Goal: Task Accomplishment & Management: Manage account settings

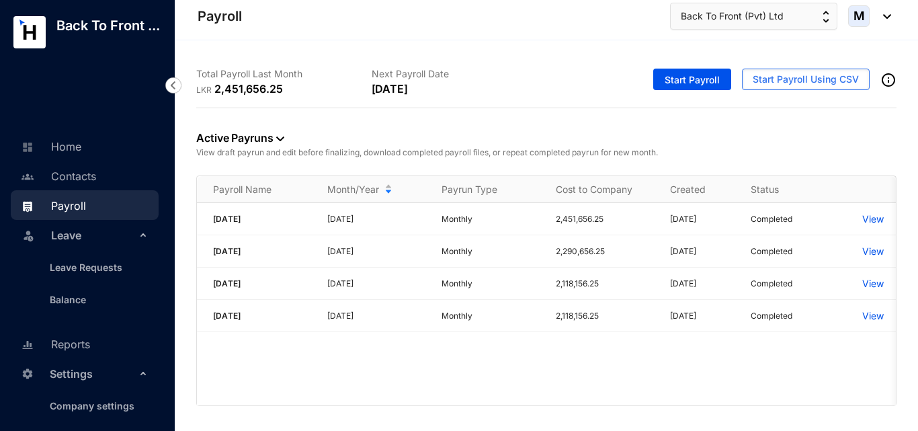
scroll to position [67, 0]
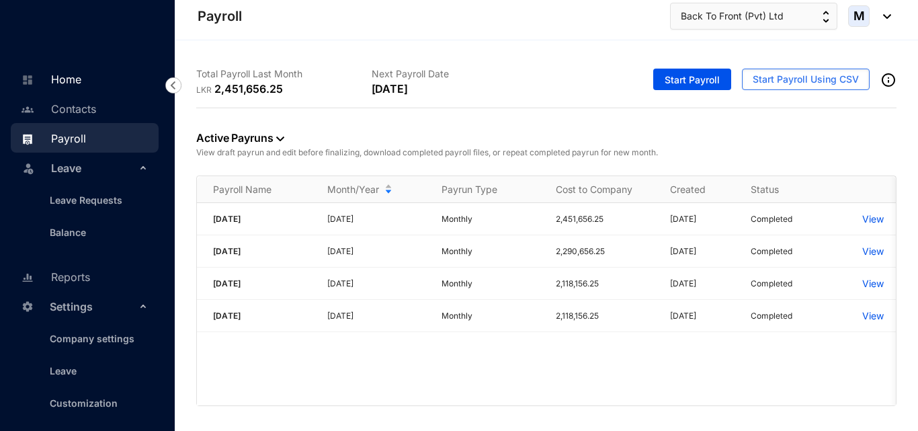
click at [73, 86] on link "Home" at bounding box center [49, 79] width 64 height 13
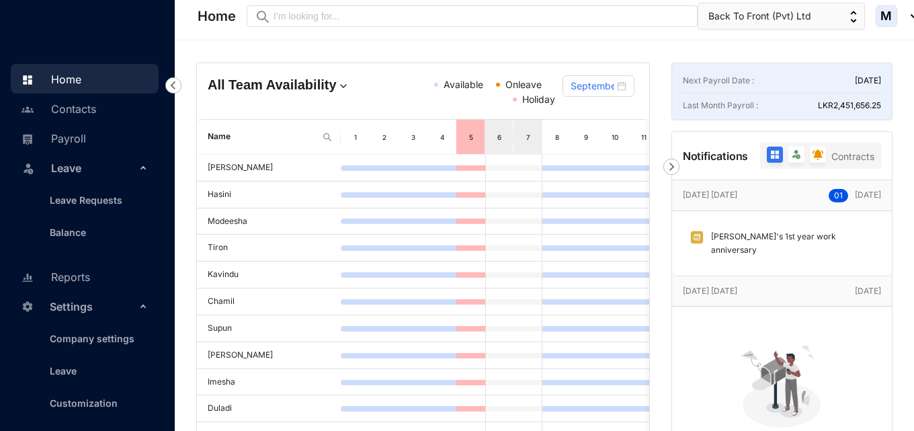
click at [674, 164] on img at bounding box center [672, 167] width 16 height 16
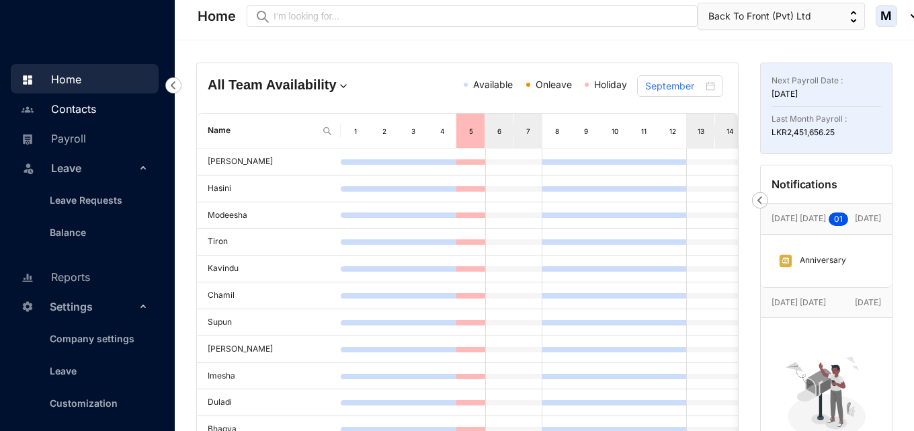
click at [80, 116] on link "Contacts" at bounding box center [56, 108] width 79 height 13
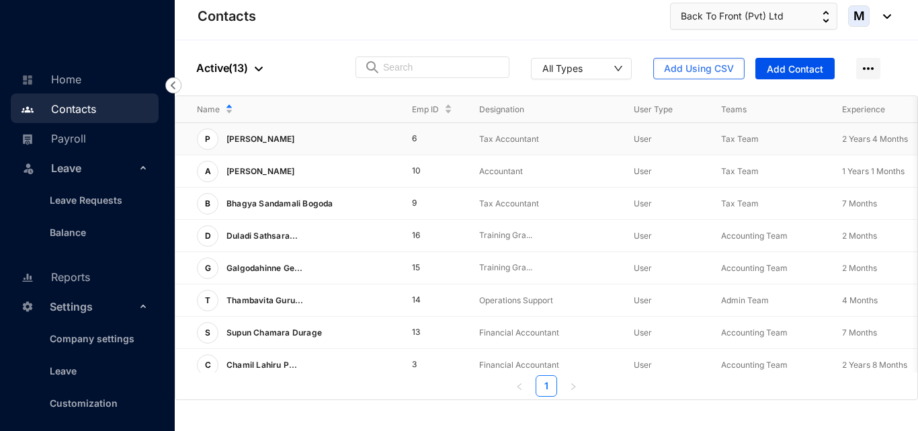
click at [289, 142] on p "[PERSON_NAME]" at bounding box center [260, 139] width 82 height 22
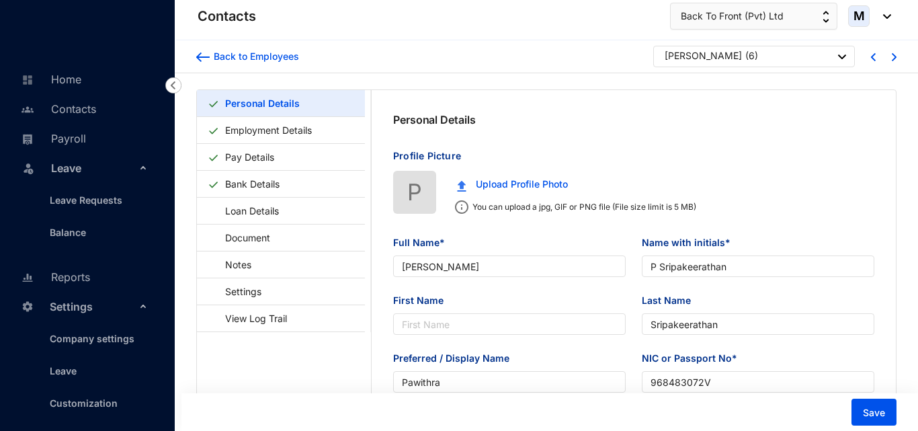
type input "[DATE]"
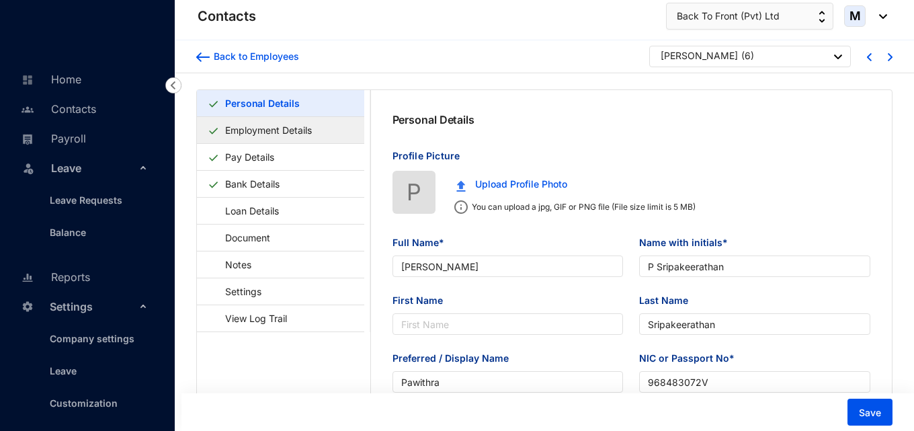
click at [282, 127] on link "Employment Details" at bounding box center [268, 130] width 97 height 28
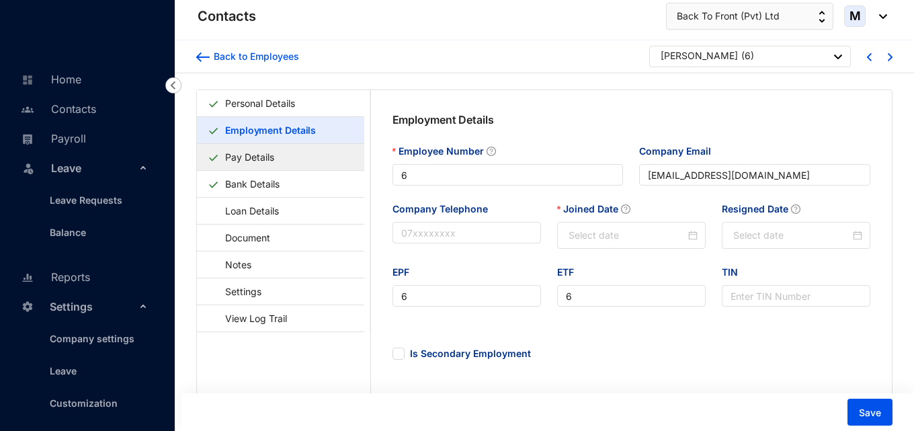
type input "[DATE]"
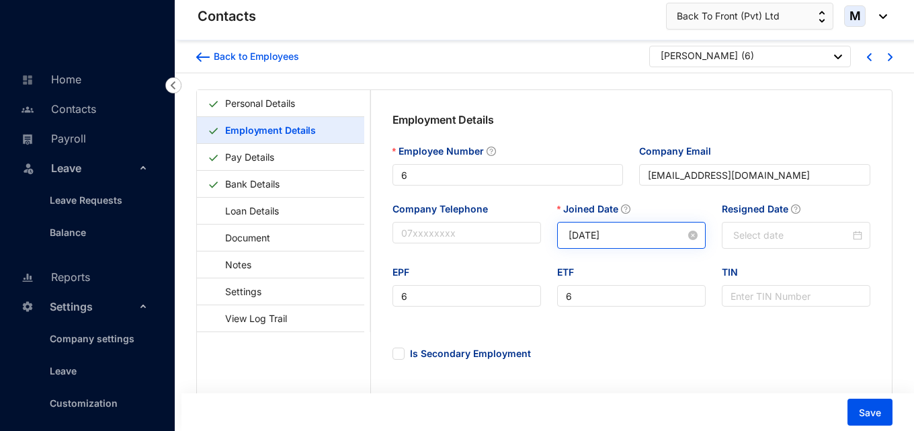
scroll to position [67, 0]
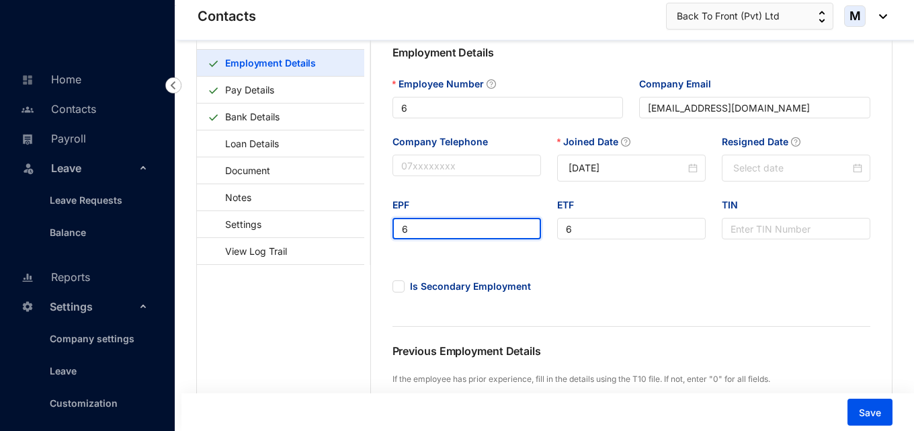
drag, startPoint x: 414, startPoint y: 231, endPoint x: 387, endPoint y: 231, distance: 26.9
click at [387, 231] on div "EPF 6" at bounding box center [467, 227] width 165 height 58
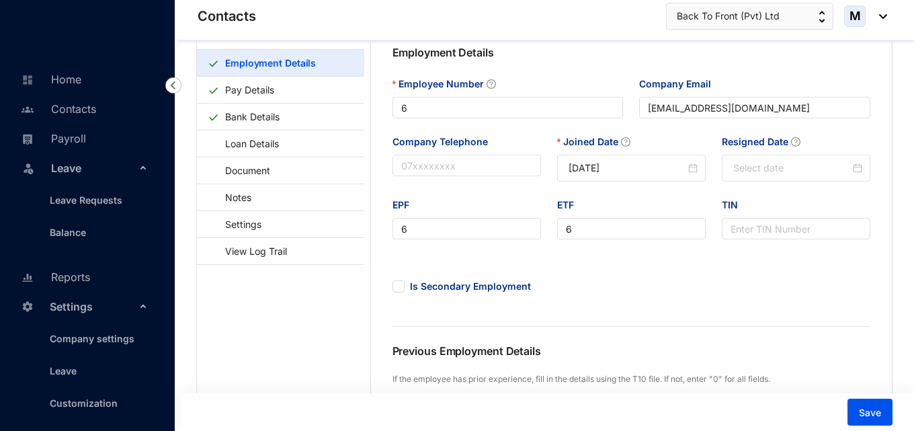
click at [567, 253] on div "ETF 6" at bounding box center [631, 227] width 165 height 58
drag, startPoint x: 461, startPoint y: 227, endPoint x: 395, endPoint y: 227, distance: 65.9
click at [395, 227] on input "6" at bounding box center [467, 229] width 149 height 22
click at [758, 234] on input "TIN" at bounding box center [796, 229] width 149 height 22
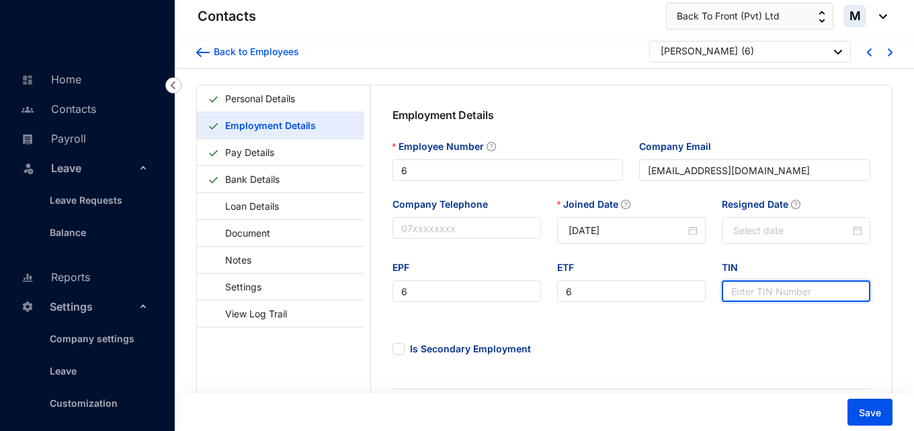
scroll to position [0, 0]
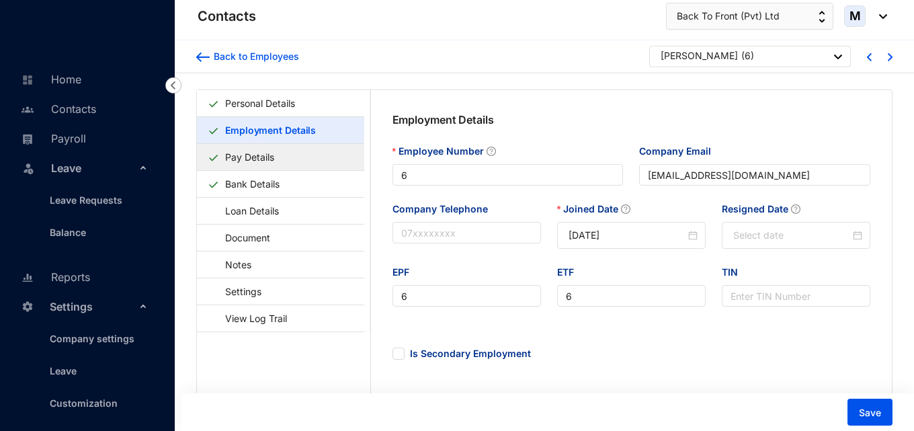
click at [255, 164] on link "Pay Details" at bounding box center [250, 157] width 60 height 28
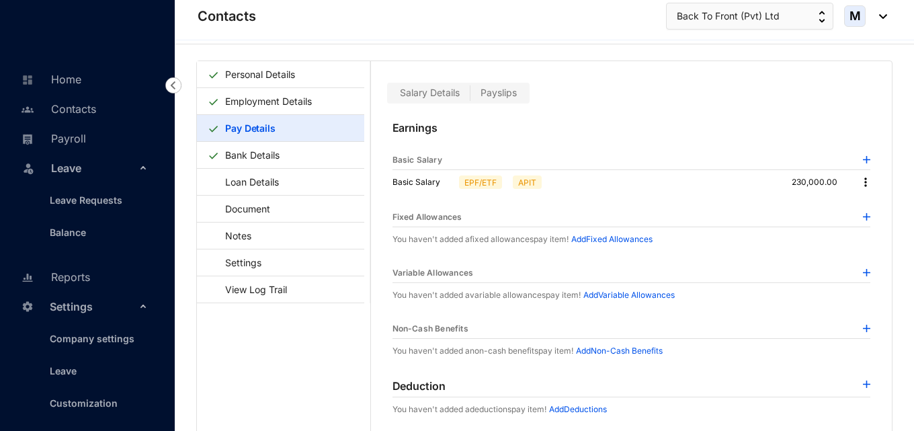
scroll to position [33, 0]
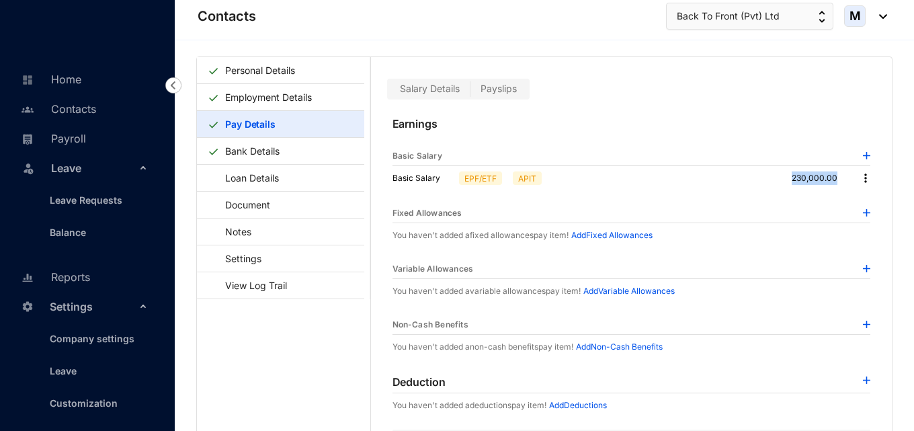
drag, startPoint x: 790, startPoint y: 177, endPoint x: 838, endPoint y: 184, distance: 48.9
click at [838, 184] on p "230,000.00" at bounding box center [820, 177] width 56 height 13
click at [803, 204] on div "Fixed Allowances" at bounding box center [632, 213] width 479 height 19
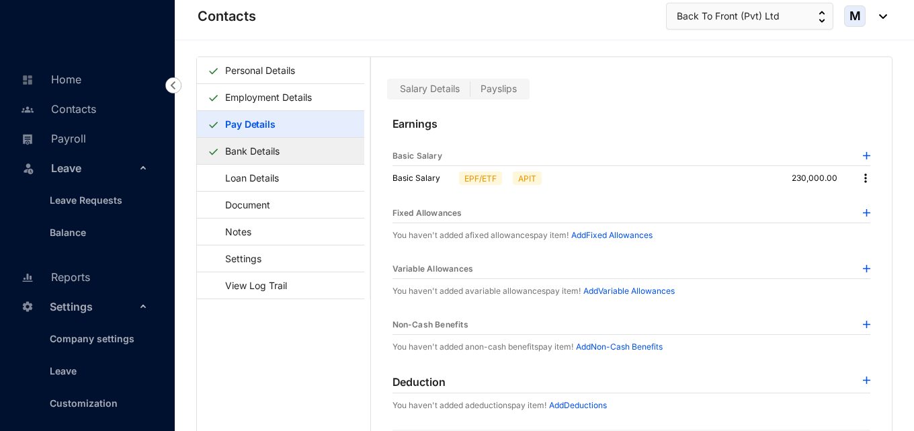
click at [285, 155] on link "Bank Details" at bounding box center [252, 151] width 65 height 28
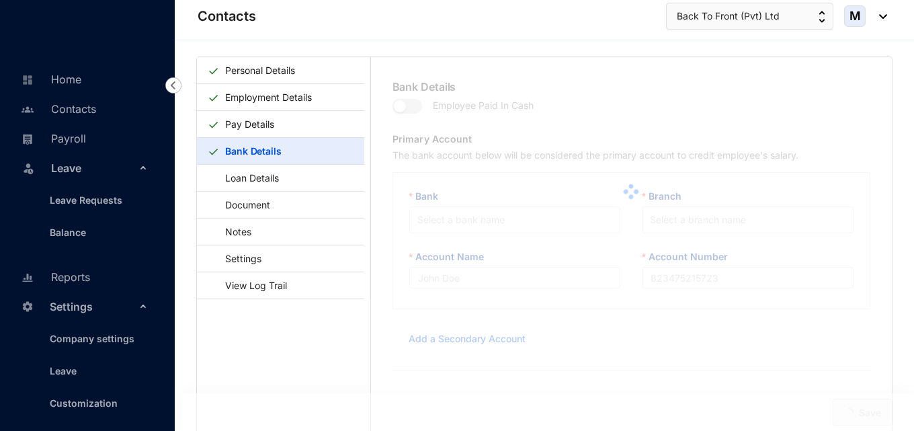
type input "[PERSON_NAME] National Bank"
type input "046020282998"
type input "[EMAIL_ADDRESS][DOMAIN_NAME]"
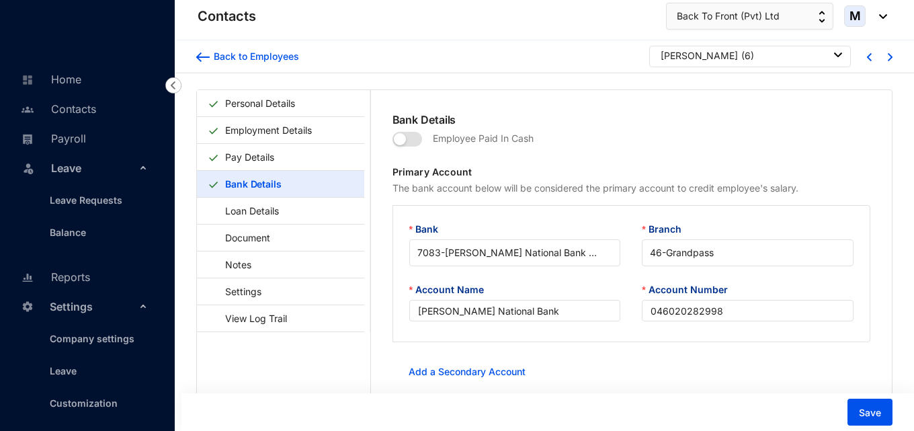
click at [795, 57] on div "[PERSON_NAME] ( 6 )" at bounding box center [752, 55] width 182 height 13
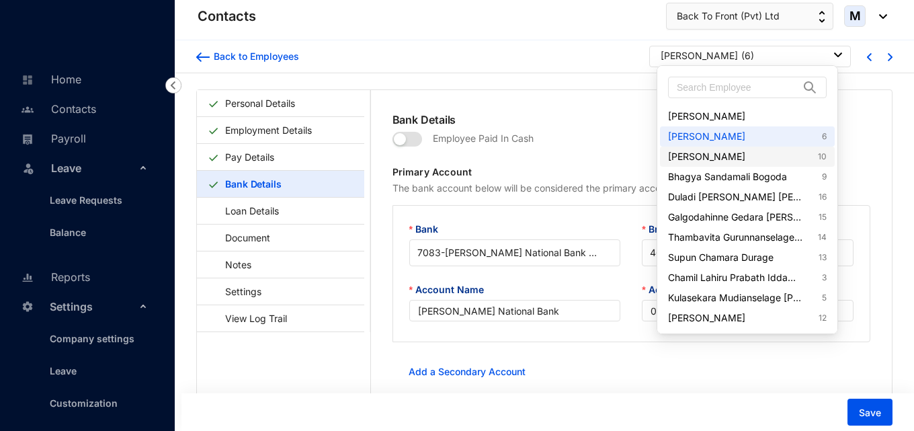
click at [718, 157] on link "[PERSON_NAME] 10" at bounding box center [747, 156] width 159 height 13
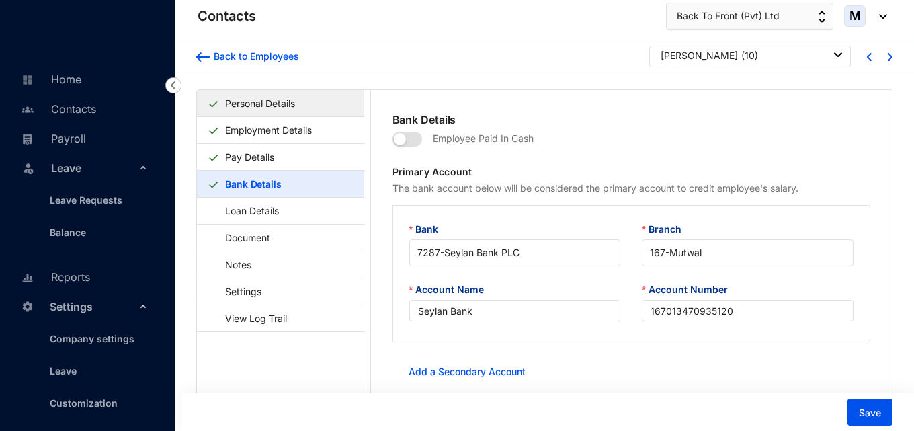
click at [251, 108] on link "Personal Details" at bounding box center [260, 103] width 81 height 28
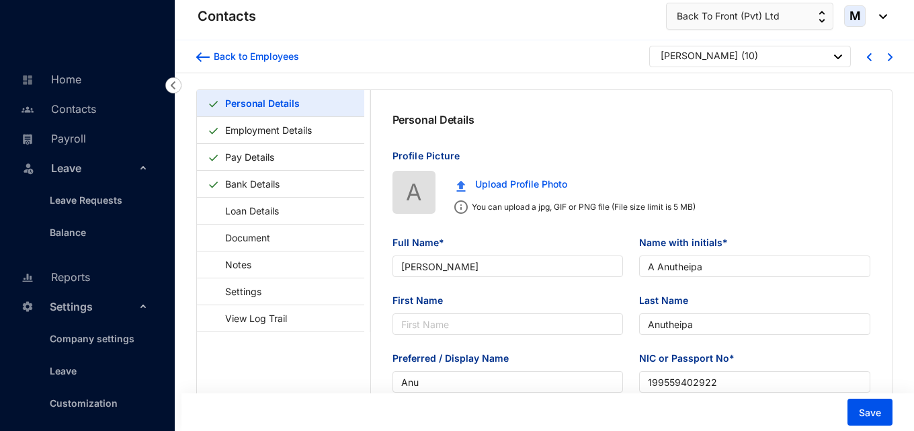
type input "[DATE]"
click at [71, 138] on link "Payroll" at bounding box center [51, 138] width 69 height 13
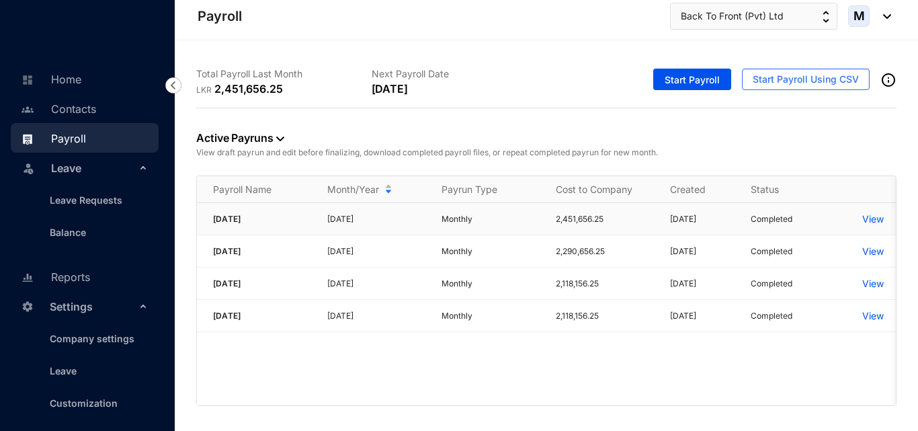
drag, startPoint x: 209, startPoint y: 221, endPoint x: 252, endPoint y: 225, distance: 43.2
click at [252, 225] on td "[DATE]" at bounding box center [254, 219] width 114 height 32
click at [246, 346] on div "[DATE] [DATE] Monthly 2,451,656.25 [DATE] Completed View [DATE] [DATE] Monthly …" at bounding box center [546, 304] width 699 height 202
drag, startPoint x: 215, startPoint y: 314, endPoint x: 260, endPoint y: 318, distance: 45.2
click at [260, 318] on p "[DATE]" at bounding box center [262, 315] width 98 height 13
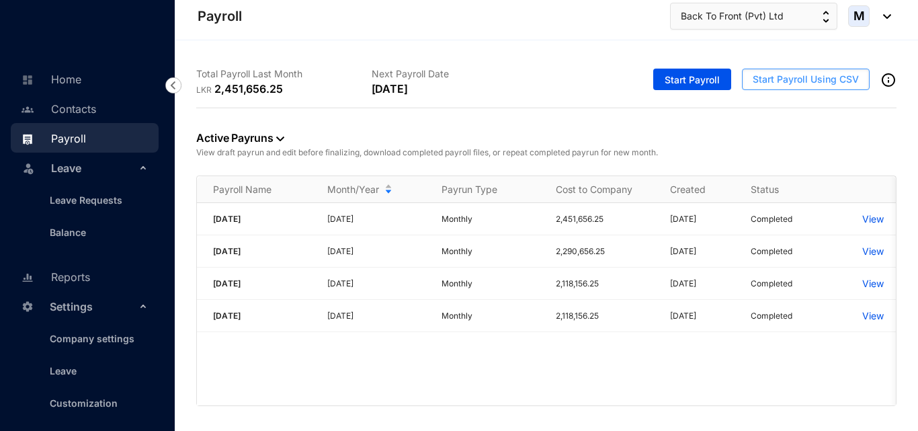
click at [760, 82] on span "Start Payroll Using CSV" at bounding box center [806, 79] width 106 height 13
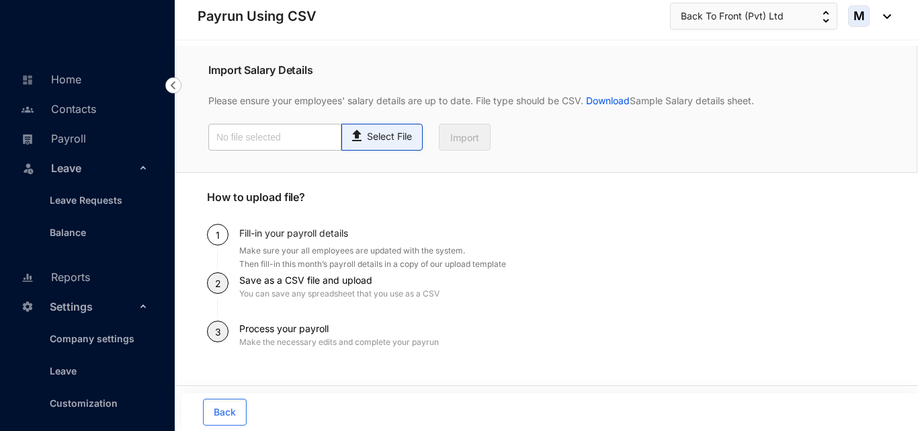
click at [363, 143] on img at bounding box center [358, 133] width 18 height 19
click at [0, 0] on input "Select File" at bounding box center [0, 0] width 0 height 0
type input "Employee details template.csv"
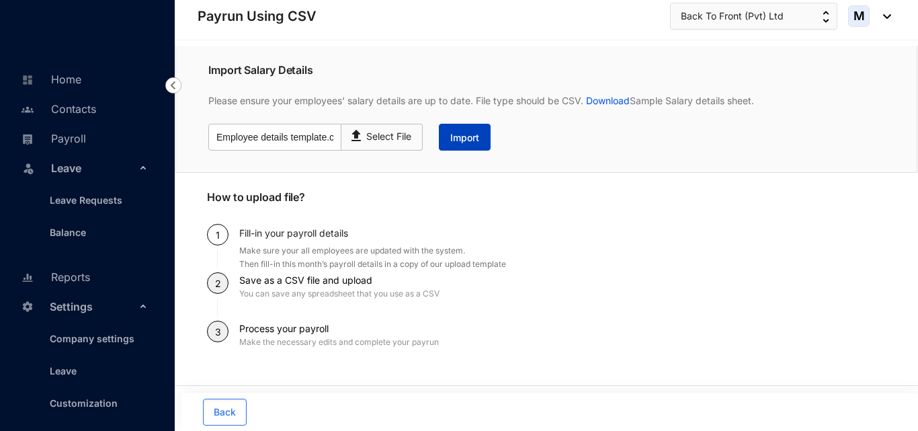
click at [456, 140] on span "Import" at bounding box center [464, 137] width 29 height 13
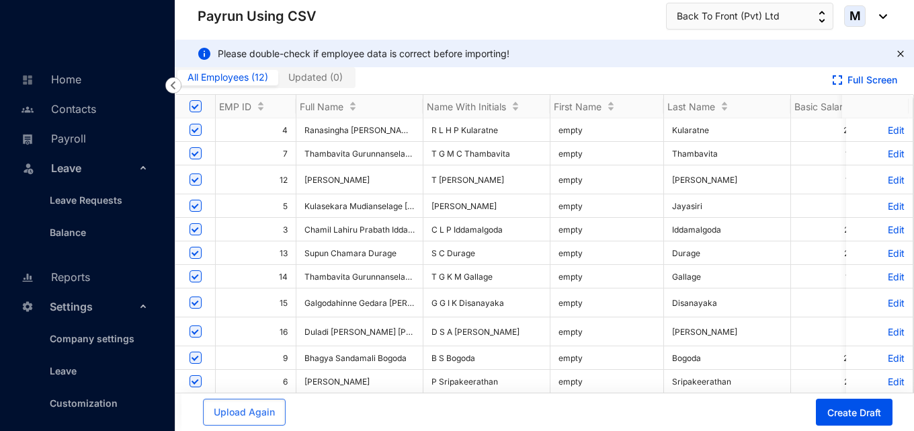
click at [317, 75] on span "Updated ( 0 )" at bounding box center [315, 76] width 54 height 11
click at [278, 81] on input "Updated ( 0 )" at bounding box center [278, 81] width 0 height 0
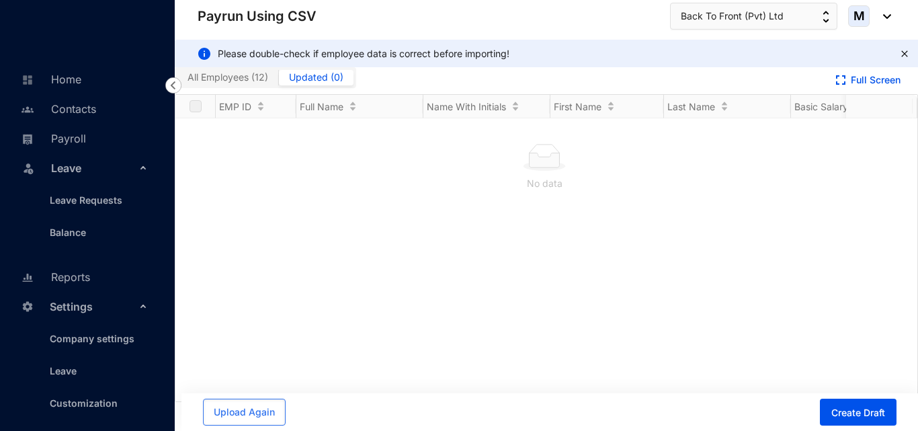
click at [252, 79] on span "All Employees ( 12 )" at bounding box center [228, 76] width 81 height 11
click at [177, 81] on input "All Employees ( 12 )" at bounding box center [177, 81] width 0 height 0
checkbox input "true"
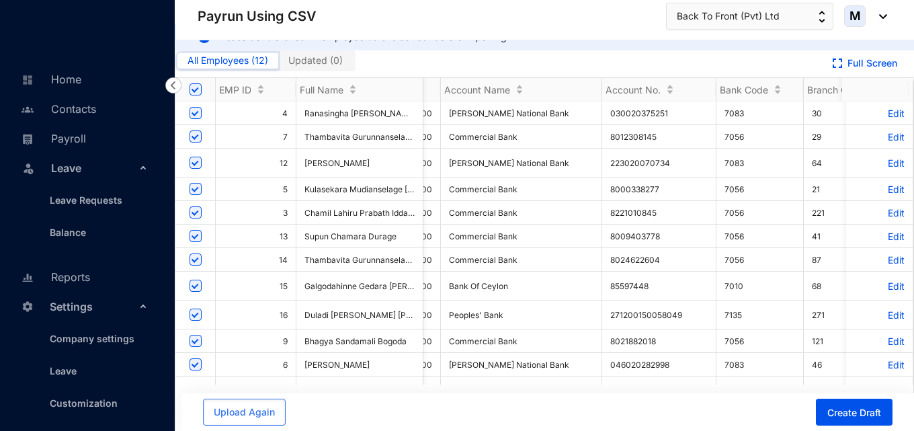
scroll to position [0, 470]
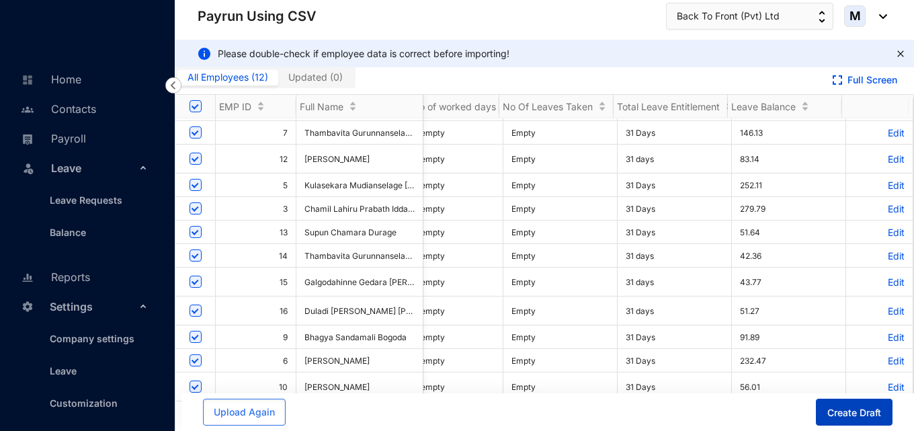
click at [865, 415] on span "Create Draft" at bounding box center [855, 412] width 54 height 13
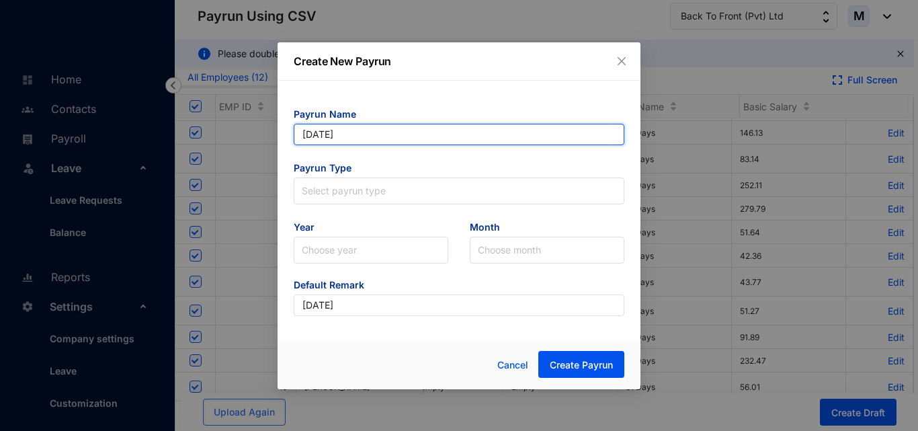
click at [372, 132] on input "[DATE]" at bounding box center [459, 135] width 331 height 22
drag, startPoint x: 372, startPoint y: 132, endPoint x: 299, endPoint y: 132, distance: 74.0
click at [299, 132] on input "[DATE]" at bounding box center [459, 135] width 331 height 22
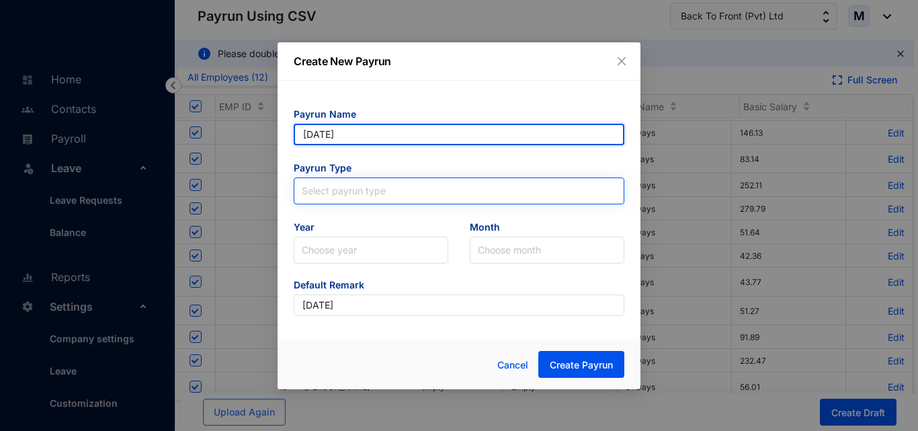
click at [316, 200] on span at bounding box center [459, 191] width 315 height 26
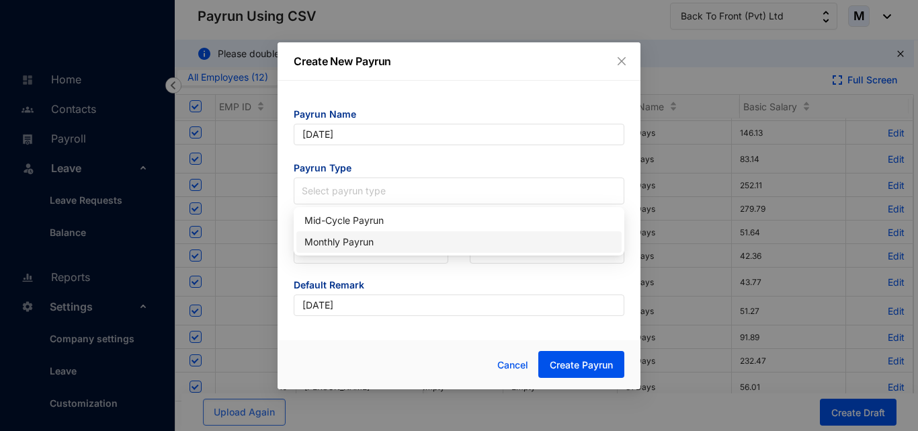
click at [340, 244] on div "Monthly Payrun" at bounding box center [459, 242] width 309 height 15
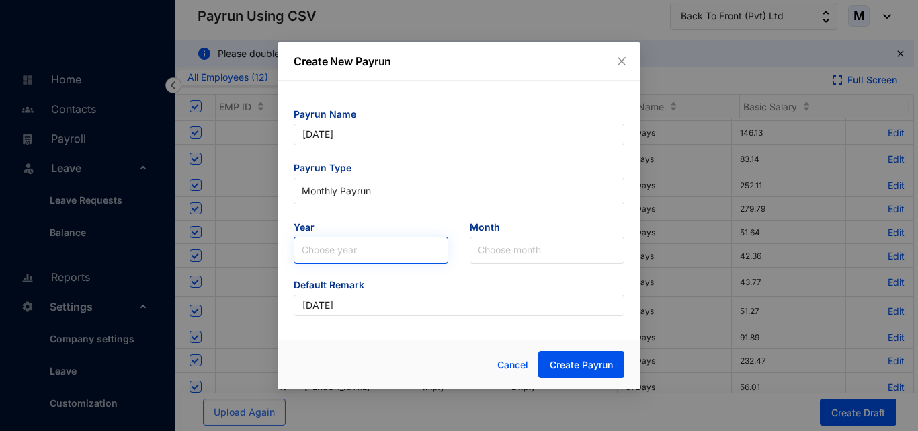
click at [343, 249] on input "search" at bounding box center [371, 250] width 138 height 26
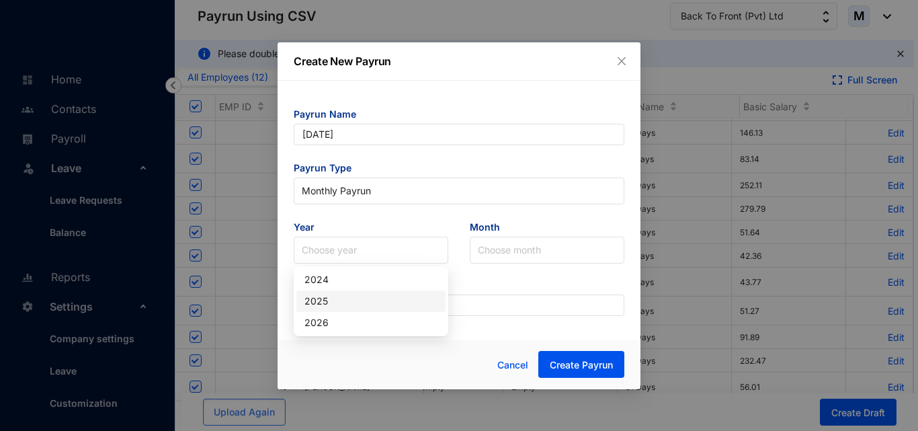
click at [330, 299] on div "2025" at bounding box center [371, 301] width 133 height 15
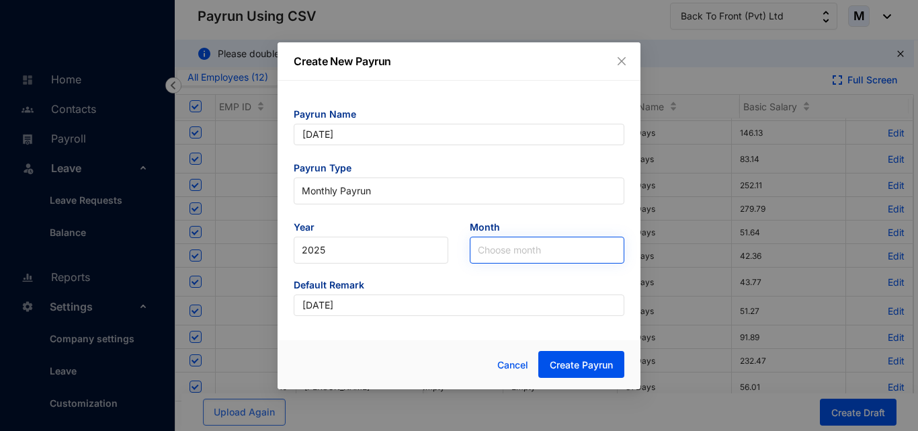
click at [527, 249] on input "search" at bounding box center [547, 250] width 138 height 26
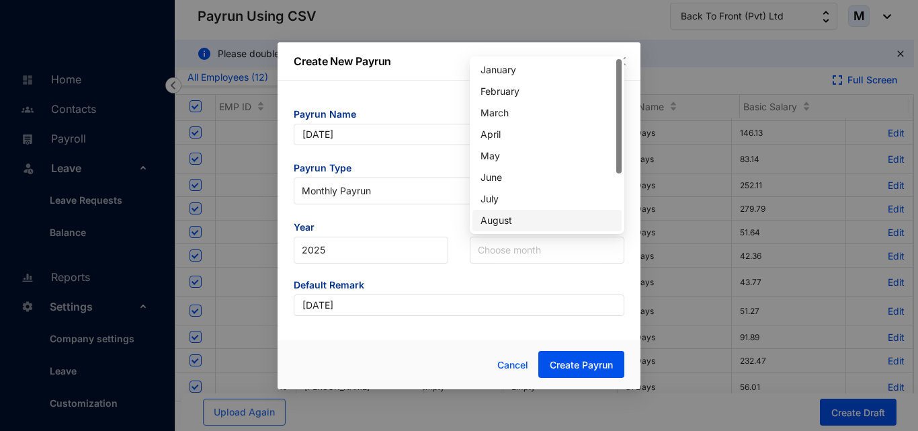
click at [508, 219] on div "August" at bounding box center [547, 220] width 133 height 15
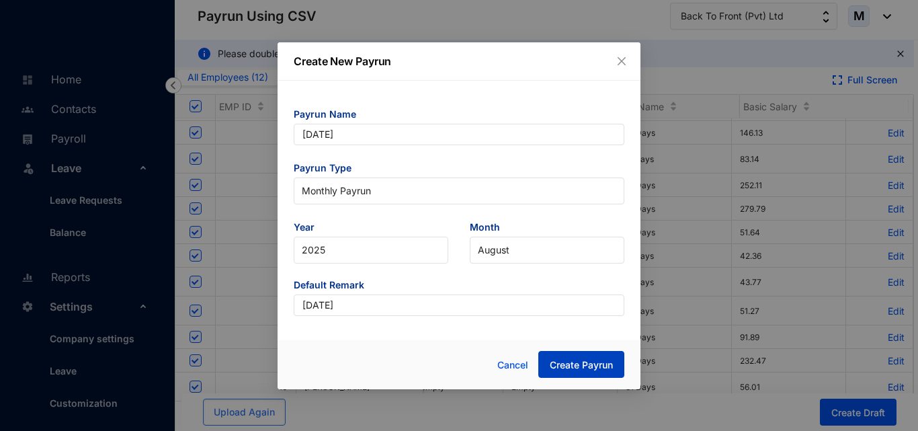
click at [586, 368] on span "Create Payrun" at bounding box center [581, 364] width 63 height 13
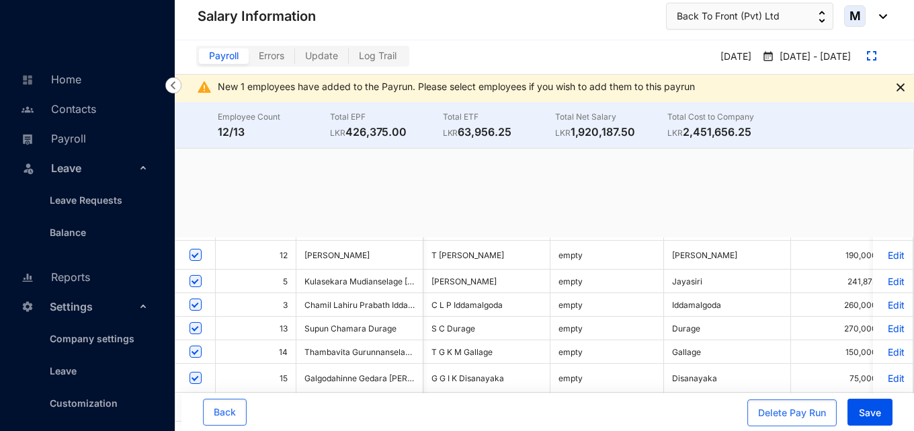
scroll to position [0, 61]
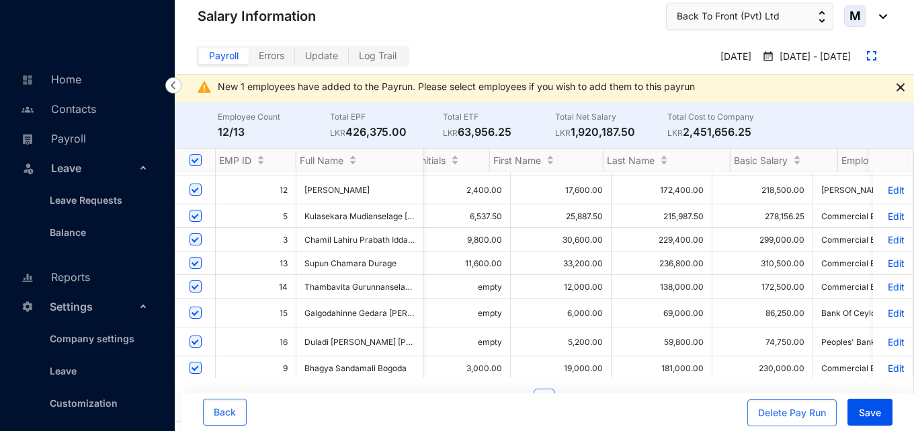
click at [889, 192] on p "Edit" at bounding box center [893, 189] width 24 height 11
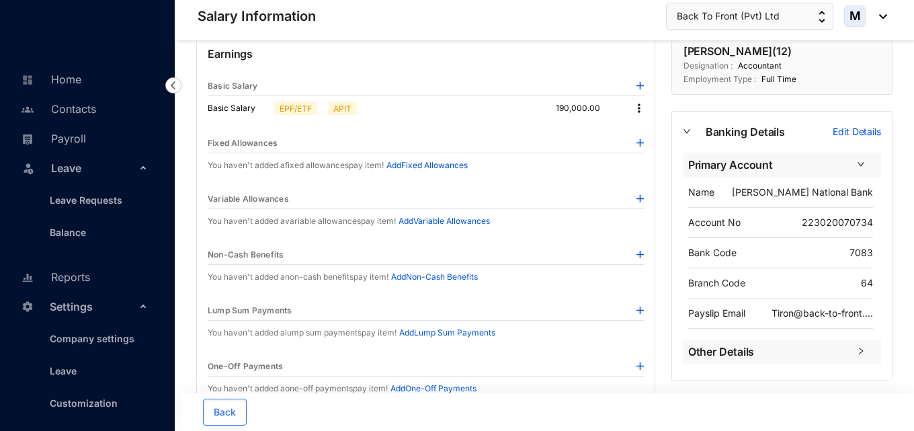
scroll to position [67, 0]
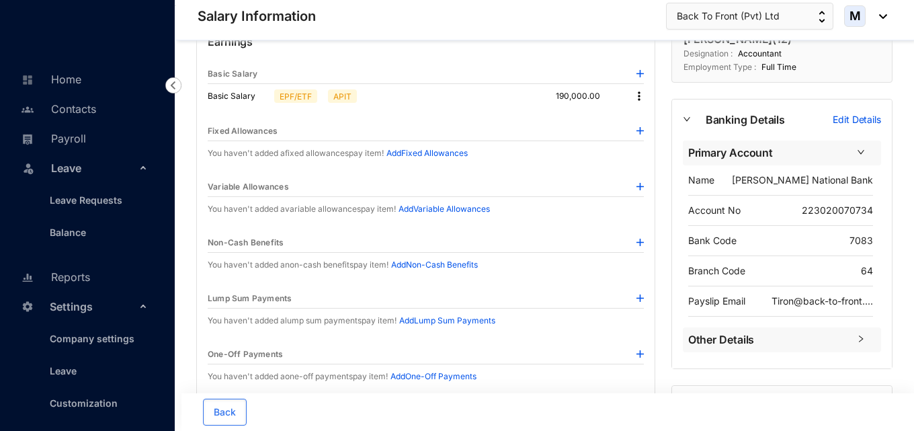
click at [639, 131] on img at bounding box center [640, 130] width 7 height 7
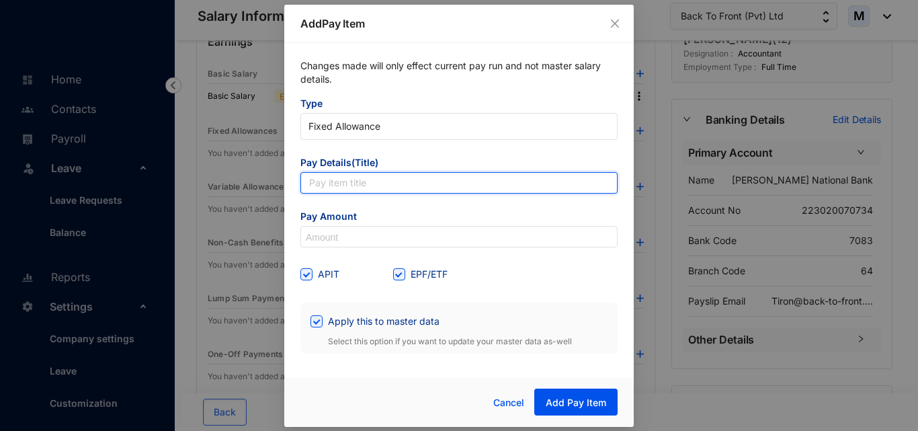
click at [355, 180] on input "text" at bounding box center [459, 183] width 317 height 22
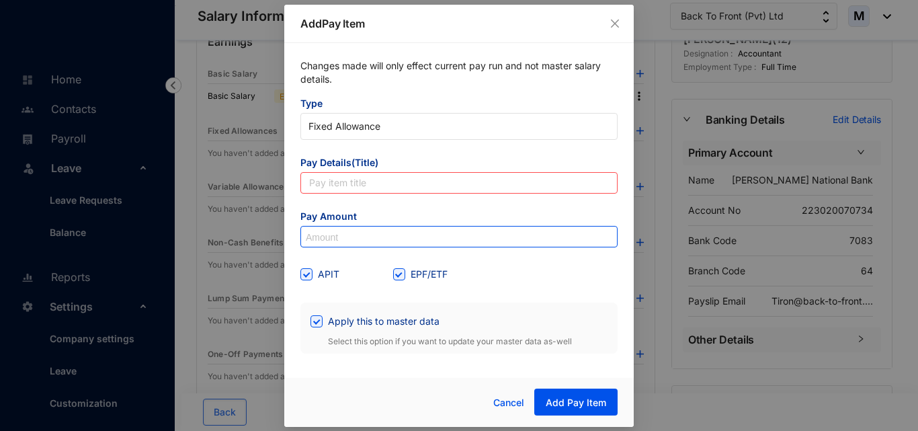
click at [329, 235] on input at bounding box center [459, 238] width 316 height 22
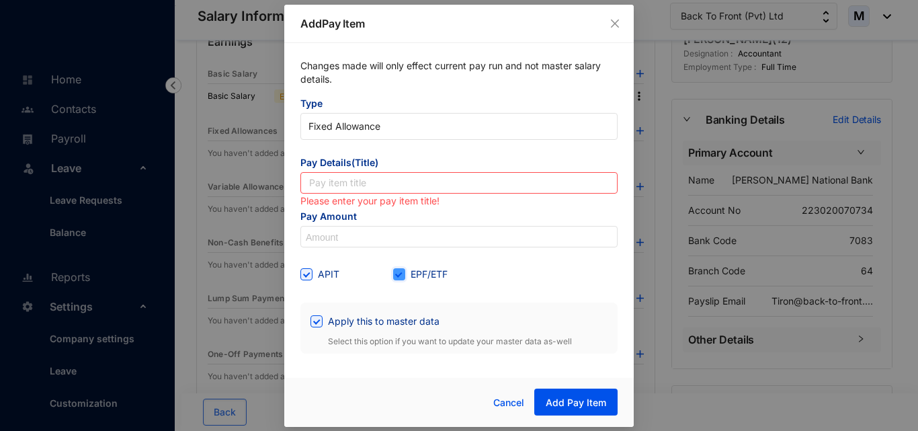
click at [400, 276] on input "EPF/ETF" at bounding box center [397, 272] width 9 height 9
checkbox input "false"
click at [503, 403] on span "Cancel" at bounding box center [508, 402] width 31 height 15
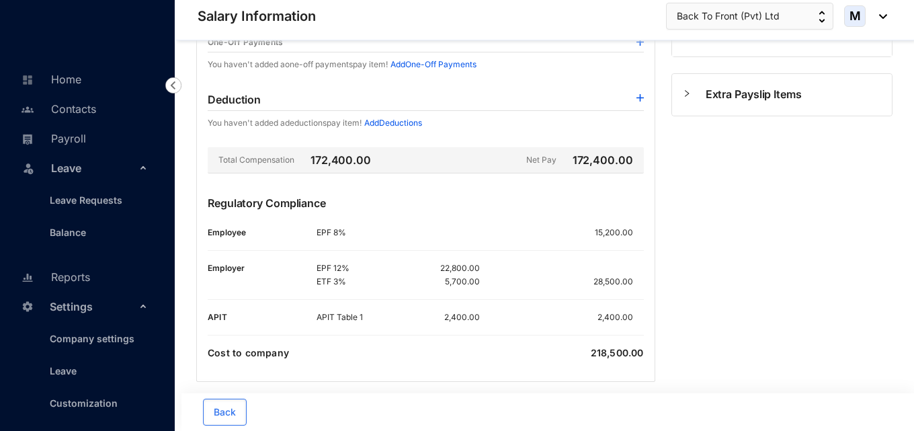
scroll to position [393, 0]
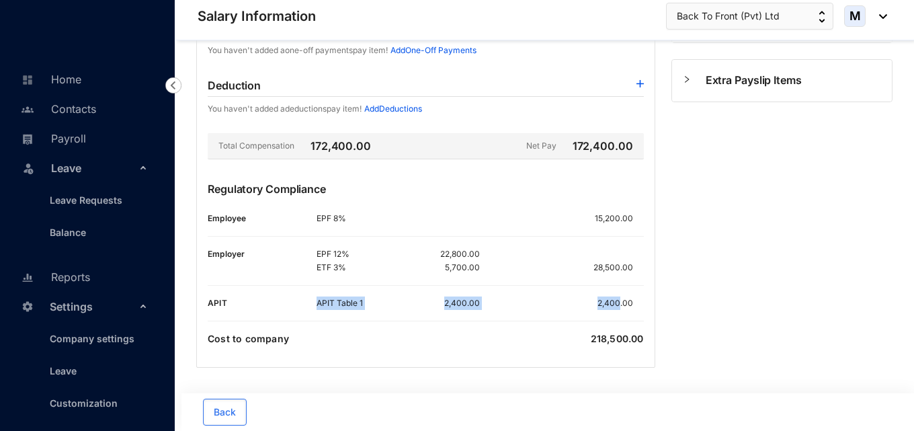
drag, startPoint x: 318, startPoint y: 303, endPoint x: 619, endPoint y: 304, distance: 301.2
click at [619, 304] on div "APIT Table 1 2,400.00 2,400.00" at bounding box center [480, 302] width 327 height 13
click at [588, 315] on div "Earnings Basic Salary Basic Salary EPF/ETF APIT 190,000.00 Fixed Allowances You…" at bounding box center [425, 32] width 459 height 672
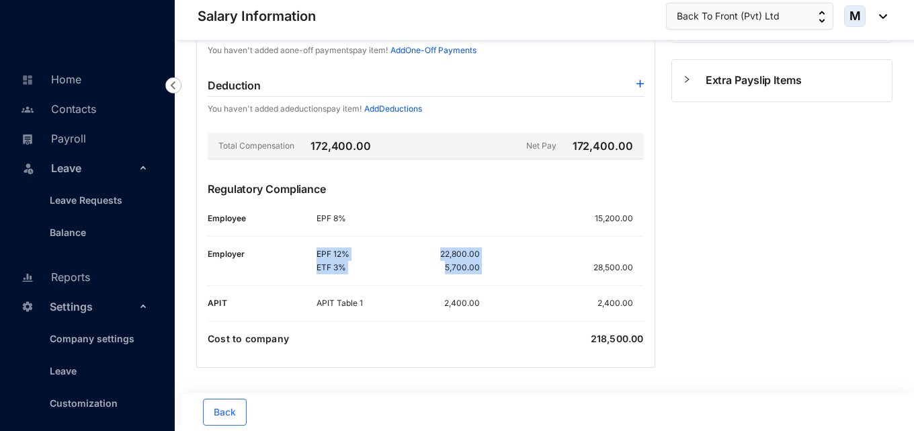
drag, startPoint x: 316, startPoint y: 252, endPoint x: 469, endPoint y: 264, distance: 153.0
click at [482, 258] on div "Employer EPF 12% 22,800.00 ETF 3% 5,700.00 28,500.00" at bounding box center [426, 260] width 436 height 27
drag, startPoint x: 380, startPoint y: 286, endPoint x: 373, endPoint y: 281, distance: 8.6
click at [380, 286] on div "Regulatory Compliance Employee EPF 8% 15,200.00 Employer EPF 12% 22,800.00 ETF …" at bounding box center [426, 239] width 436 height 116
drag, startPoint x: 323, startPoint y: 266, endPoint x: 477, endPoint y: 266, distance: 154.0
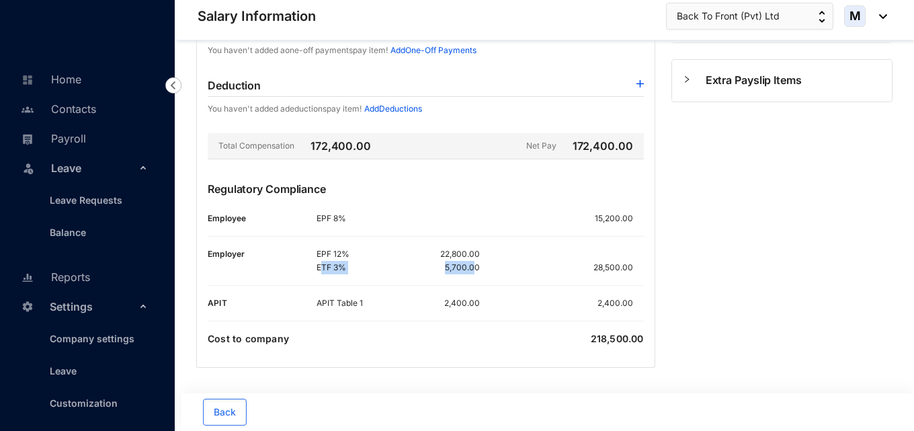
click at [477, 266] on div "ETF 3% 5,700.00" at bounding box center [398, 267] width 163 height 13
click at [475, 266] on p "5,700.00" at bounding box center [462, 267] width 35 height 13
drag, startPoint x: 321, startPoint y: 219, endPoint x: 631, endPoint y: 219, distance: 309.9
click at [631, 219] on div "EPF 8% 15,200.00" at bounding box center [480, 218] width 327 height 13
click at [633, 251] on div "EPF 12% 22,800.00 ETF 3% 5,700.00 28,500.00" at bounding box center [480, 260] width 327 height 27
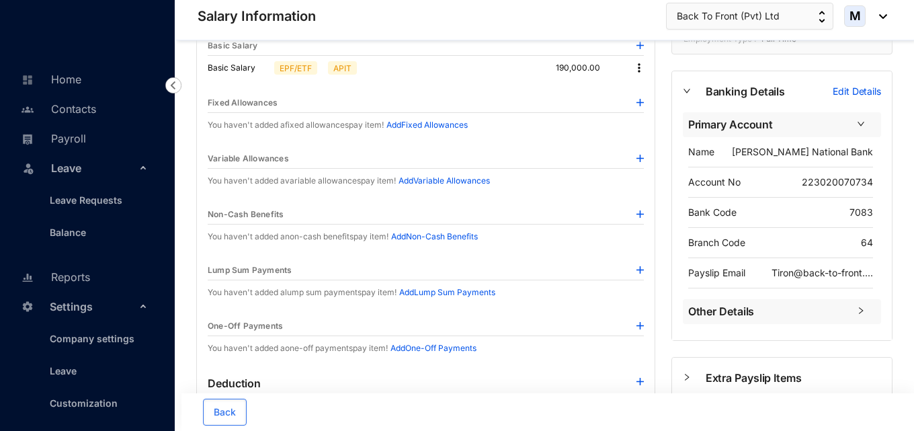
scroll to position [0, 0]
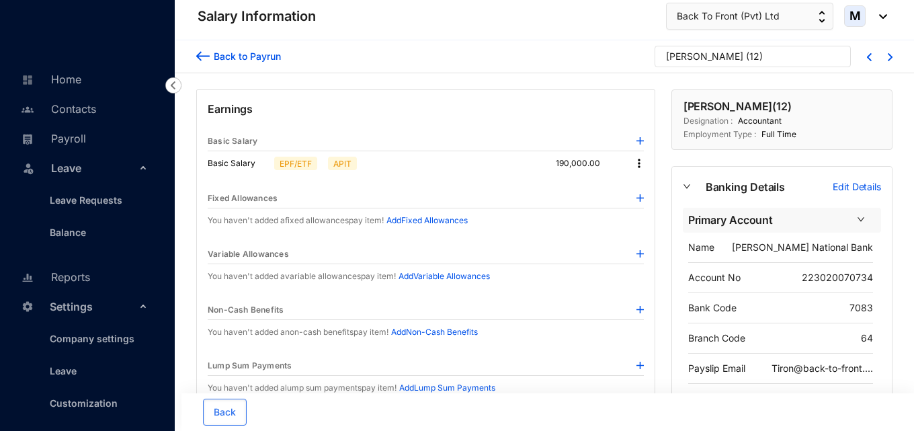
click at [175, 88] on img at bounding box center [173, 85] width 16 height 16
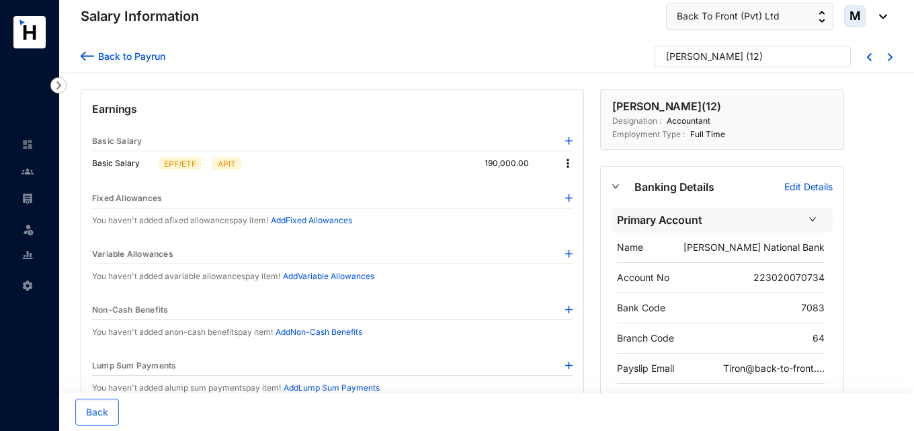
click at [81, 58] on img at bounding box center [87, 56] width 13 height 14
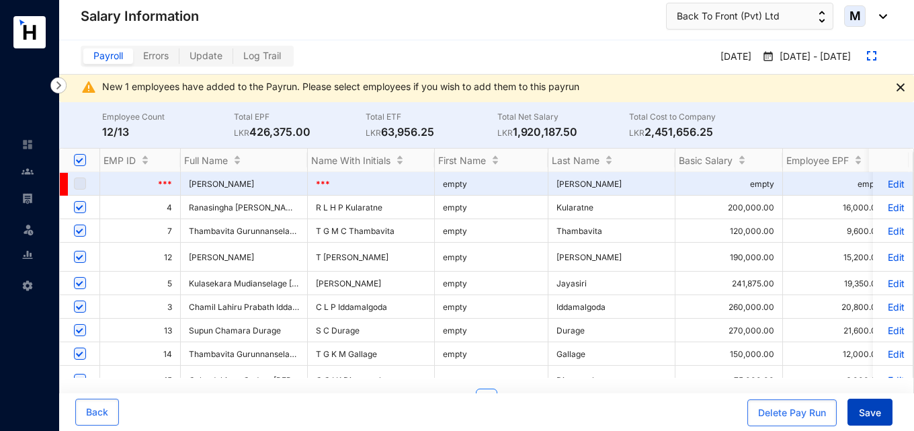
click at [869, 414] on span "Save" at bounding box center [870, 412] width 22 height 13
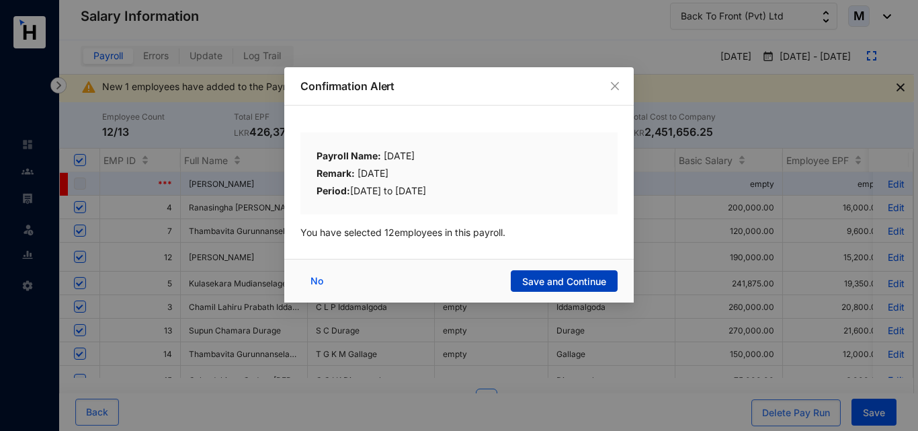
click at [571, 286] on span "Save and Continue" at bounding box center [564, 281] width 84 height 13
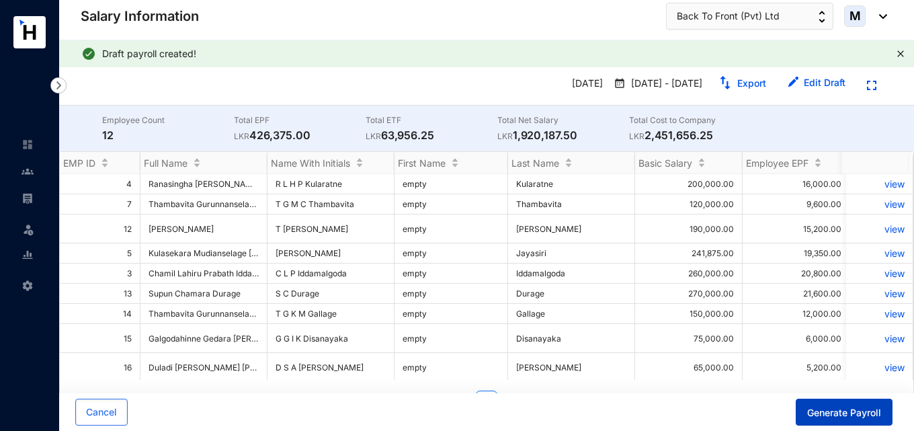
click at [827, 413] on span "Generate Payroll" at bounding box center [844, 412] width 74 height 13
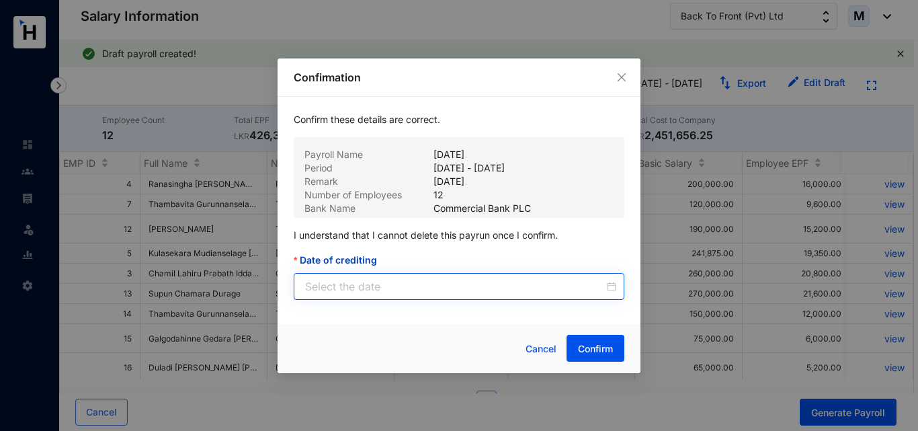
click at [610, 292] on div at bounding box center [460, 286] width 311 height 16
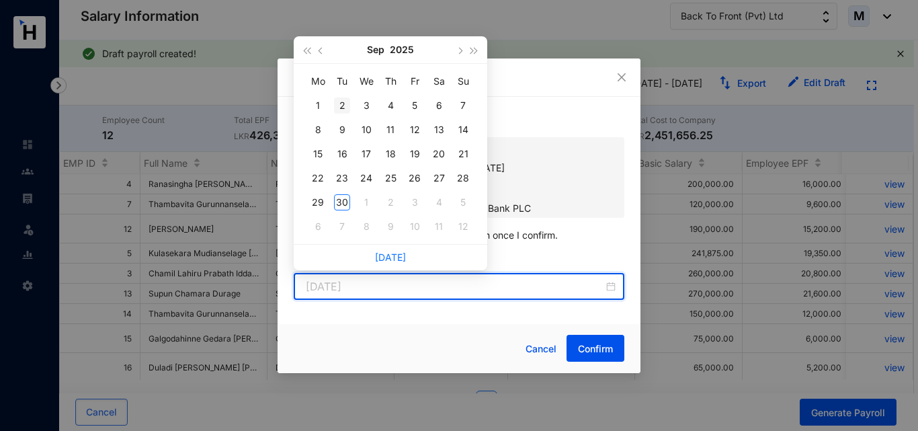
type input "[DATE]"
click at [321, 55] on button "button" at bounding box center [321, 49] width 15 height 27
type input "[DATE]"
click at [464, 203] on div "31" at bounding box center [463, 202] width 16 height 16
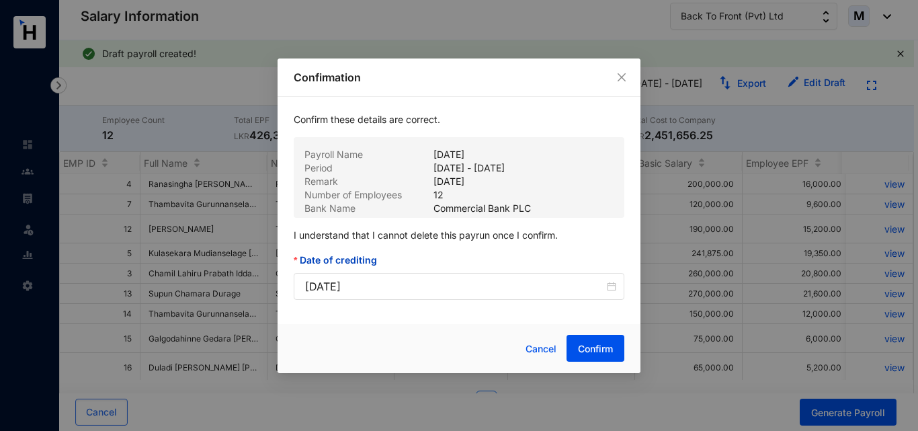
click at [447, 324] on div "Cancel Confirm" at bounding box center [459, 348] width 363 height 49
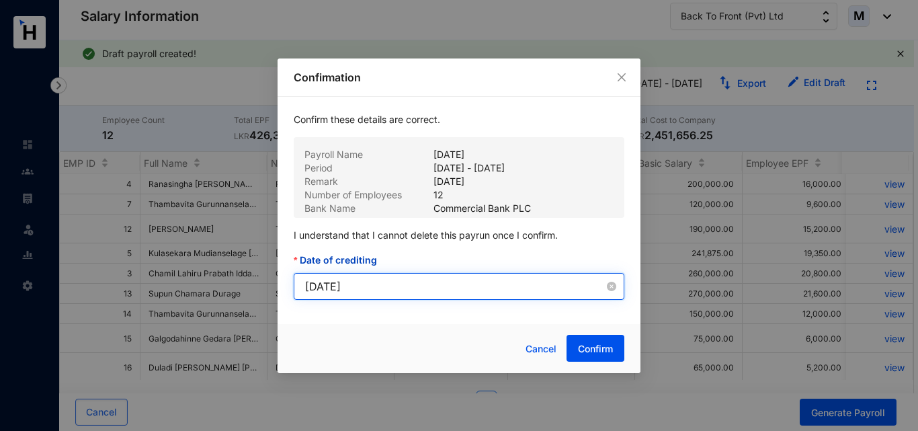
click at [353, 285] on input "[DATE]" at bounding box center [454, 286] width 299 height 16
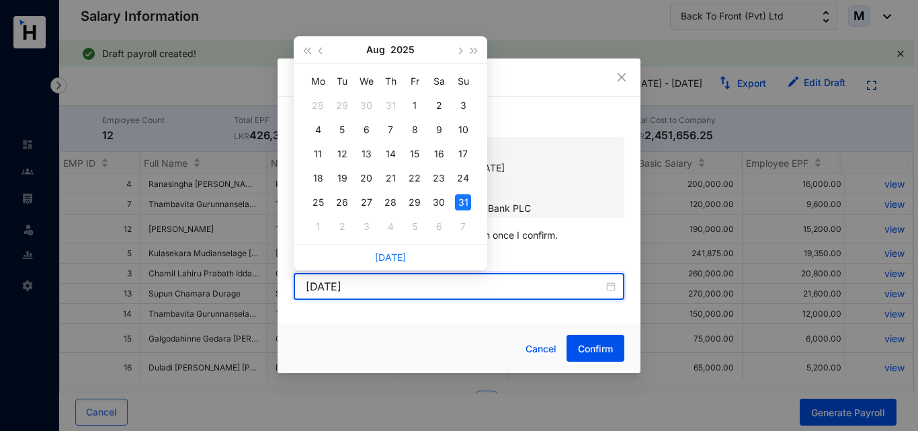
click at [415, 338] on div at bounding box center [363, 349] width 138 height 28
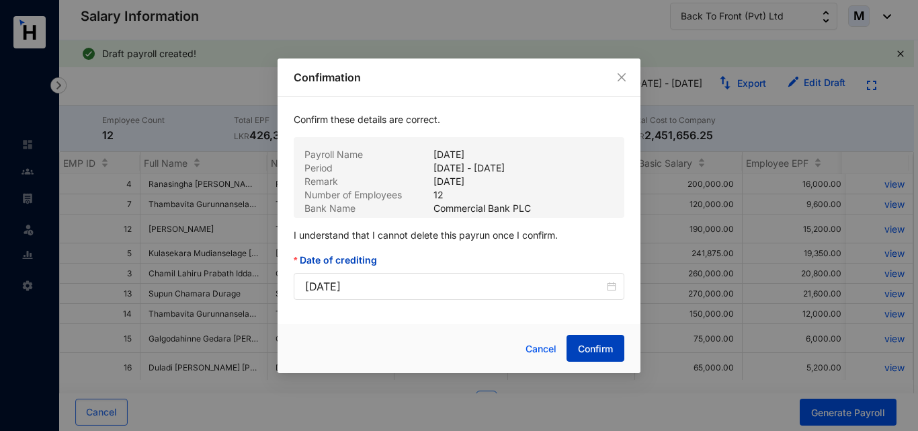
click at [595, 352] on span "Confirm" at bounding box center [595, 348] width 35 height 13
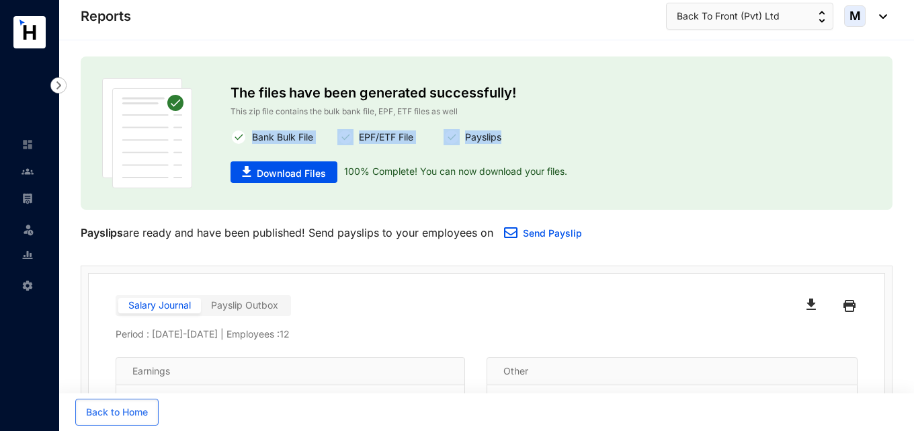
drag, startPoint x: 253, startPoint y: 134, endPoint x: 524, endPoint y: 141, distance: 271.7
click at [524, 141] on div "Bank Bulk File EPF/ETF File Payslips" at bounding box center [487, 137] width 513 height 16
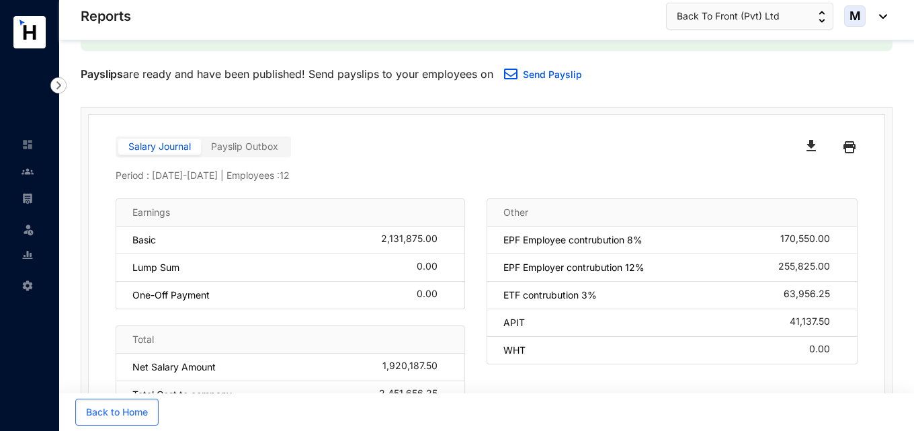
scroll to position [136, 0]
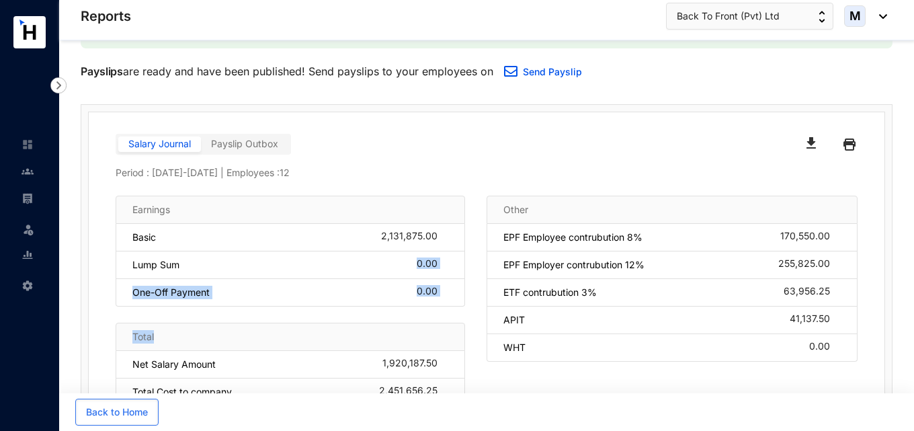
drag, startPoint x: 332, startPoint y: 334, endPoint x: 351, endPoint y: 269, distance: 67.9
click at [351, 269] on div "Earnings Basic 2,131,875.00 Lump Sum 0.00 One-Off Payment 0.00 Total Net Salary…" at bounding box center [301, 309] width 371 height 227
click at [809, 145] on img "button" at bounding box center [811, 142] width 9 height 11
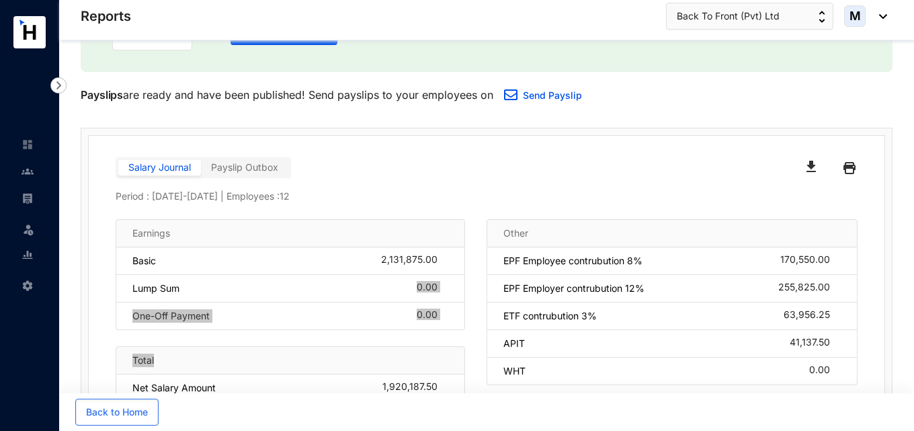
scroll to position [0, 0]
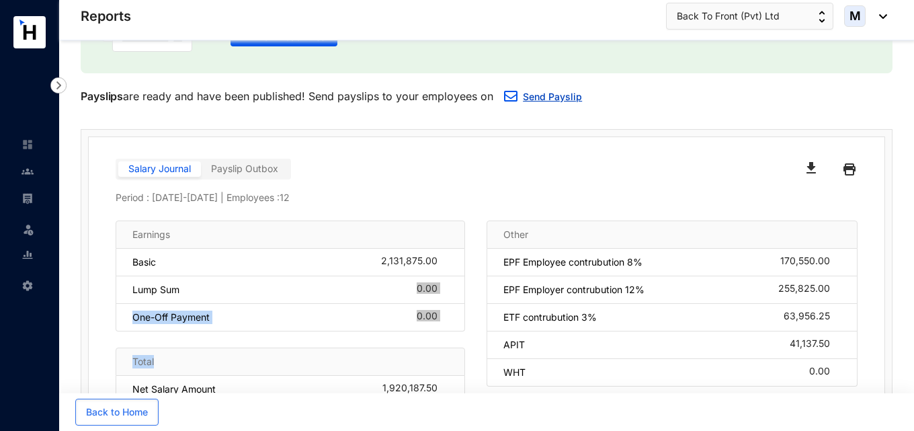
click at [555, 97] on link "Send Payslip" at bounding box center [552, 96] width 59 height 11
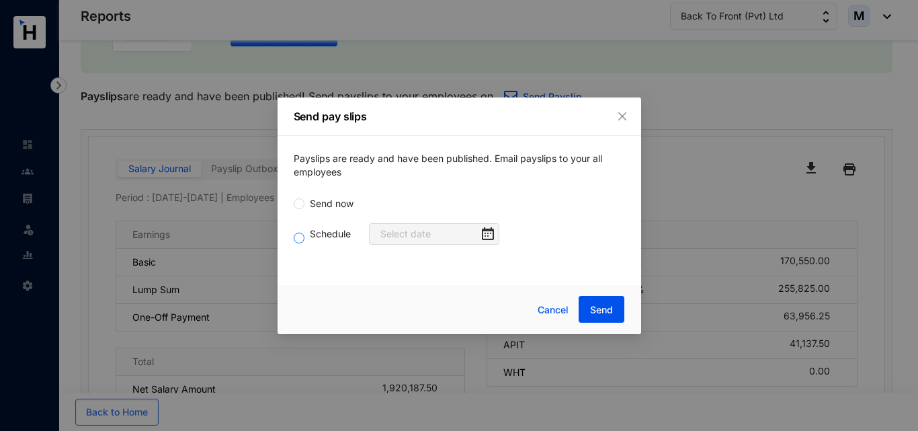
click at [300, 239] on input "Schedule" at bounding box center [299, 238] width 11 height 11
radio input "true"
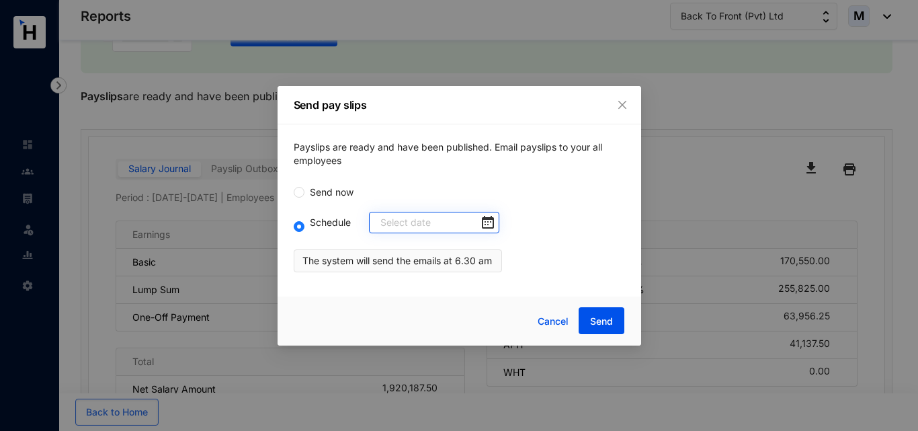
click at [474, 226] on div at bounding box center [438, 222] width 114 height 15
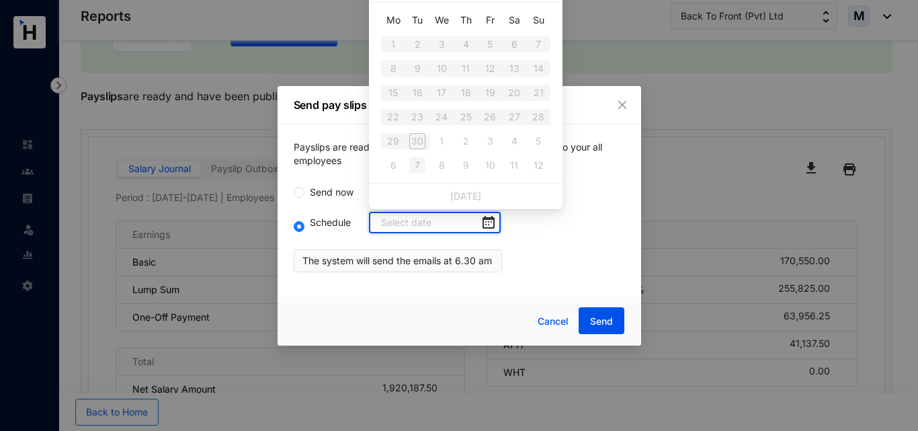
type input "[DATE]"
click at [565, 215] on div "Schedule The system will send the emails at 6.30 am" at bounding box center [459, 242] width 331 height 61
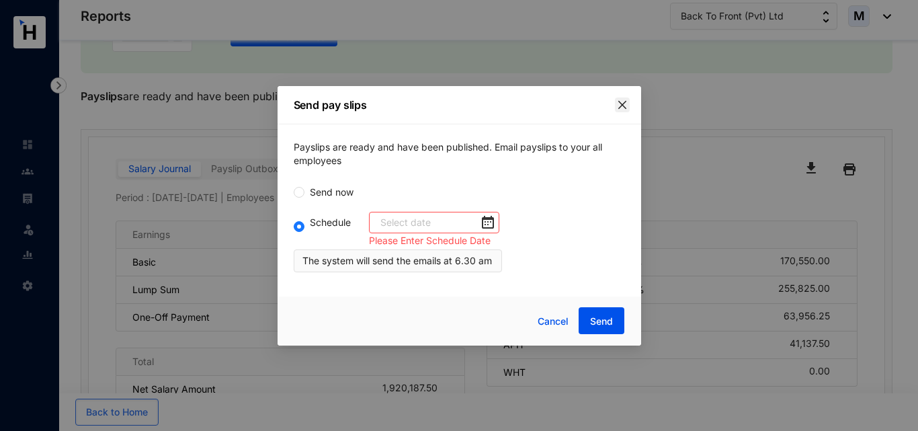
click at [629, 100] on span "Close" at bounding box center [622, 105] width 15 height 11
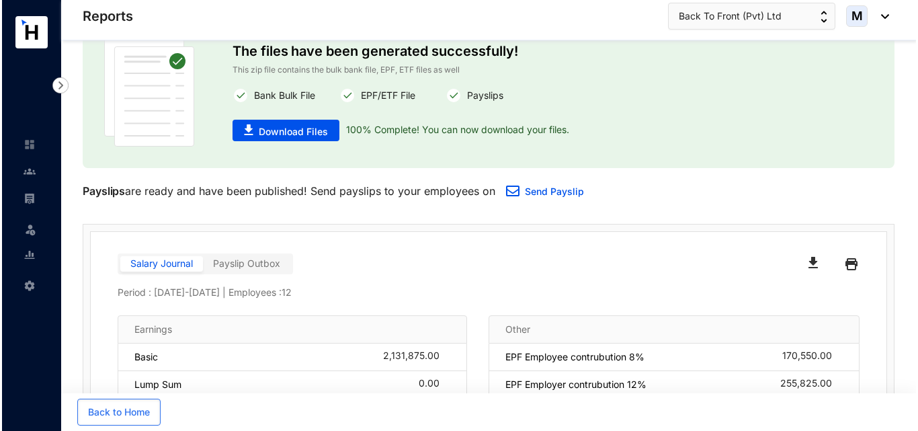
scroll to position [2, 0]
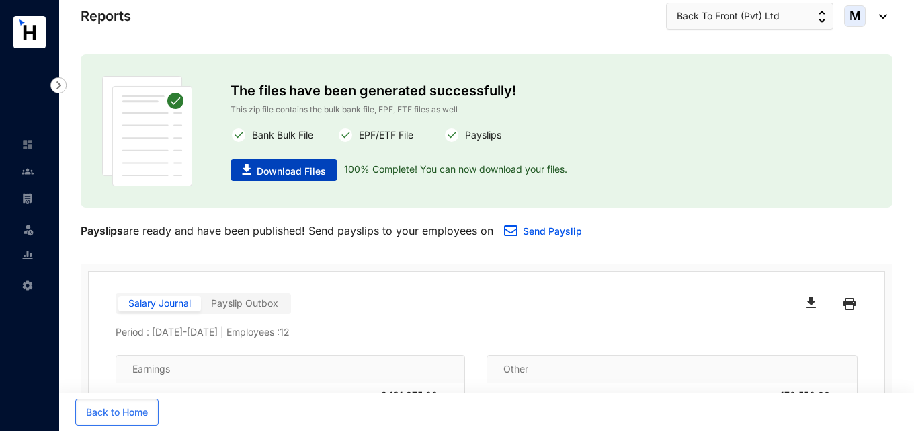
click at [280, 167] on span "Download Files" at bounding box center [291, 171] width 69 height 13
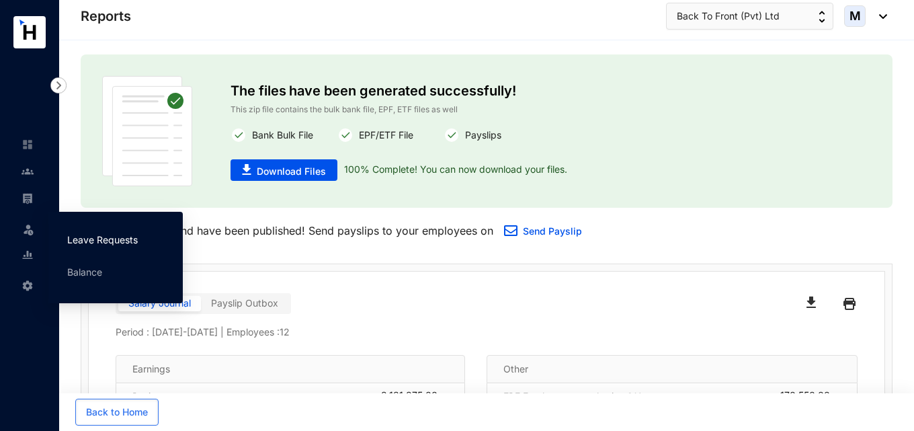
click at [86, 243] on link "Leave Requests" at bounding box center [102, 239] width 71 height 11
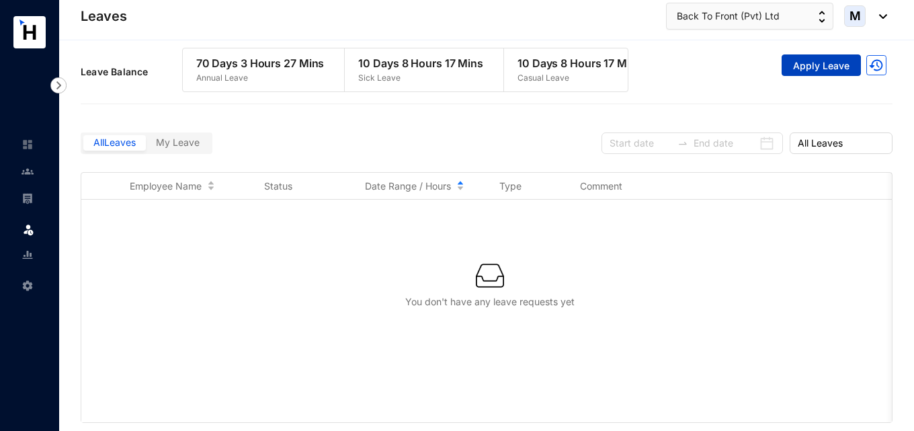
click at [815, 68] on span "Apply Leave" at bounding box center [821, 65] width 56 height 13
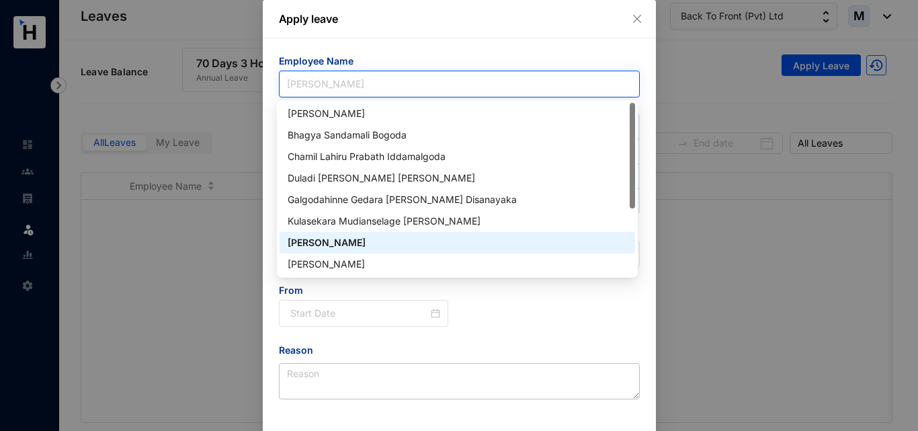
click at [525, 94] on input "search" at bounding box center [459, 84] width 345 height 26
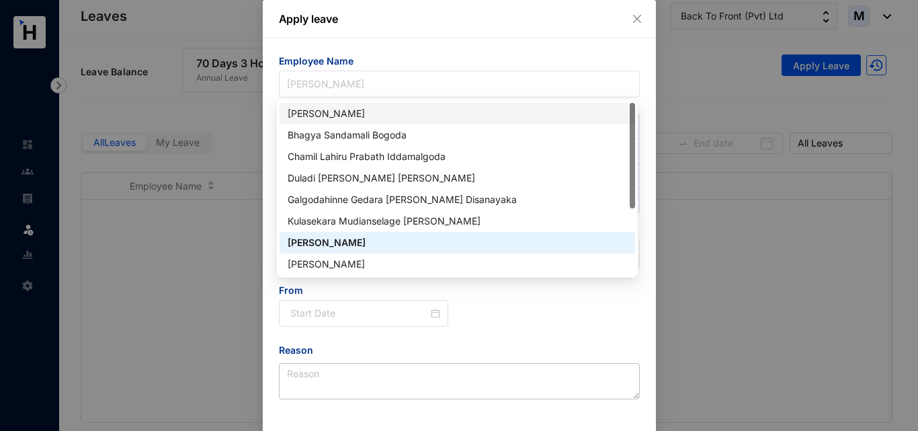
click at [381, 116] on div "[PERSON_NAME]" at bounding box center [458, 113] width 340 height 15
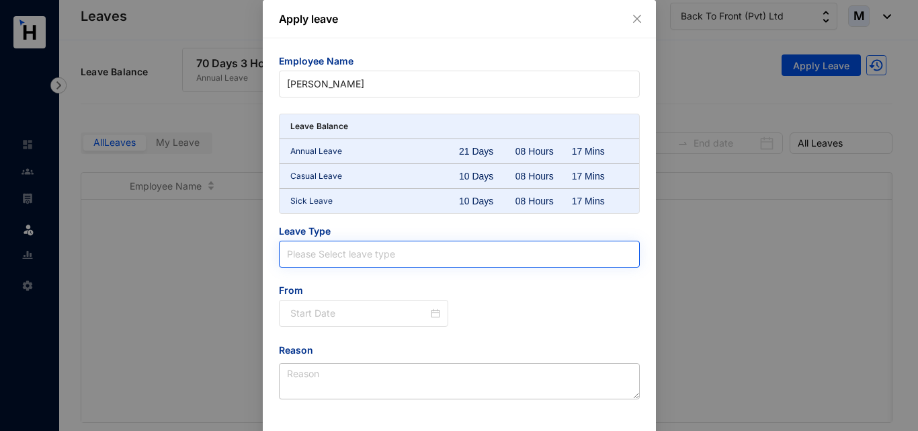
click at [343, 253] on input "search" at bounding box center [459, 254] width 345 height 26
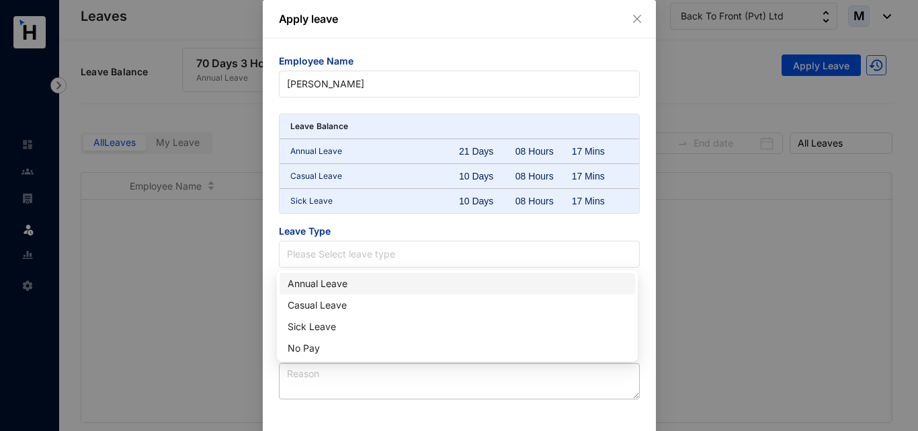
click at [335, 281] on div "Annual Leave" at bounding box center [458, 283] width 340 height 15
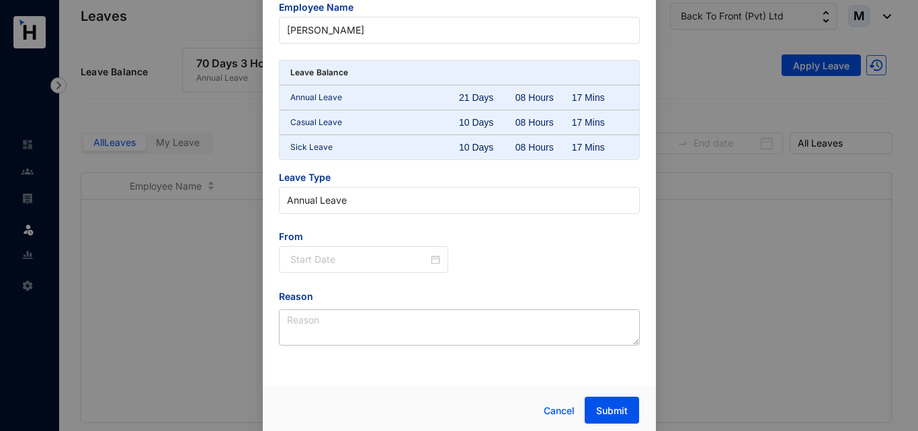
scroll to position [58, 0]
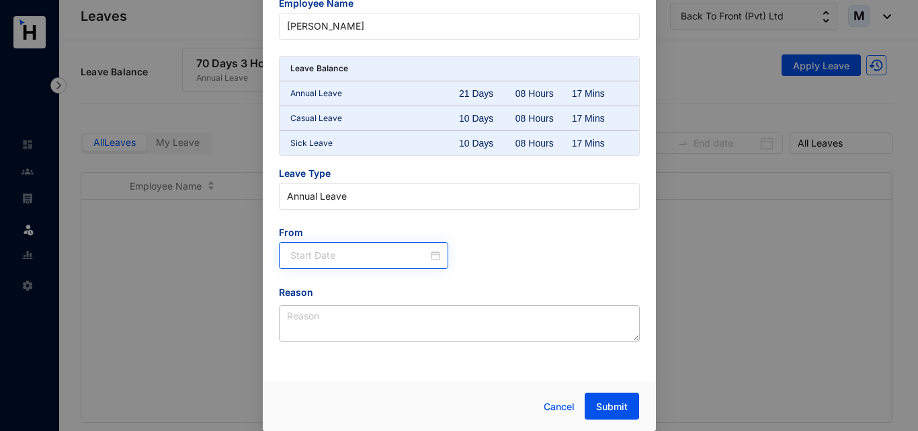
click at [434, 258] on div at bounding box center [365, 255] width 151 height 15
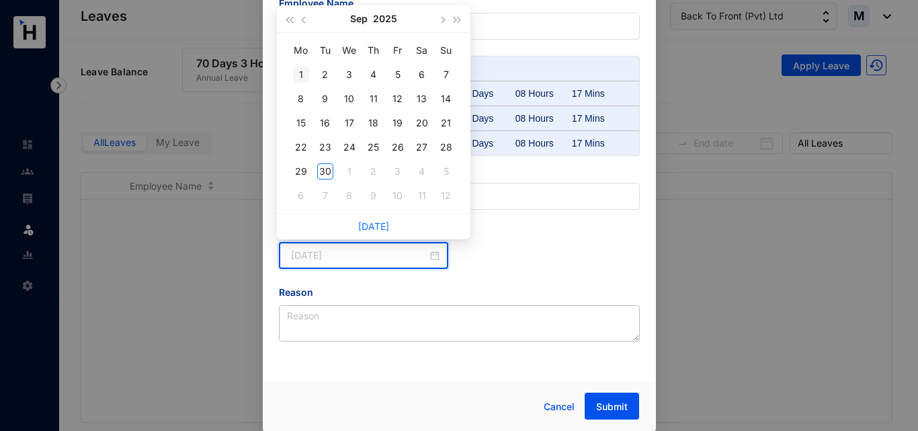
click at [307, 75] on div "1" at bounding box center [301, 75] width 16 height 16
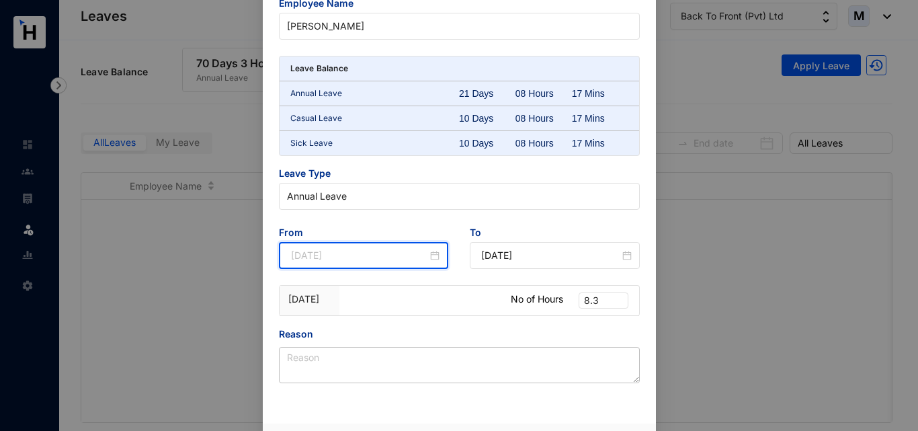
type input "[DATE]"
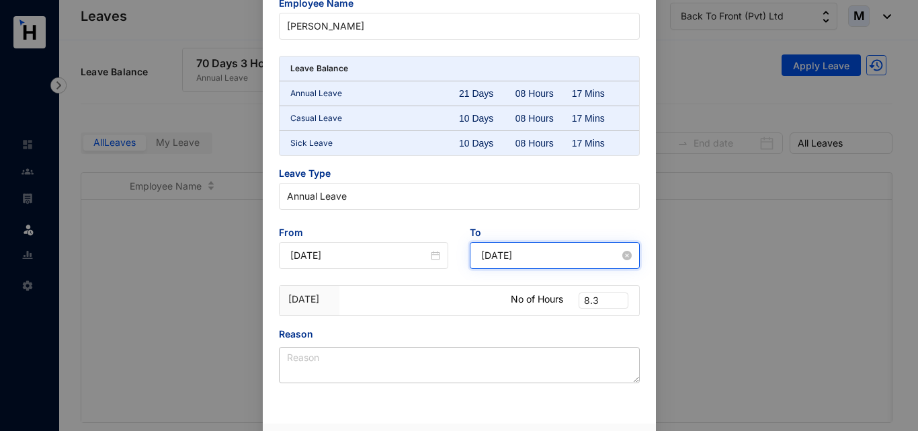
click at [507, 257] on input "[DATE]" at bounding box center [550, 255] width 138 height 15
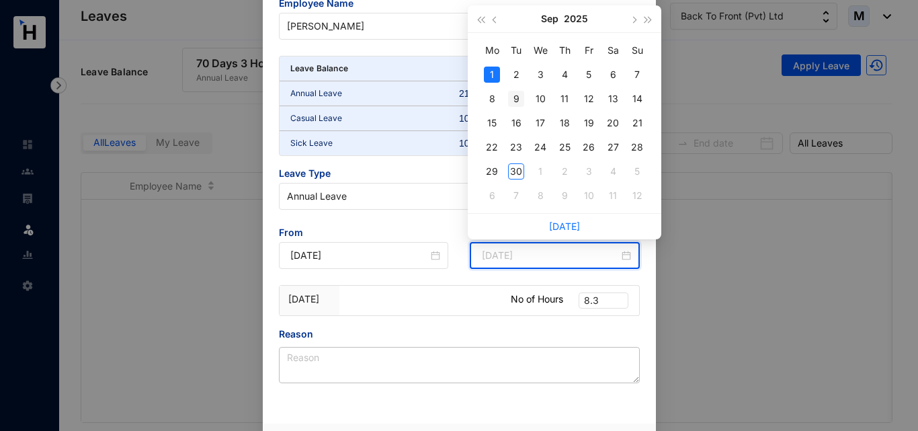
click at [516, 101] on div "9" at bounding box center [516, 99] width 16 height 16
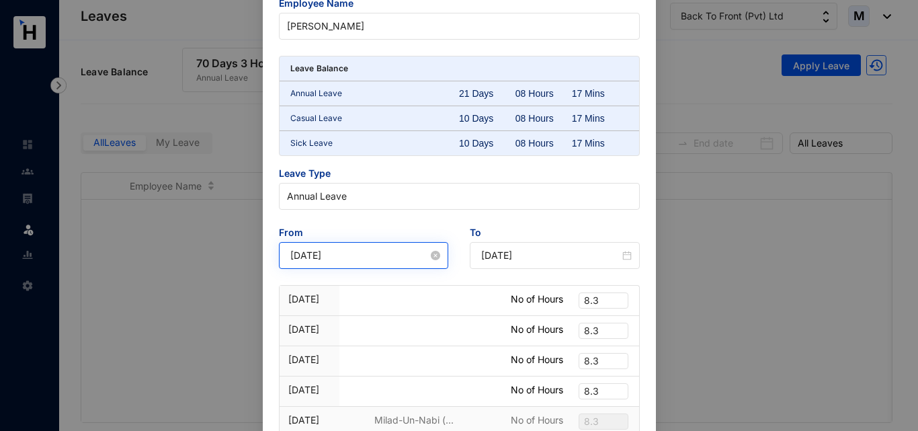
type input "[DATE]"
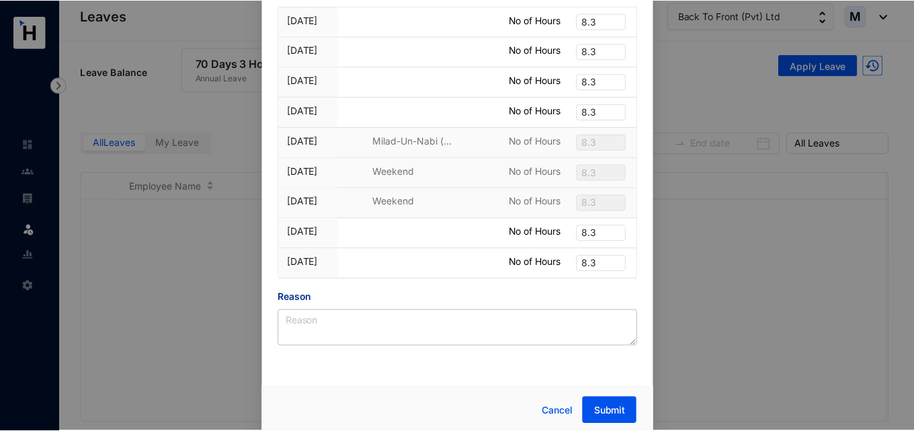
scroll to position [342, 0]
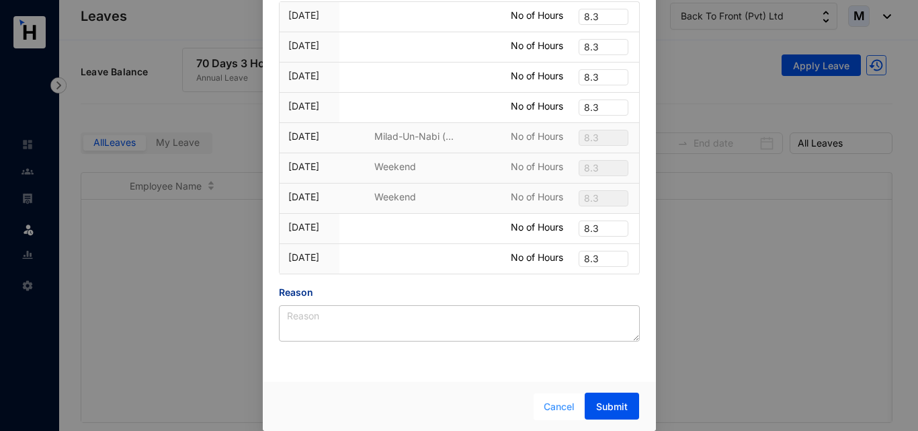
click at [546, 403] on span "Cancel" at bounding box center [559, 406] width 31 height 15
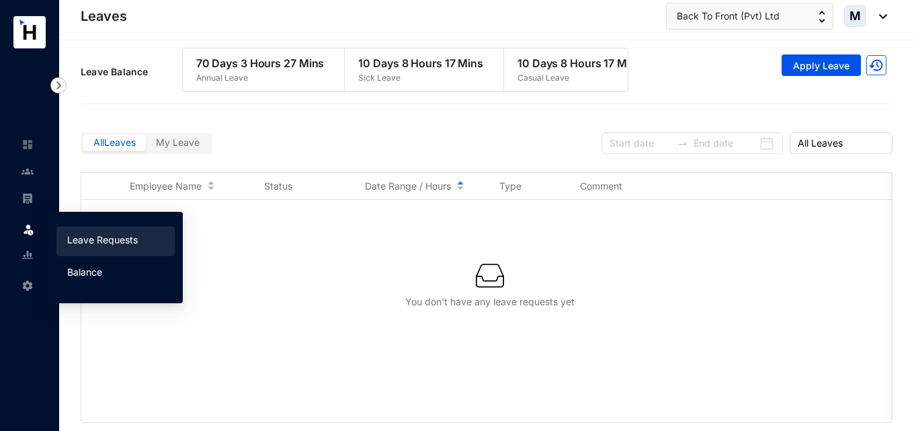
click at [97, 270] on link "Balance" at bounding box center [84, 271] width 35 height 11
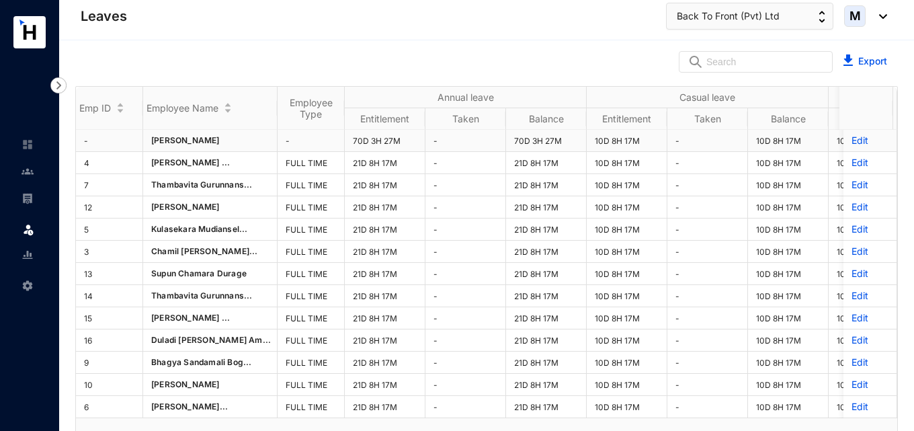
click at [852, 141] on p "Edit" at bounding box center [870, 140] width 37 height 13
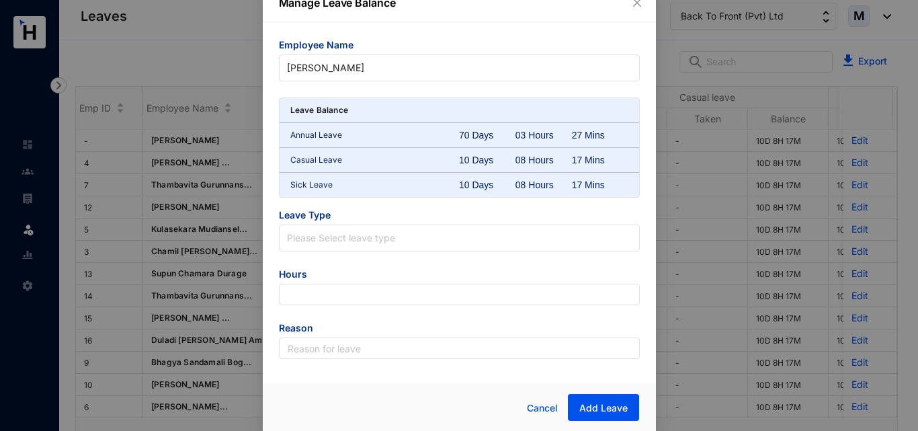
scroll to position [17, 0]
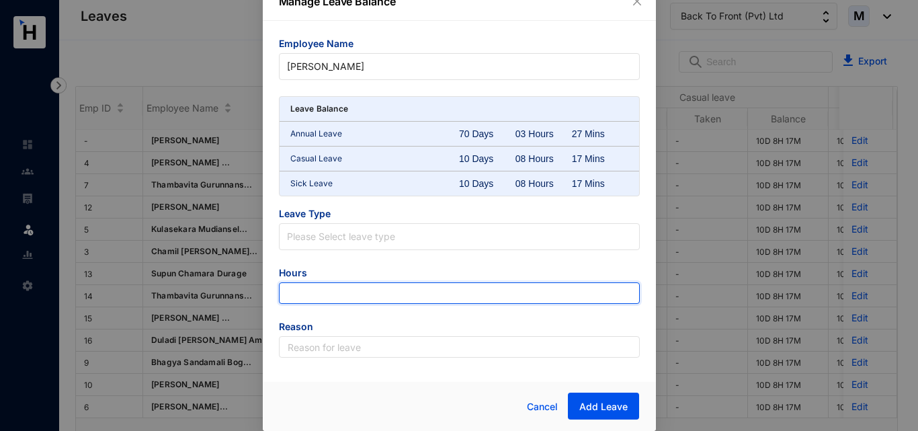
click at [305, 295] on input "number" at bounding box center [459, 293] width 361 height 22
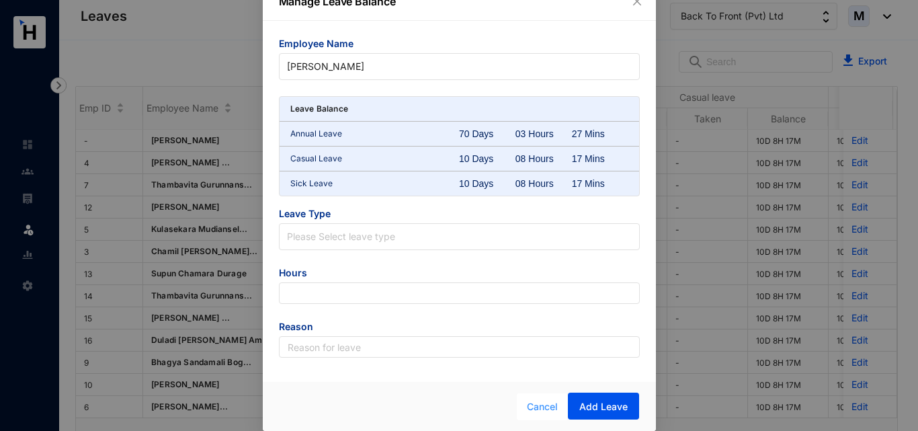
click at [532, 400] on span "Cancel" at bounding box center [542, 406] width 31 height 15
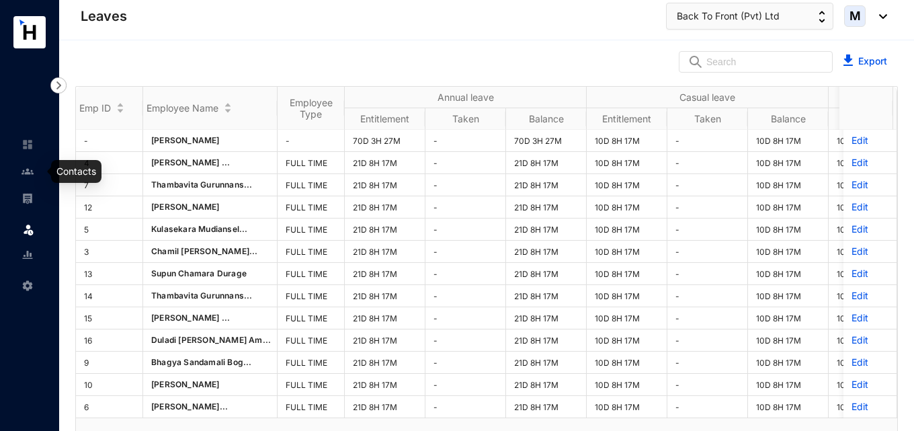
click at [28, 173] on img at bounding box center [28, 171] width 12 height 12
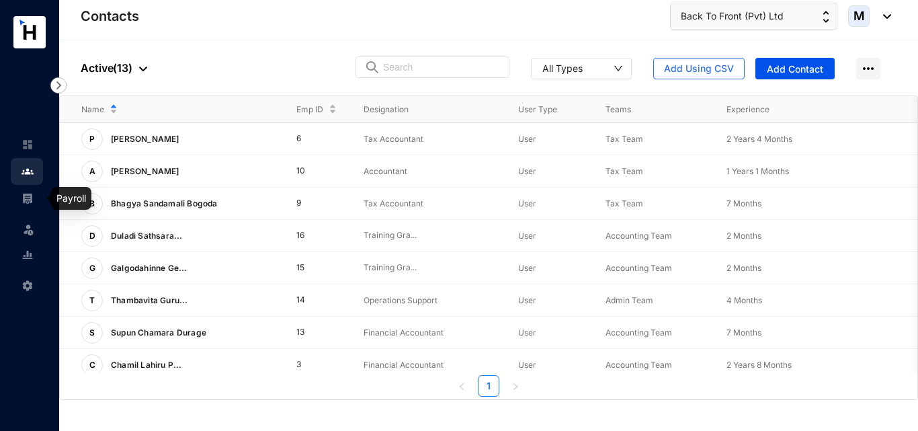
click at [32, 202] on img at bounding box center [28, 198] width 12 height 12
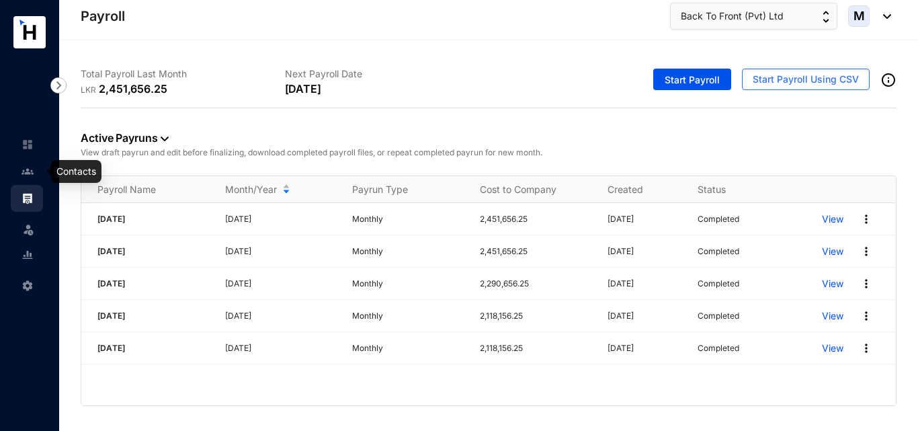
click at [31, 173] on img at bounding box center [28, 171] width 12 height 12
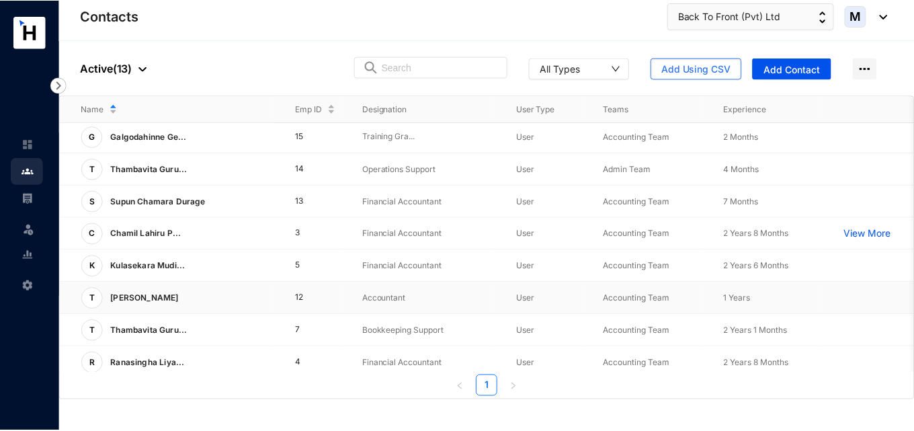
scroll to position [113, 0]
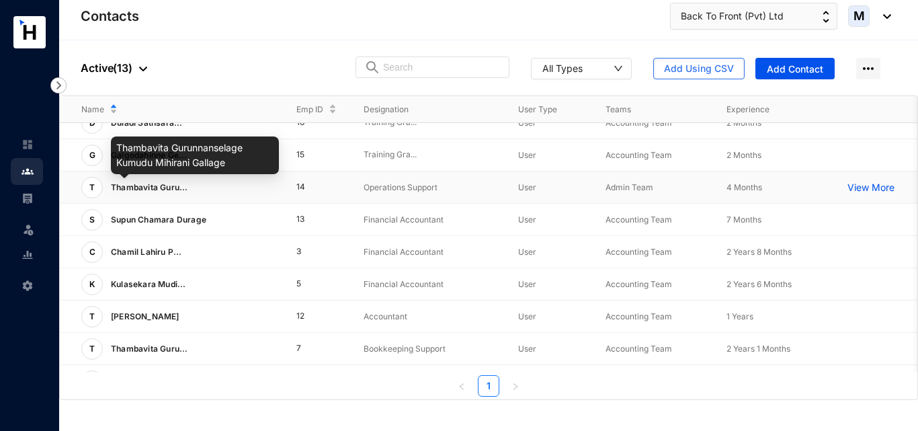
click at [136, 182] on span "Thambavita Guru..." at bounding box center [149, 187] width 77 height 10
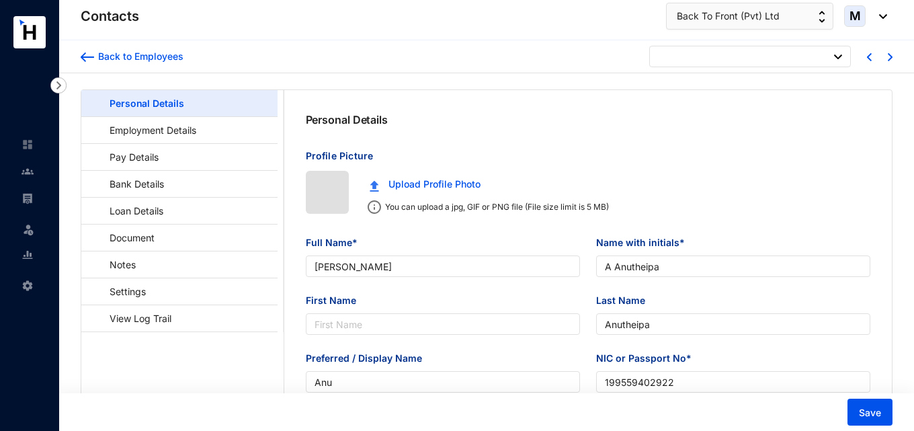
type input "[DATE]"
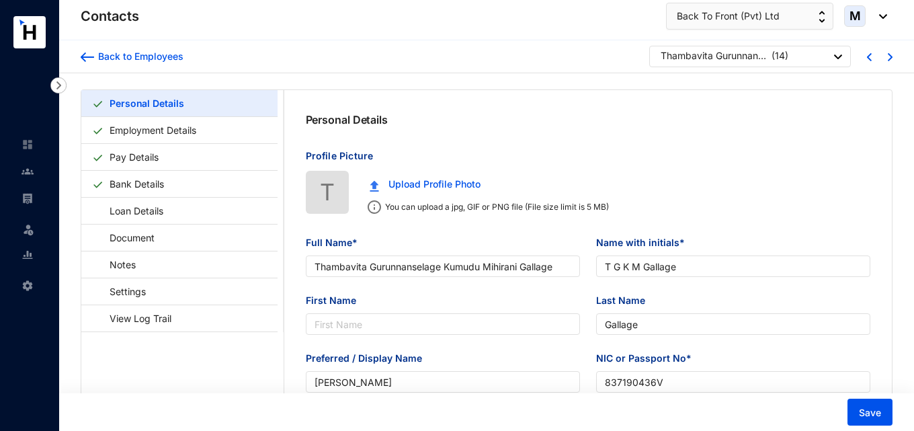
type input "Thambavita Gurunnanselage Kumudu Mihirani Gallage"
type input "T G K M Gallage"
type input "Gallage"
type input "[PERSON_NAME]"
type input "837190436V"
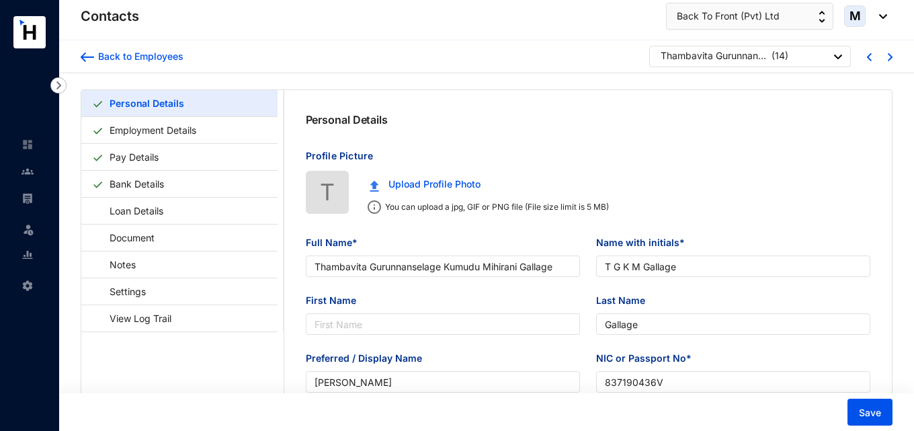
type input "764777013"
type input "[STREET_ADDRESS]"
type input "[DATE]"
click at [127, 294] on link "Settings" at bounding box center [121, 292] width 58 height 28
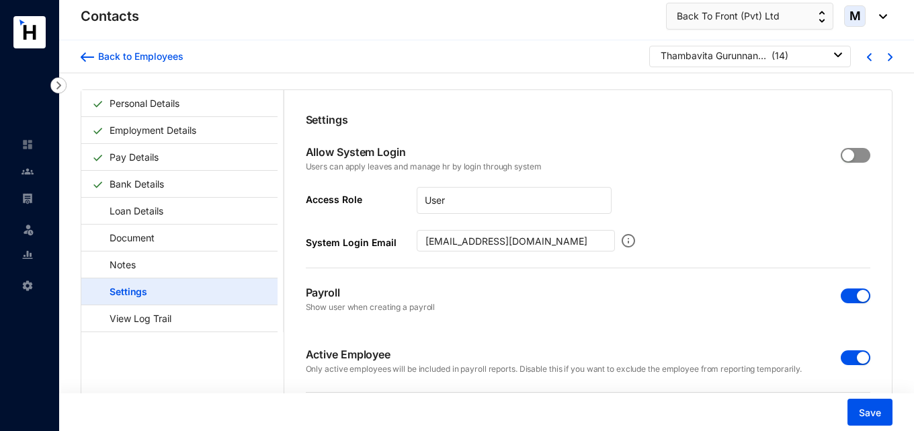
click at [861, 153] on span "button" at bounding box center [856, 155] width 30 height 15
click at [424, 241] on input "[EMAIL_ADDRESS][DOMAIN_NAME]" at bounding box center [516, 241] width 198 height 22
click at [573, 241] on input "[EMAIL_ADDRESS][DOMAIN_NAME]" at bounding box center [516, 241] width 198 height 22
click at [420, 246] on input "[EMAIL_ADDRESS][DOMAIN_NAME]" at bounding box center [516, 241] width 198 height 22
click at [458, 304] on div "Payroll Show user when creating a payroll" at bounding box center [588, 299] width 565 height 62
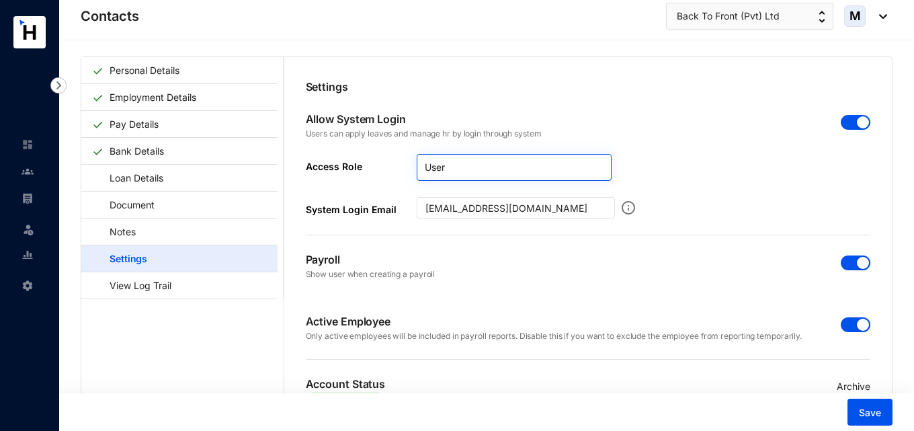
click at [455, 169] on span "User" at bounding box center [514, 167] width 179 height 20
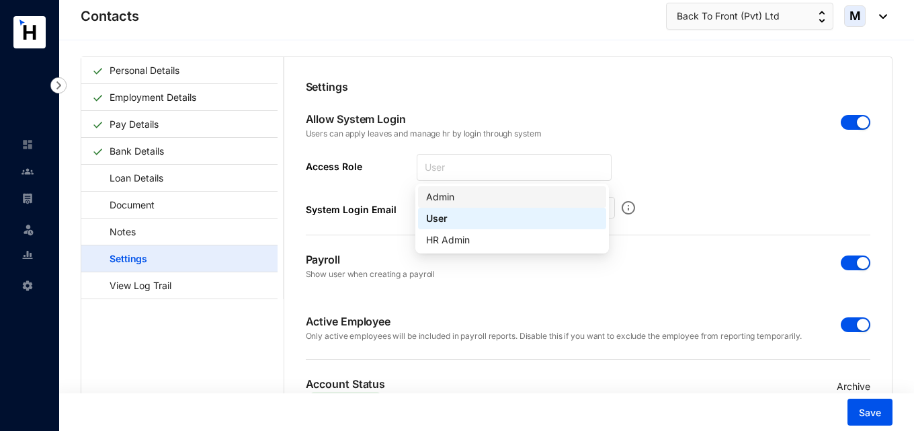
click at [451, 199] on div "Admin" at bounding box center [512, 197] width 172 height 15
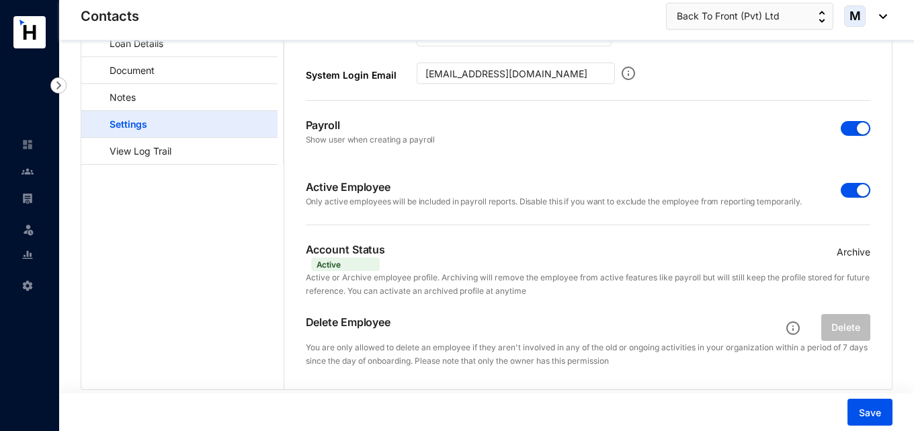
scroll to position [143, 0]
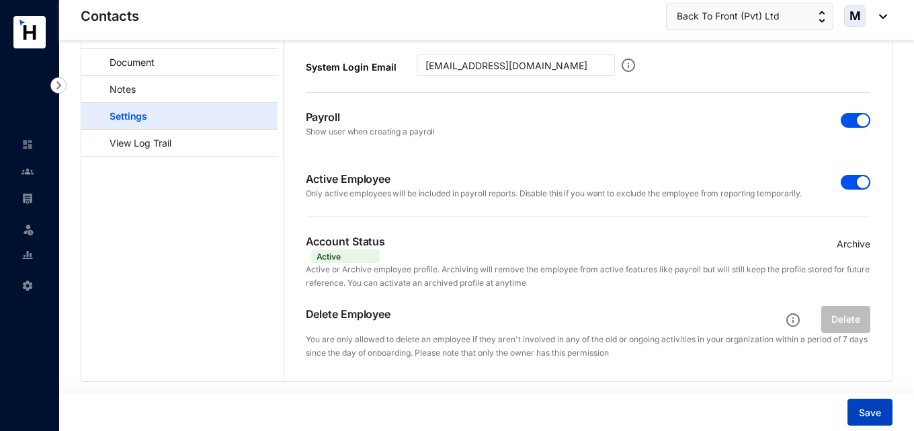
click at [866, 410] on span "Save" at bounding box center [870, 412] width 22 height 13
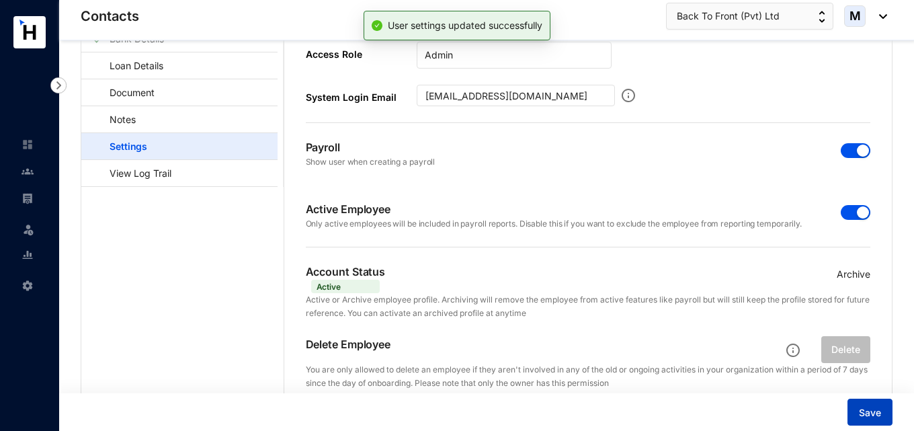
scroll to position [0, 0]
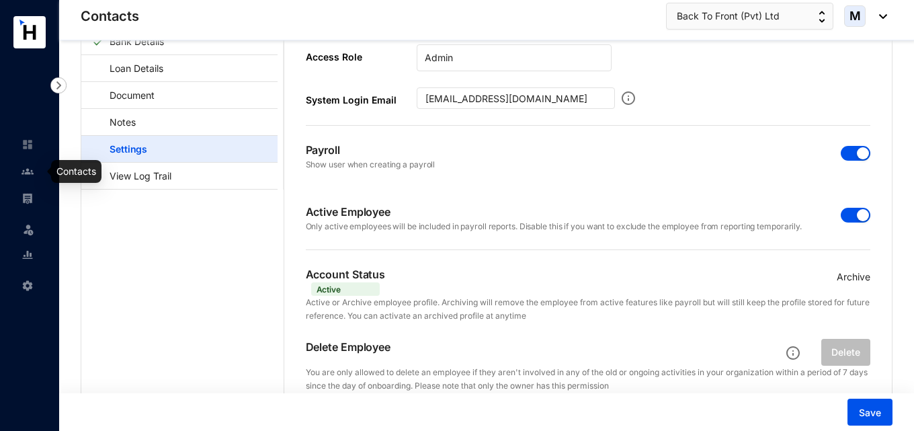
click at [26, 172] on img at bounding box center [28, 171] width 12 height 12
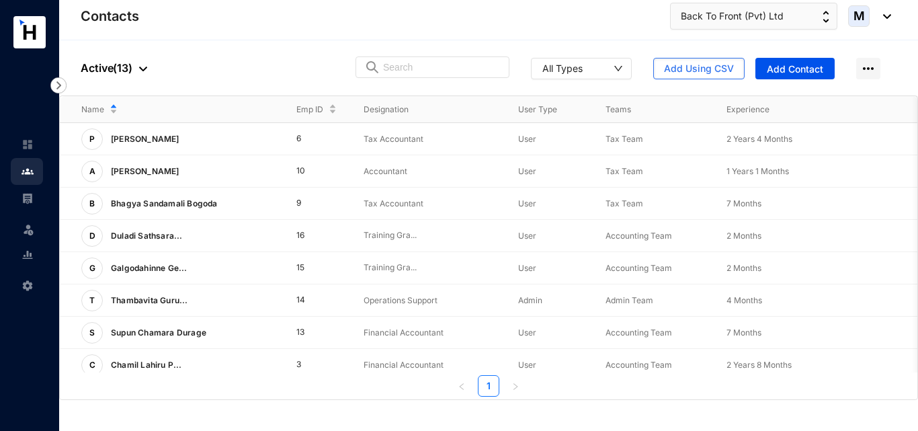
click at [34, 200] on link at bounding box center [39, 198] width 34 height 13
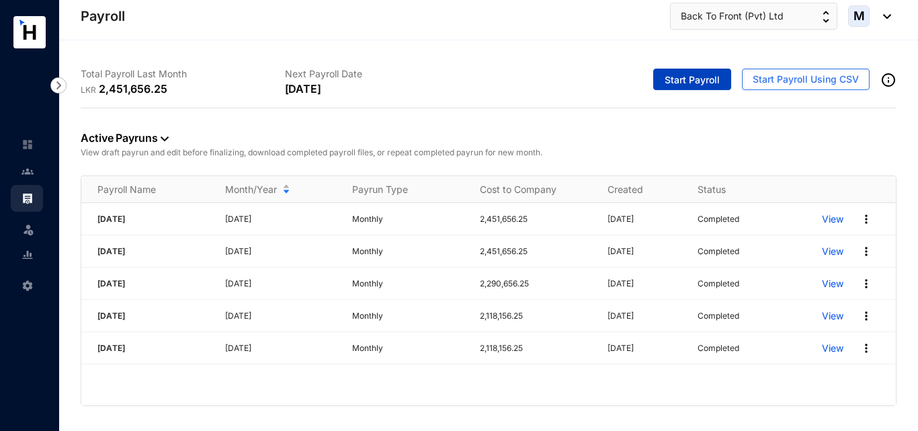
click at [678, 79] on span "Start Payroll" at bounding box center [692, 79] width 55 height 13
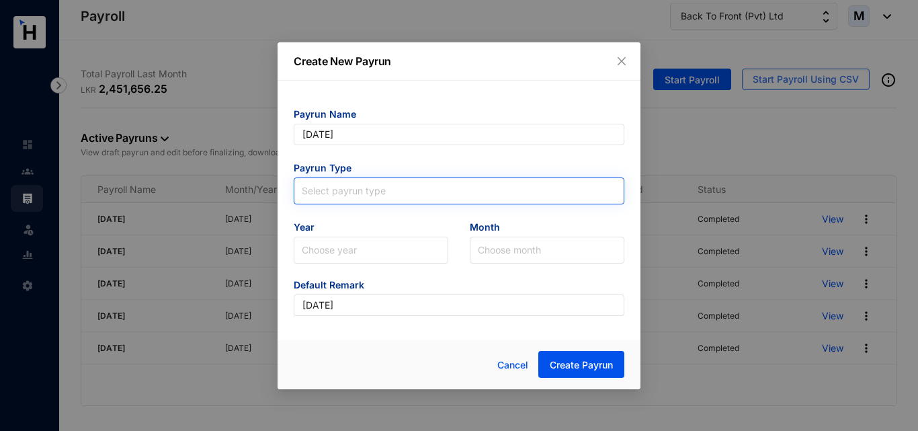
click at [364, 190] on input "search" at bounding box center [459, 188] width 315 height 20
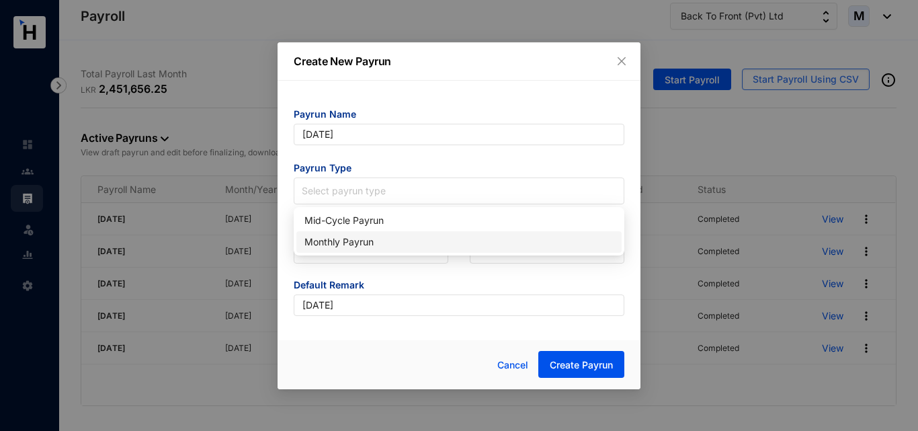
click at [342, 244] on div "Monthly Payrun" at bounding box center [459, 242] width 309 height 15
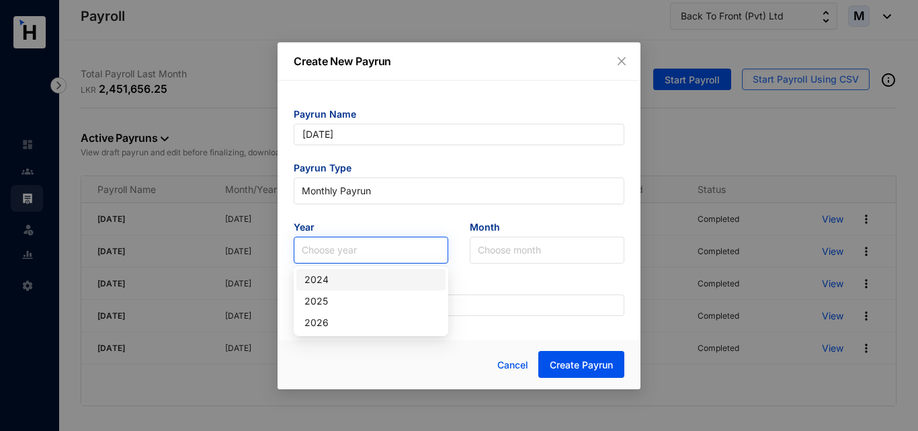
click at [354, 247] on input "search" at bounding box center [371, 250] width 138 height 26
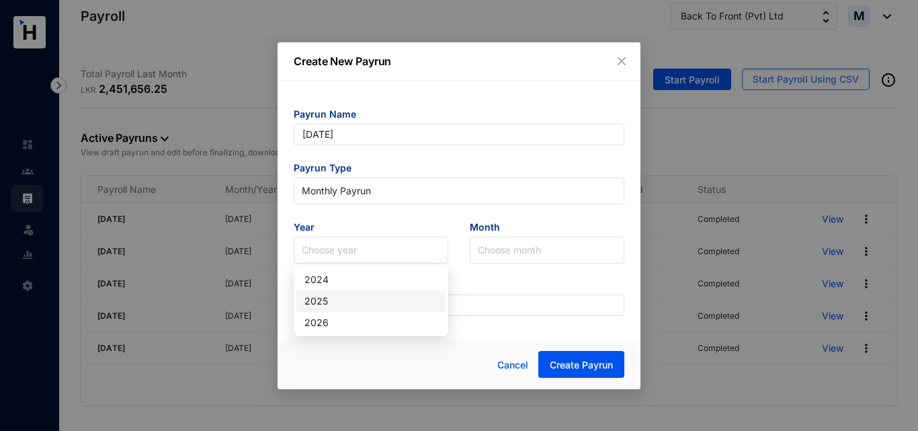
click at [338, 306] on div "2025" at bounding box center [371, 301] width 133 height 15
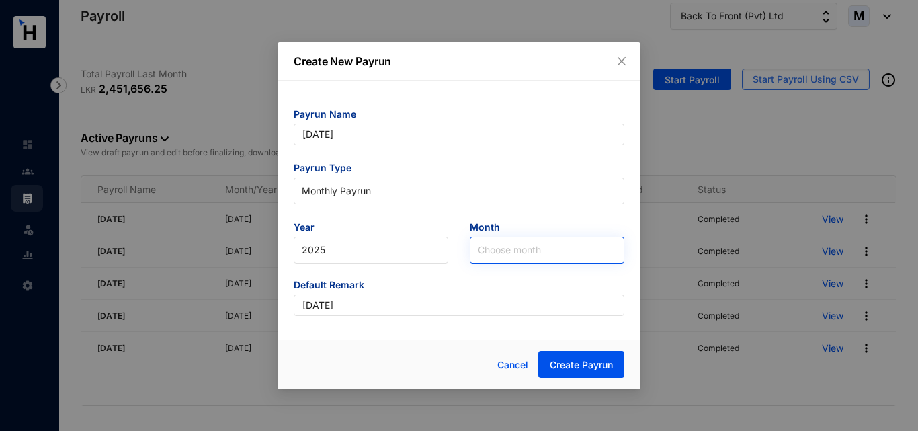
click at [516, 254] on input "search" at bounding box center [547, 250] width 138 height 26
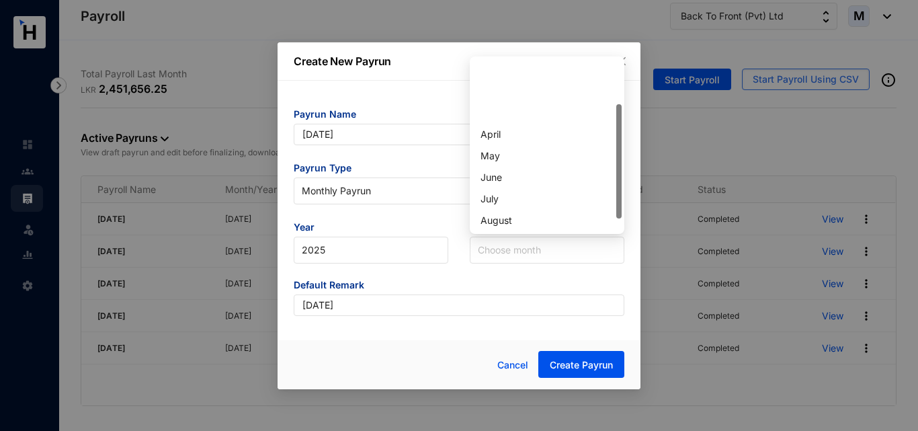
scroll to position [67, 0]
click at [518, 177] on div "September" at bounding box center [547, 174] width 133 height 15
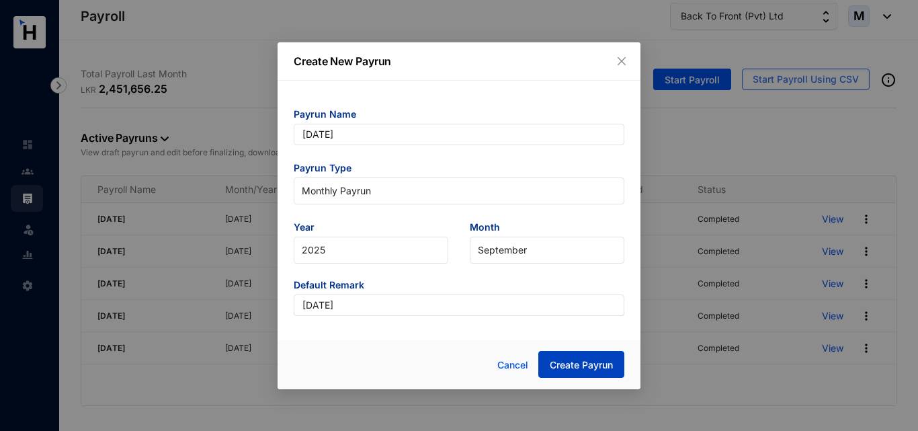
click at [573, 366] on span "Create Payrun" at bounding box center [581, 364] width 63 height 13
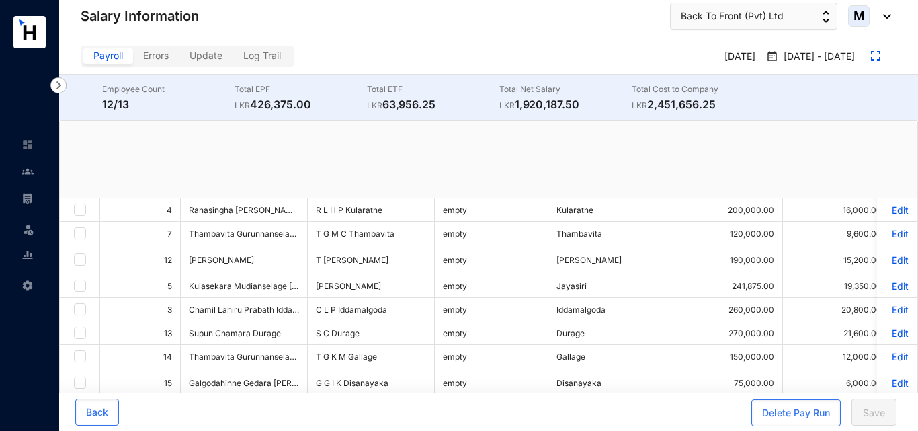
checkbox input "true"
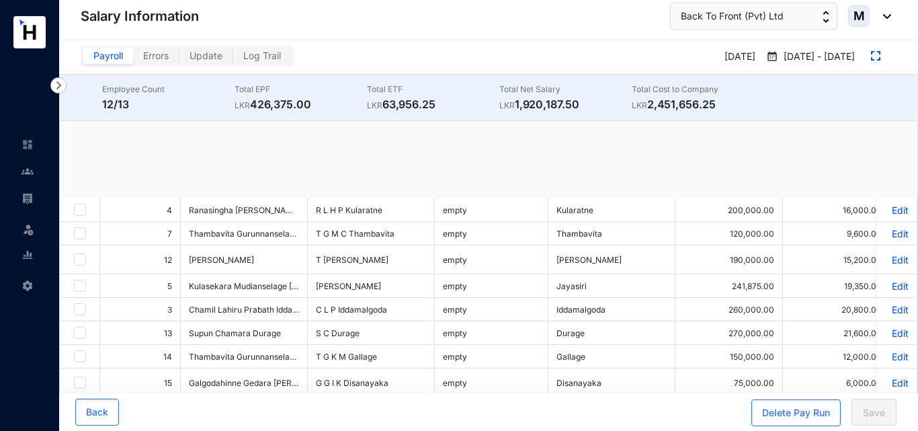
checkbox input "true"
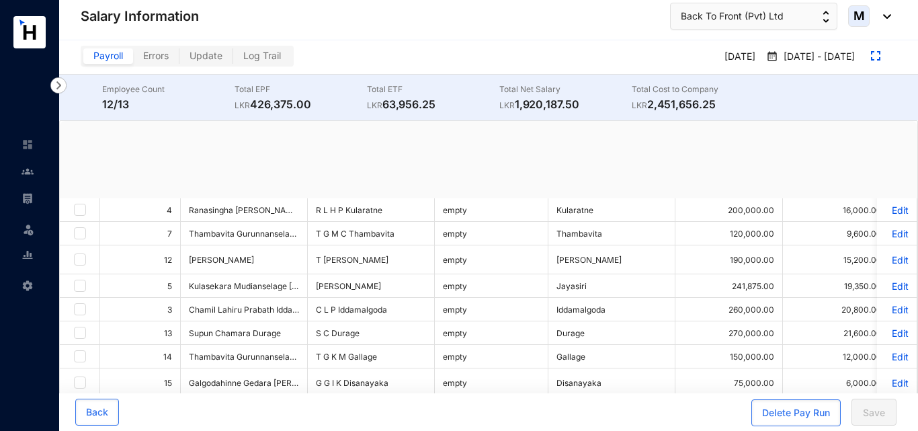
checkbox input "true"
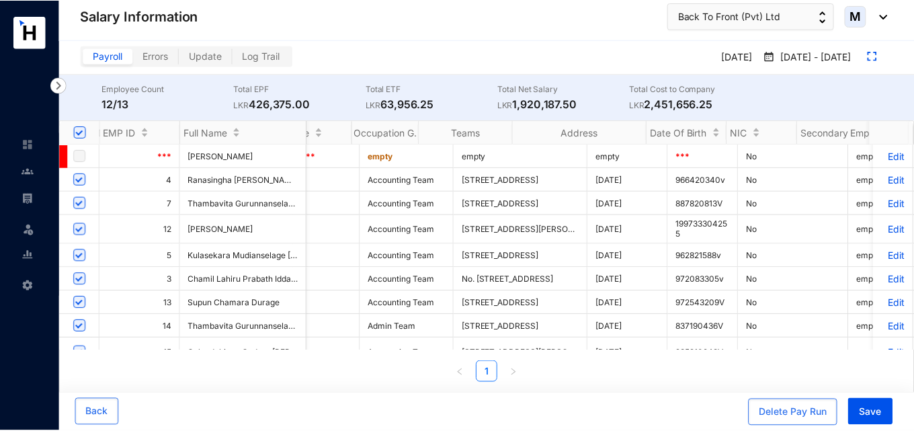
scroll to position [0, 3480]
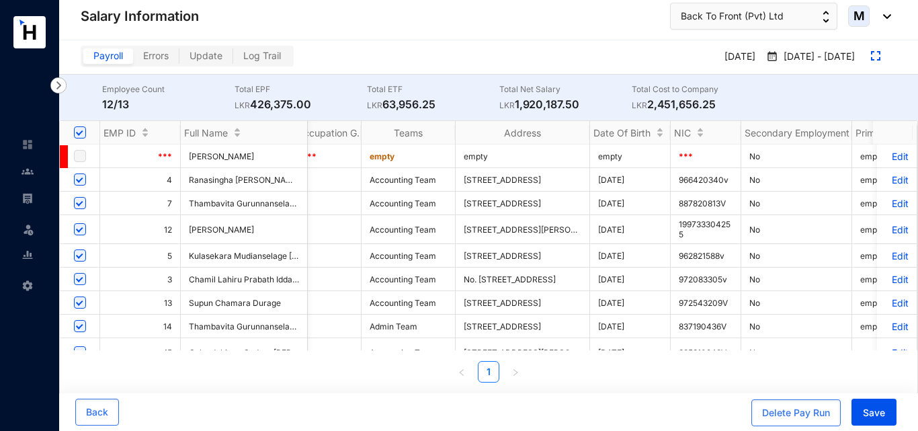
click at [885, 258] on p "Edit" at bounding box center [897, 255] width 24 height 11
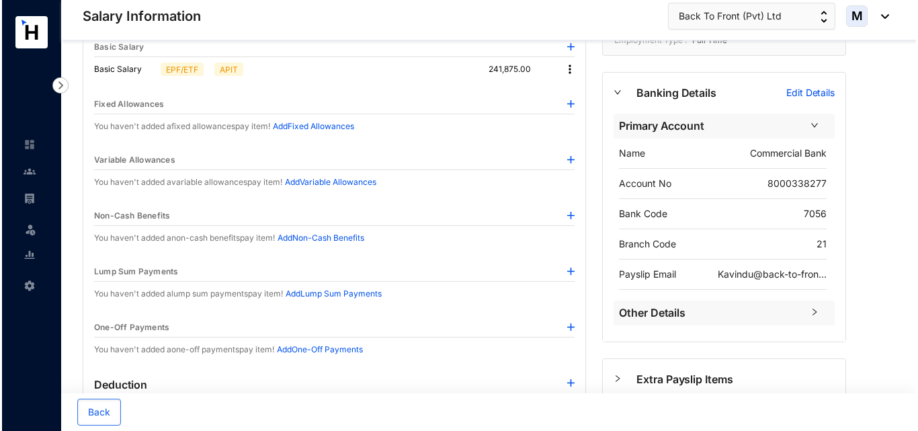
scroll to position [57, 0]
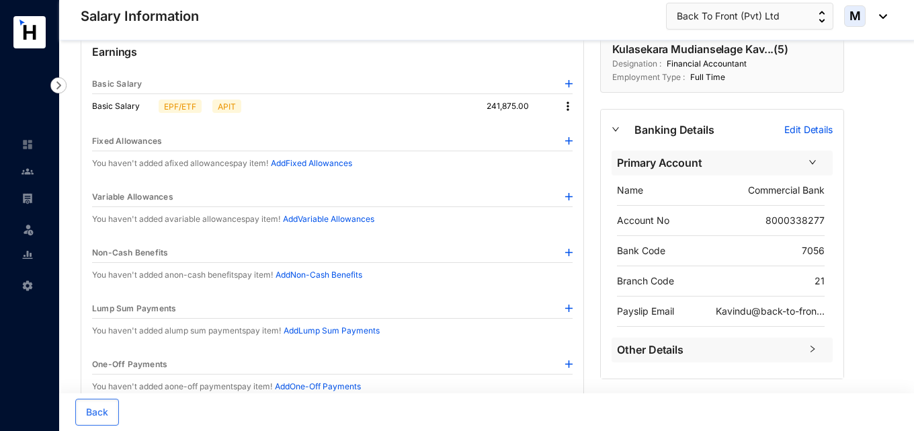
click at [571, 143] on img at bounding box center [568, 140] width 7 height 7
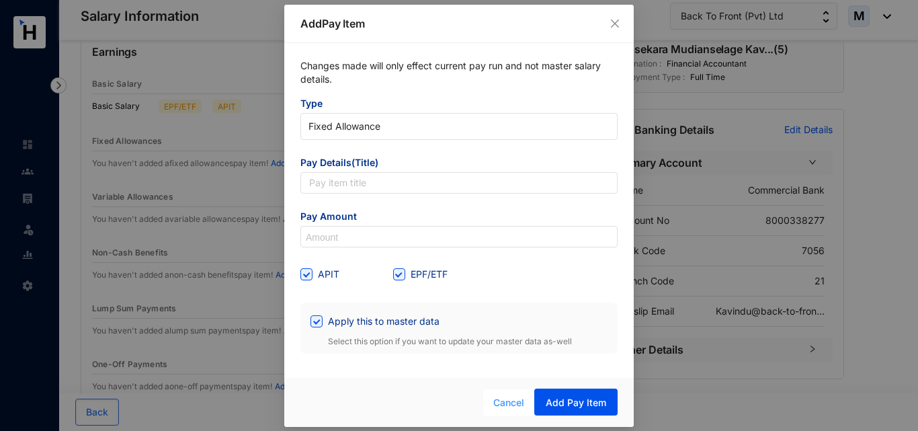
click at [511, 408] on span "Cancel" at bounding box center [508, 402] width 31 height 15
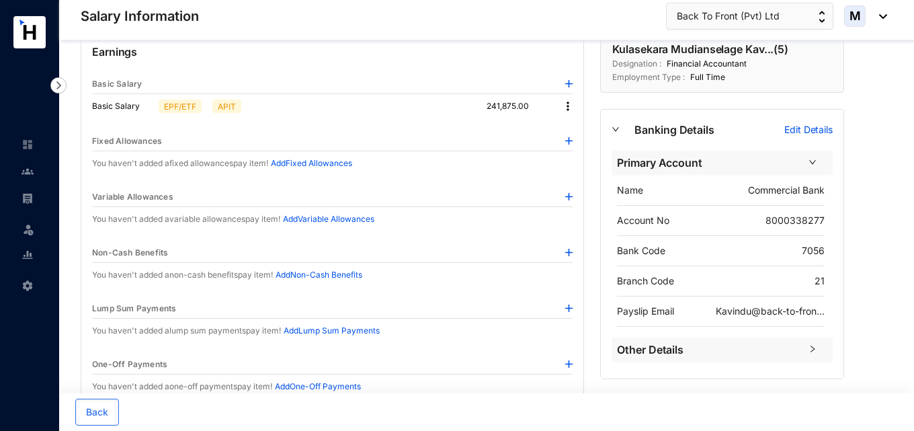
click at [572, 195] on img at bounding box center [568, 196] width 7 height 7
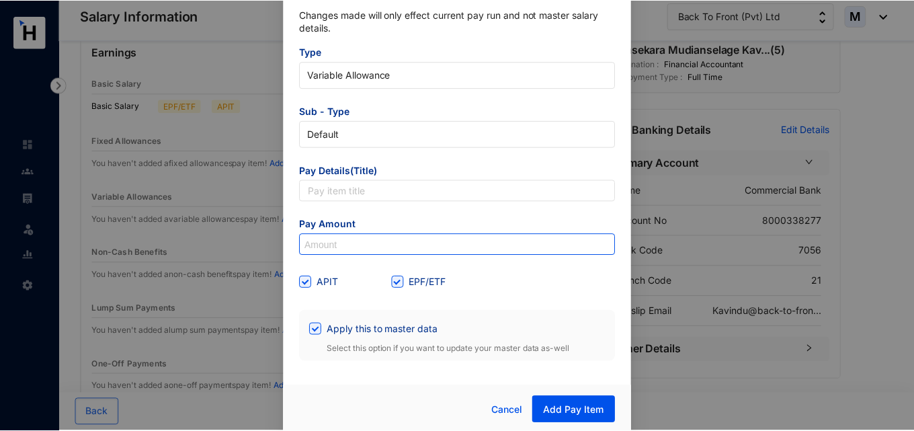
scroll to position [50, 0]
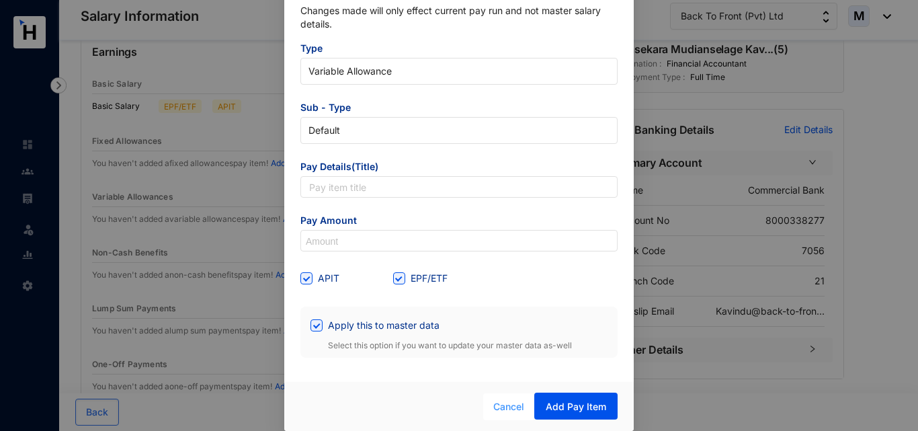
click at [491, 405] on button "Cancel" at bounding box center [508, 406] width 51 height 27
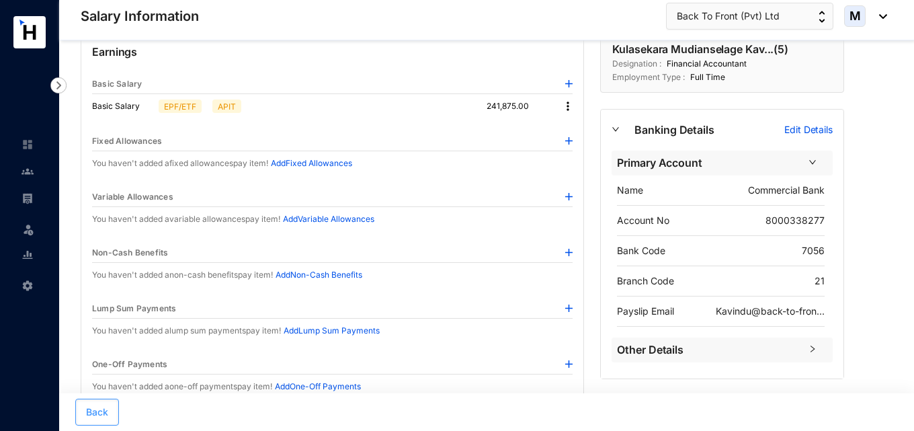
click at [87, 415] on span "Back" at bounding box center [97, 411] width 22 height 13
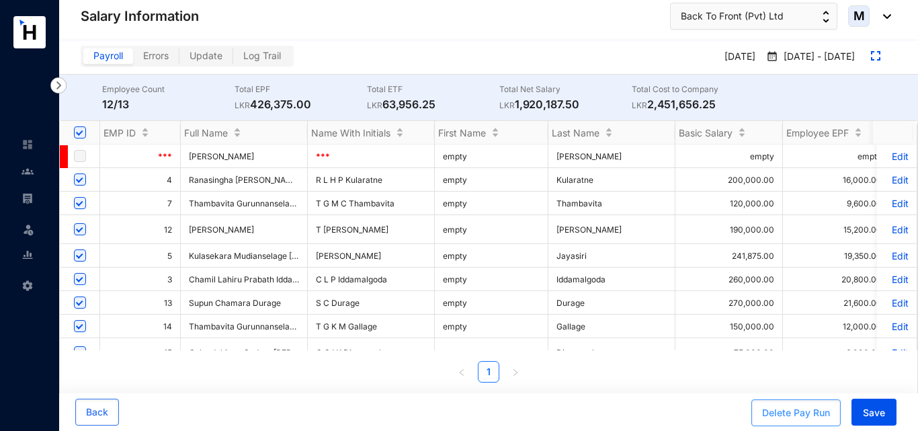
click at [779, 415] on div "Delete Pay Run" at bounding box center [796, 412] width 68 height 13
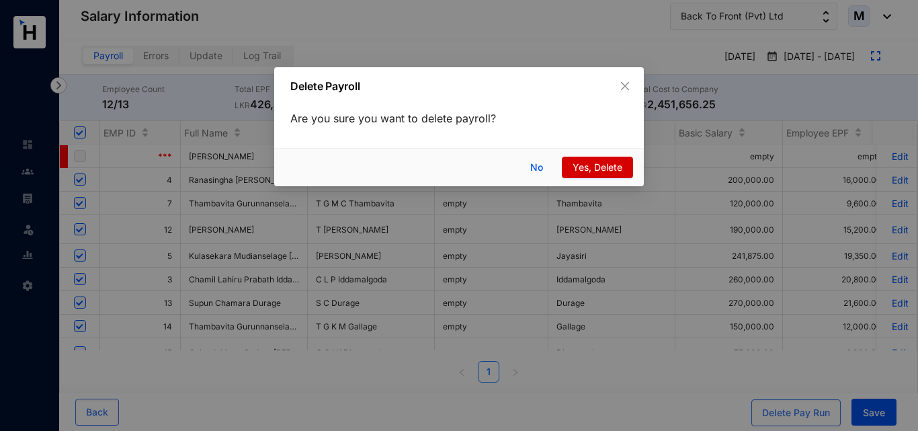
click at [618, 169] on span "Yes, Delete" at bounding box center [598, 167] width 50 height 15
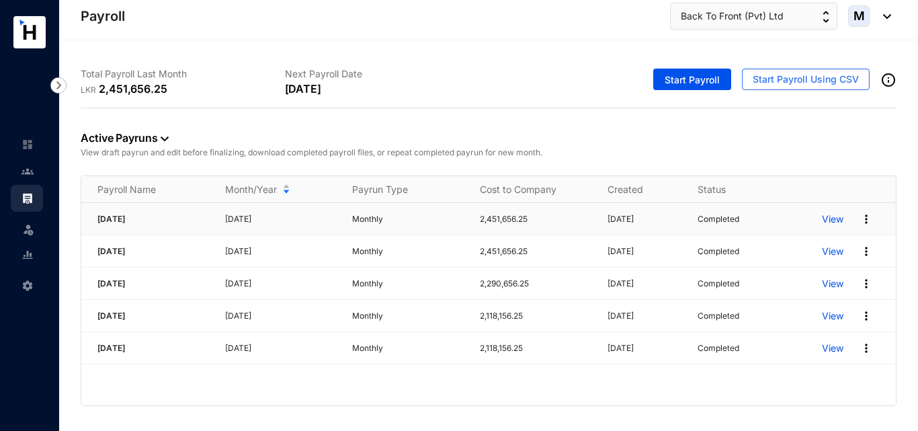
click at [836, 223] on p "View" at bounding box center [833, 218] width 22 height 13
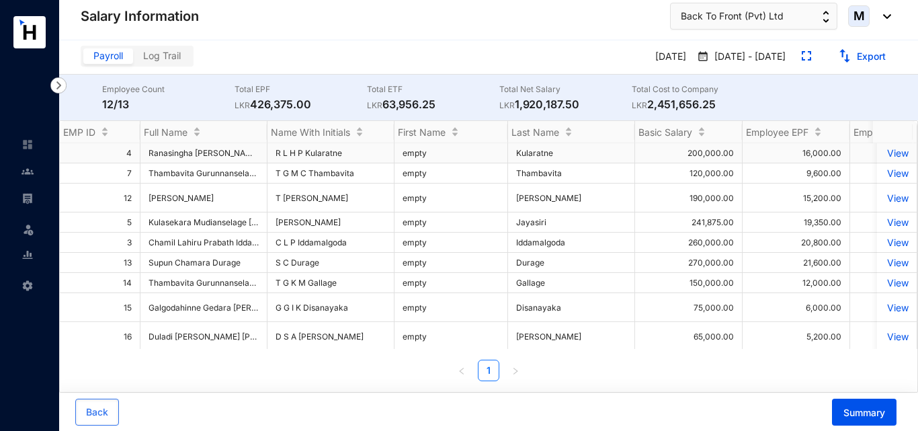
click at [885, 152] on p "View" at bounding box center [897, 152] width 24 height 11
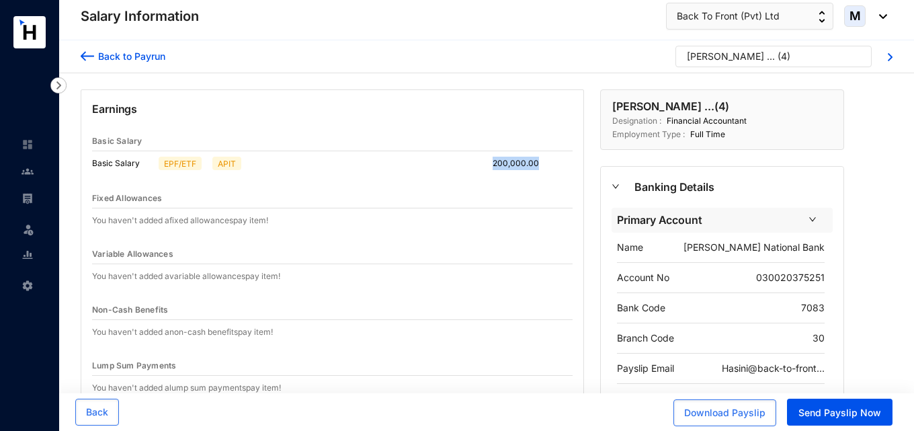
drag, startPoint x: 540, startPoint y: 162, endPoint x: 493, endPoint y: 164, distance: 46.4
click at [493, 164] on div "Basic Salary EPF/ETF APIT 200,000.00" at bounding box center [332, 163] width 481 height 24
click at [106, 409] on span "Back" at bounding box center [97, 411] width 22 height 13
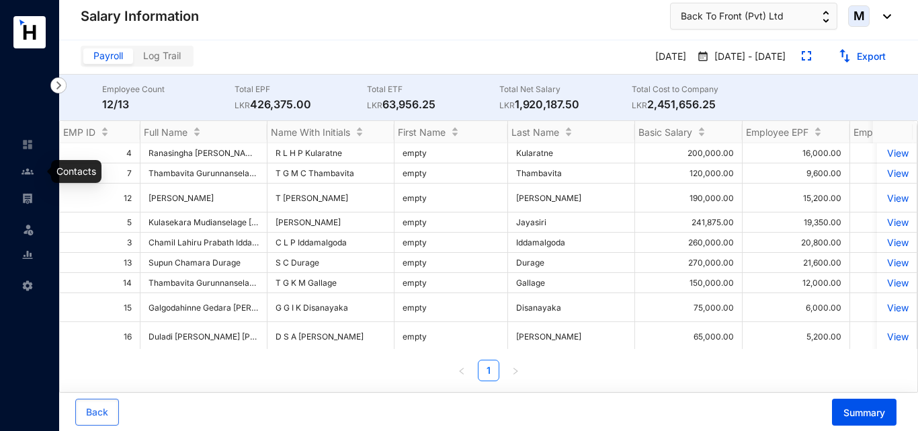
click at [28, 169] on img at bounding box center [28, 171] width 12 height 12
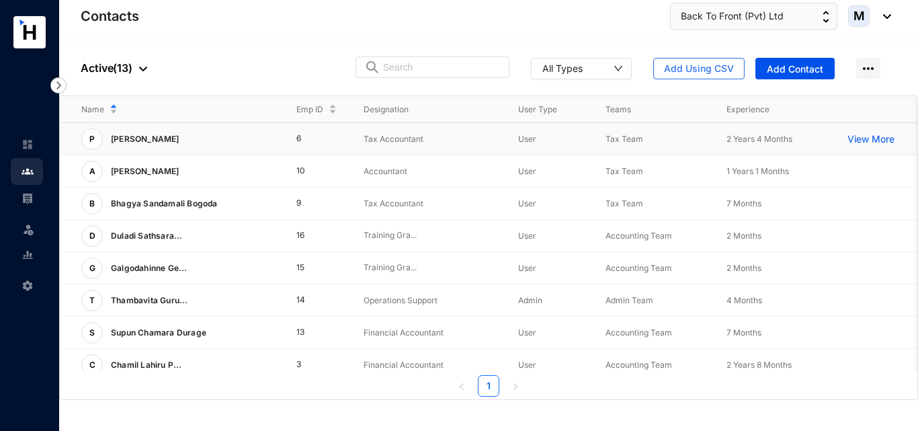
click at [132, 140] on p "[PERSON_NAME]" at bounding box center [144, 139] width 82 height 22
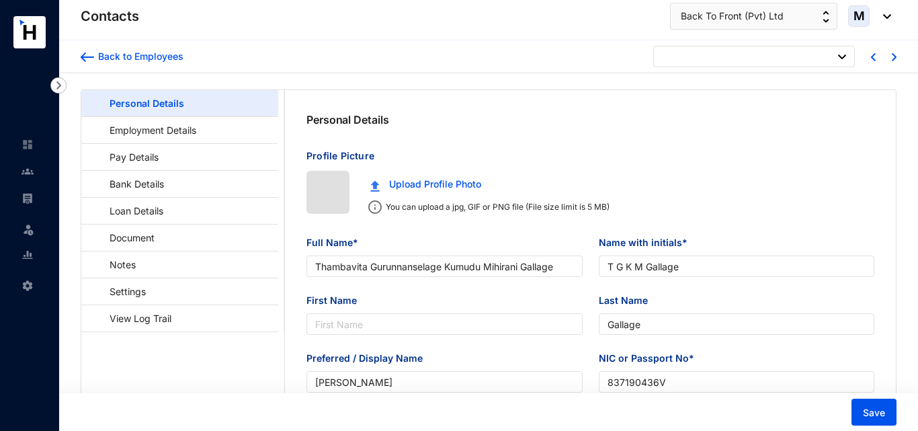
type input "[DATE]"
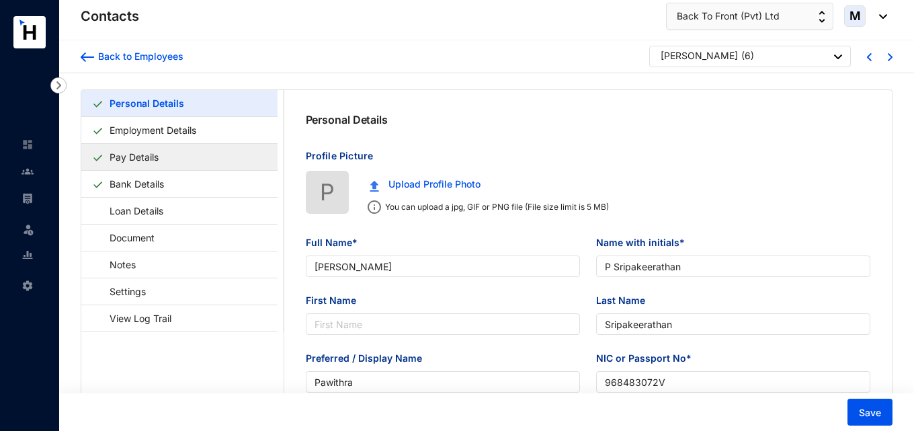
type input "[PERSON_NAME]"
type input "P Sripakeerathan"
type input "Sripakeerathan"
type input "Pawithra"
type input "968483072V"
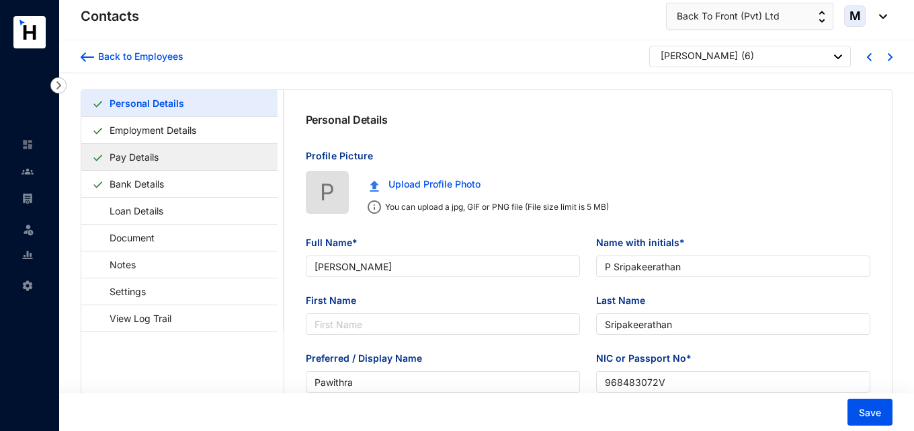
type input "777252294"
type input "[STREET_ADDRESS]"
type input "[DATE]"
click at [145, 157] on link "Pay Details" at bounding box center [134, 157] width 60 height 28
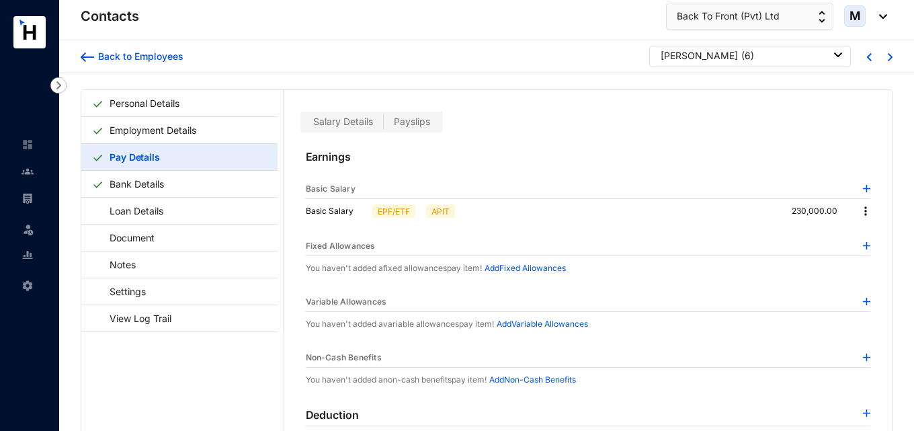
click at [863, 211] on img at bounding box center [865, 210] width 13 height 13
click at [876, 235] on span "Edit" at bounding box center [874, 234] width 17 height 15
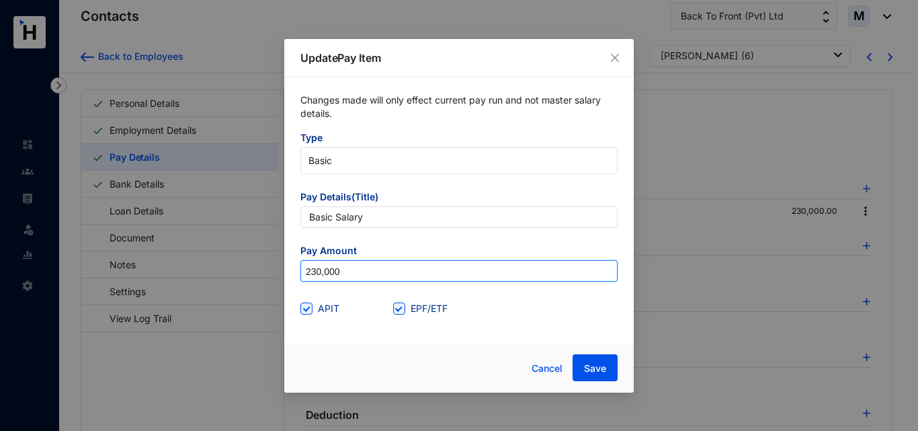
drag, startPoint x: 366, startPoint y: 276, endPoint x: 202, endPoint y: 276, distance: 164.0
click at [202, 276] on div "Update Pay Item Changes made will only effect current pay run and not master sa…" at bounding box center [459, 215] width 918 height 431
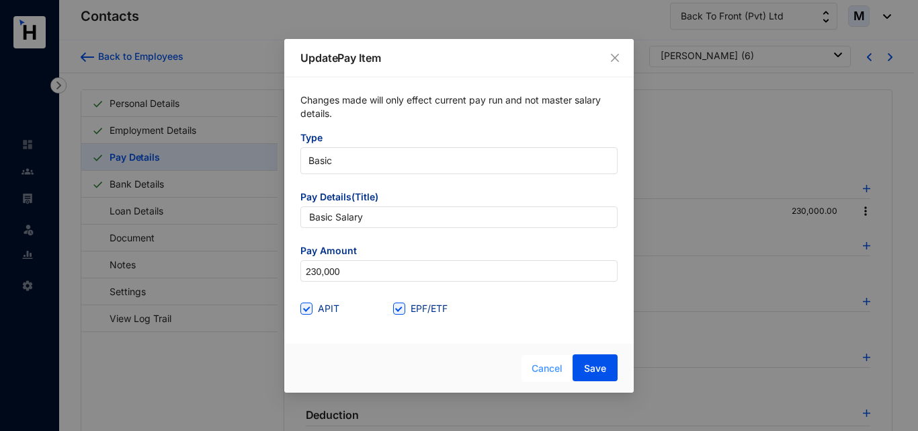
click at [550, 372] on span "Cancel" at bounding box center [547, 368] width 31 height 15
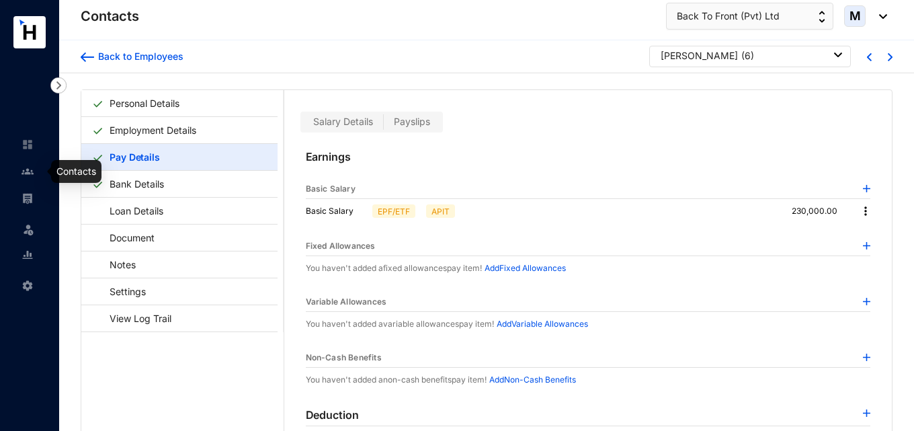
click at [33, 173] on img at bounding box center [28, 171] width 12 height 12
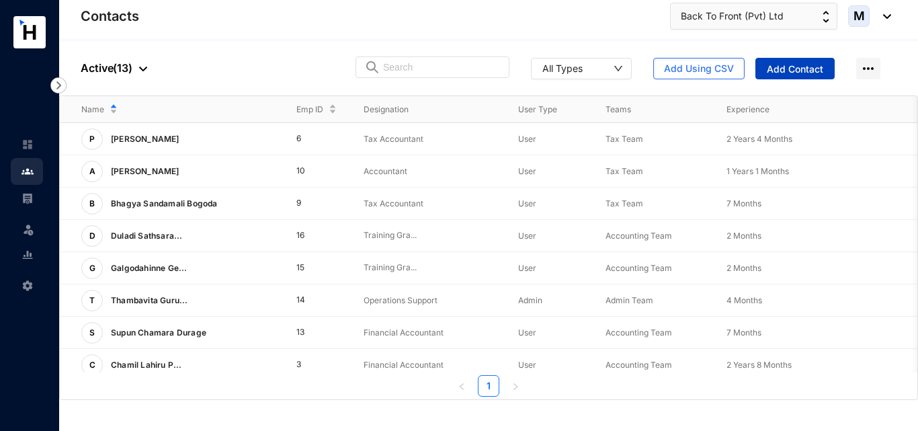
click at [799, 70] on span "Add Contact" at bounding box center [795, 69] width 56 height 13
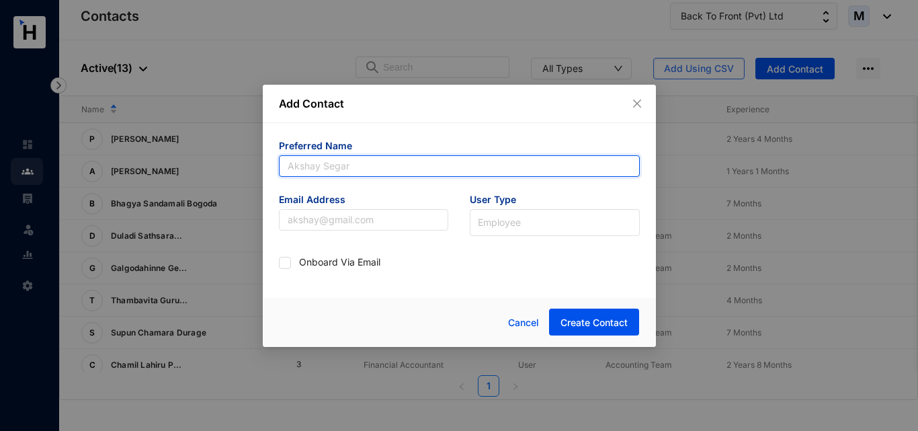
click at [341, 169] on input "text" at bounding box center [459, 166] width 361 height 22
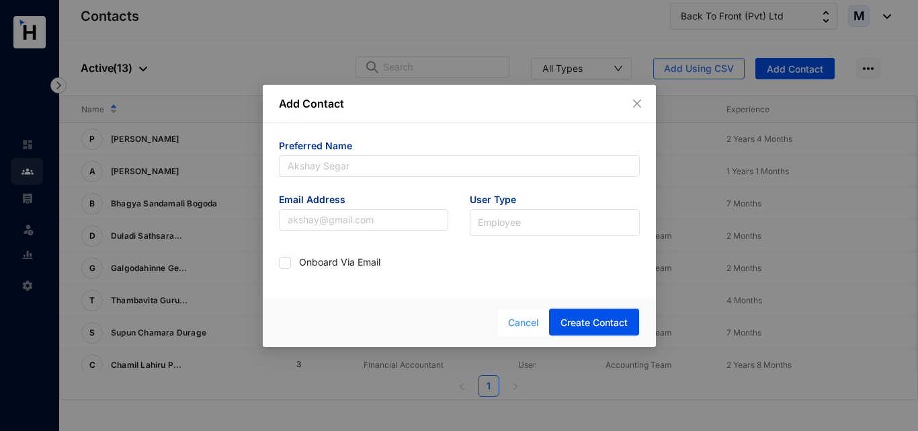
click at [524, 321] on span "Cancel" at bounding box center [523, 322] width 31 height 15
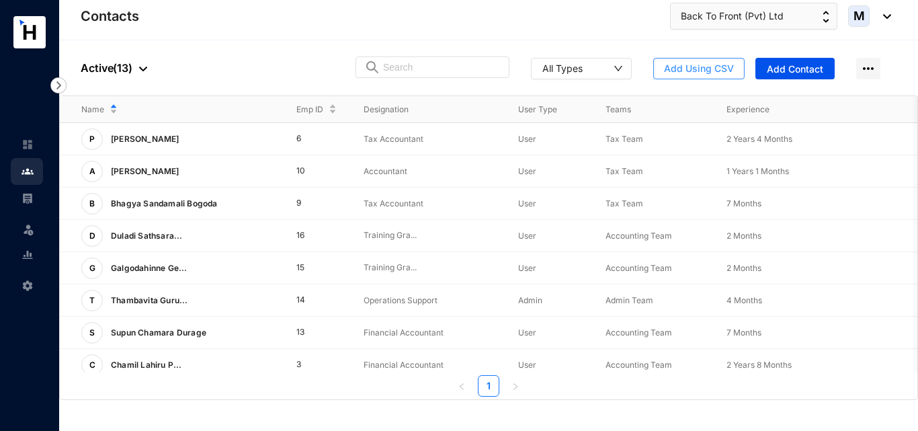
click at [704, 71] on span "Add Using CSV" at bounding box center [699, 68] width 70 height 13
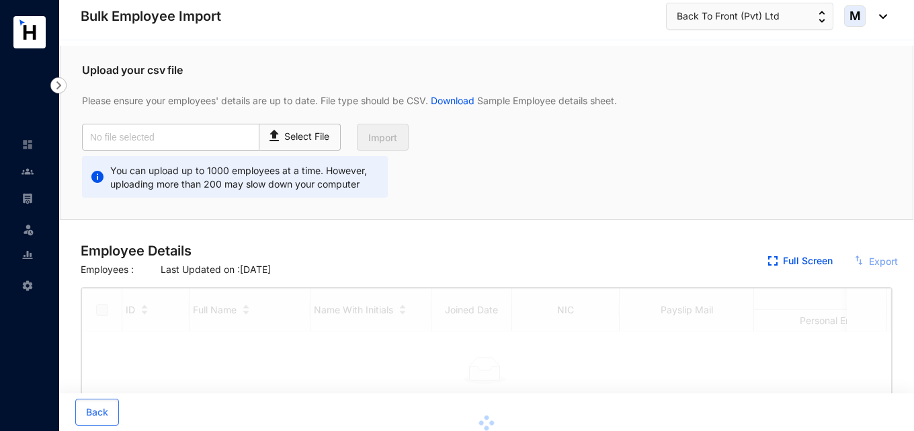
checkbox input "true"
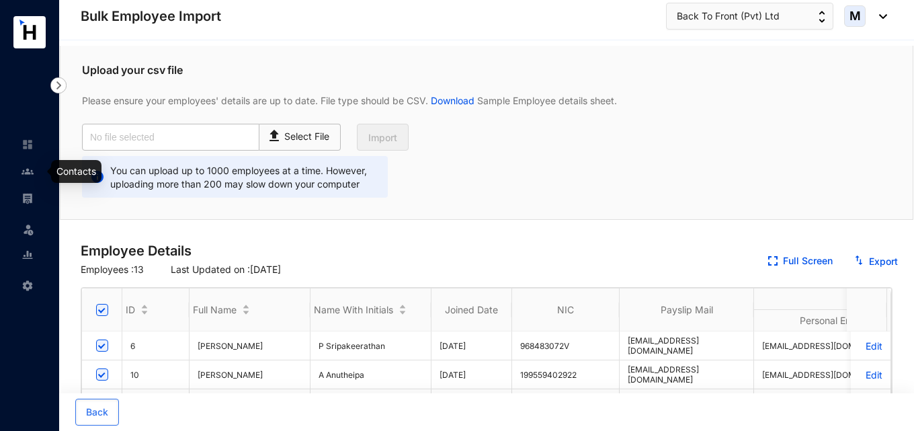
click at [34, 167] on link at bounding box center [39, 171] width 34 height 13
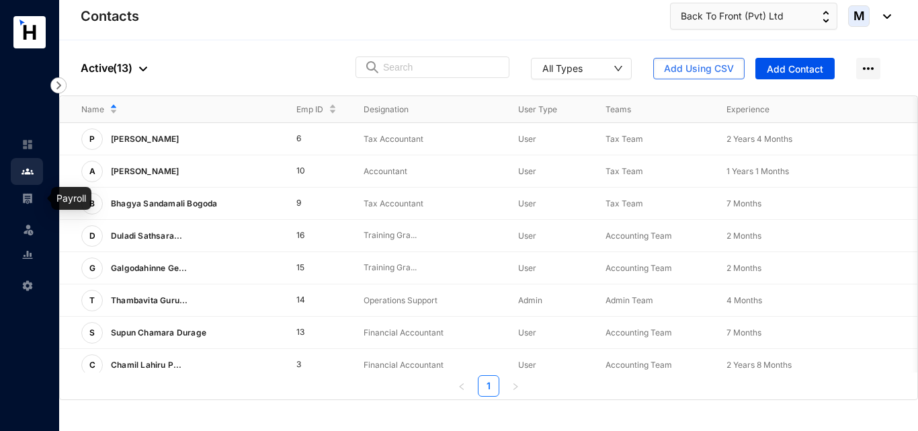
click at [34, 200] on link at bounding box center [39, 198] width 34 height 13
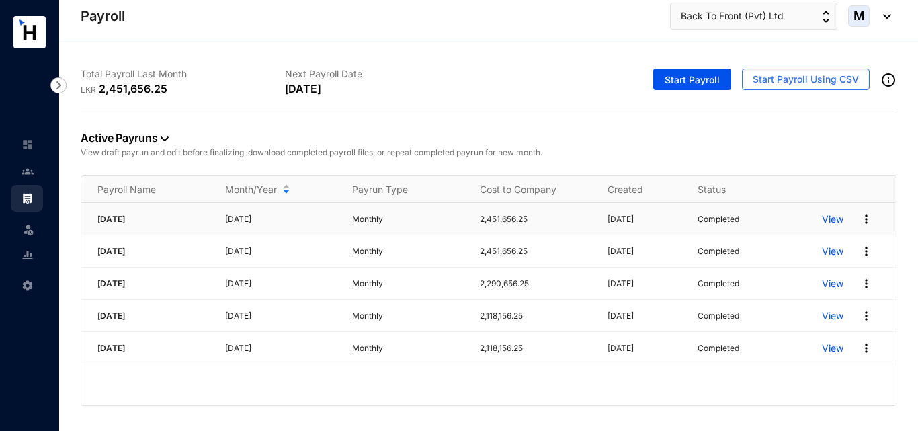
click at [835, 221] on p "View" at bounding box center [833, 218] width 22 height 13
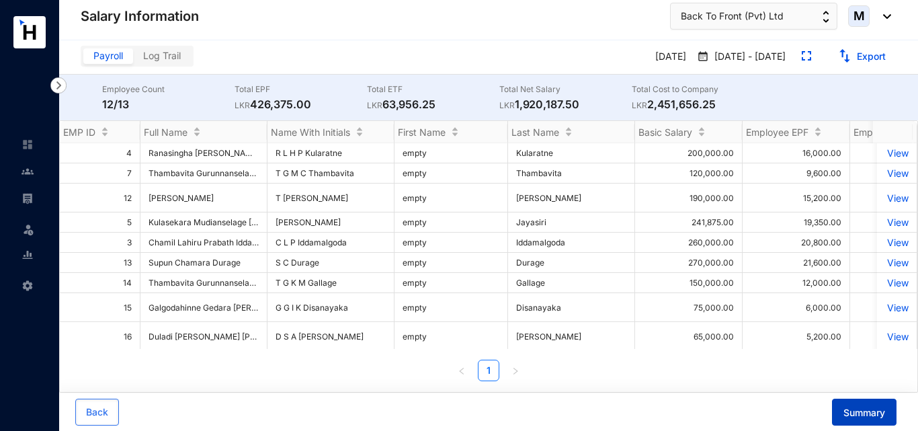
click at [859, 403] on button "Summary" at bounding box center [864, 412] width 65 height 27
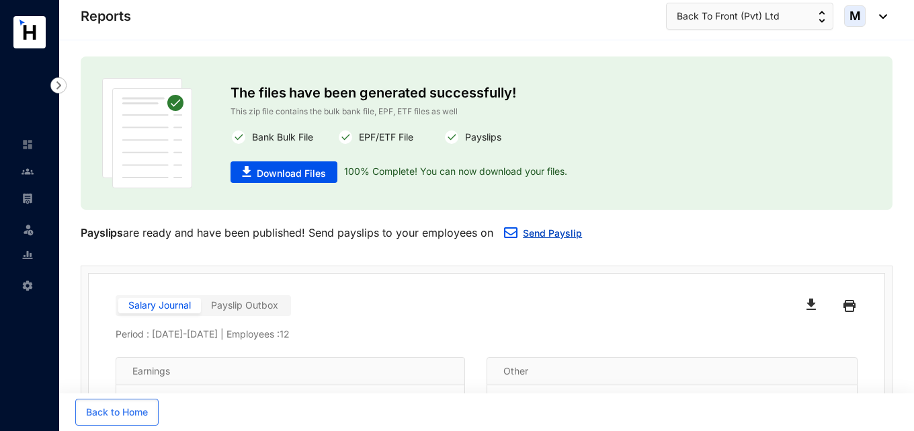
click at [550, 230] on link "Send Payslip" at bounding box center [552, 232] width 59 height 11
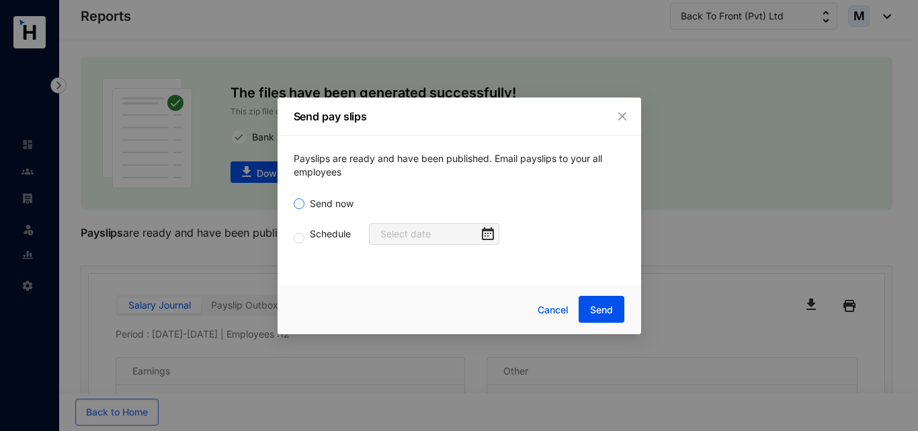
click at [333, 201] on span "Send now" at bounding box center [332, 203] width 54 height 15
click at [305, 201] on input "Send now" at bounding box center [299, 203] width 11 height 11
radio input "true"
click at [296, 237] on input "Schedule" at bounding box center [299, 238] width 11 height 11
radio input "true"
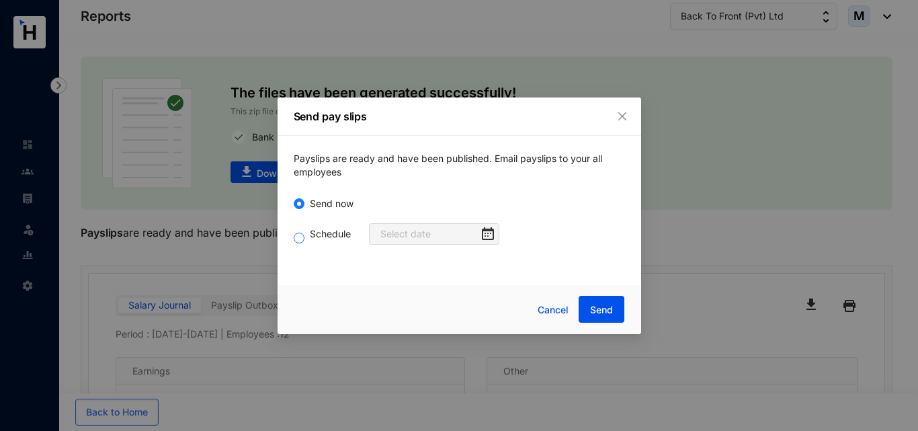
radio input "false"
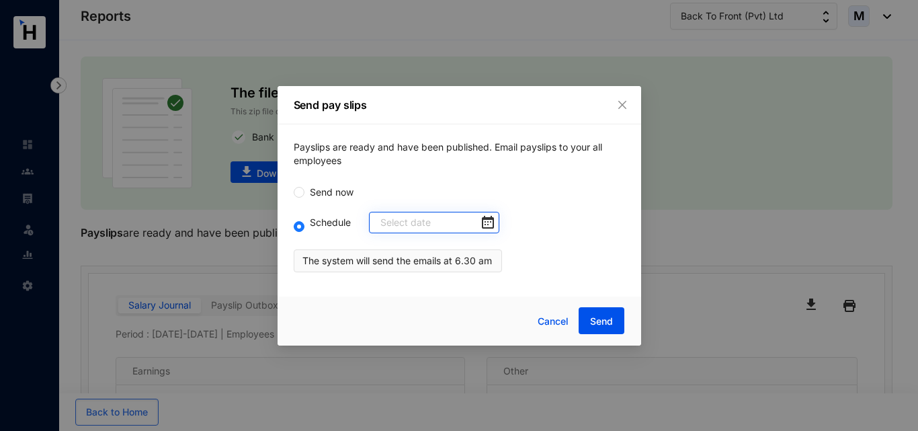
click at [473, 222] on div at bounding box center [438, 222] width 114 height 15
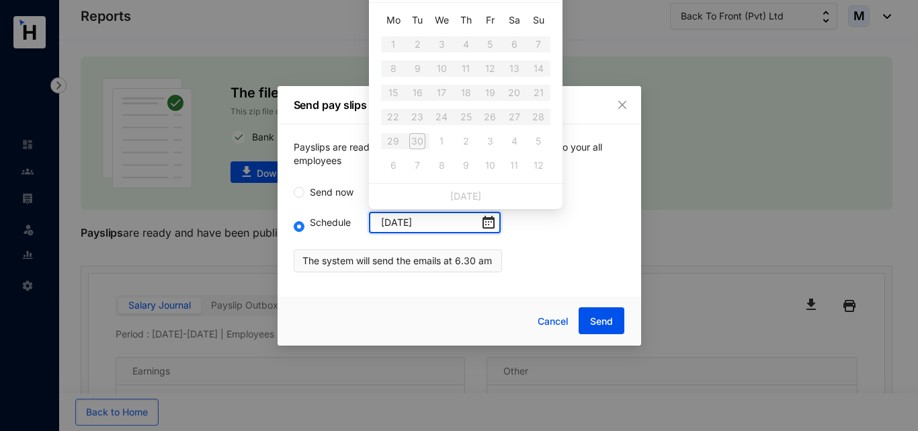
type input "[DATE]"
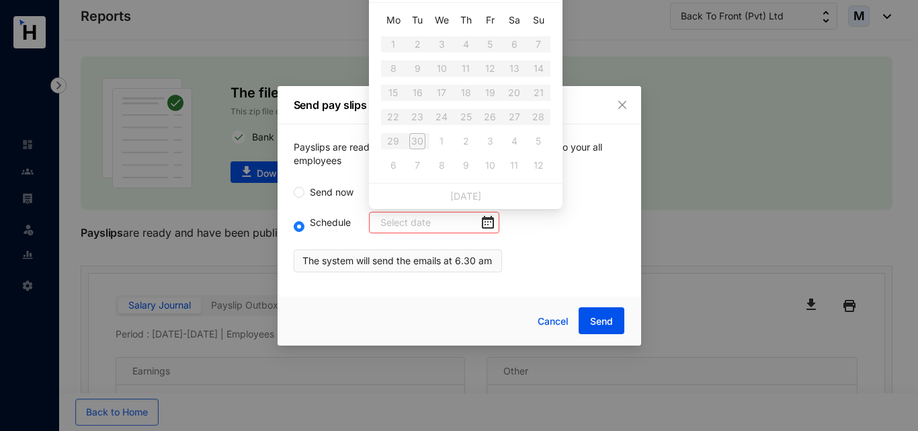
click at [544, 247] on div "Schedule The system will send the emails at 6.30 am" at bounding box center [459, 242] width 331 height 61
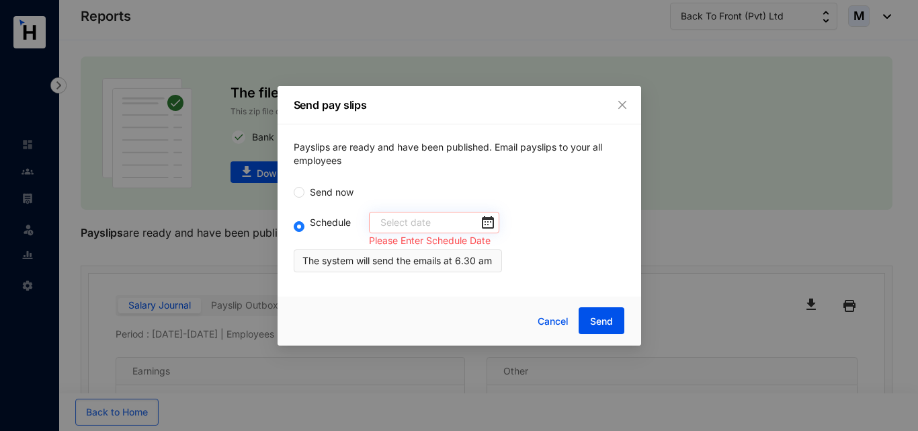
click at [428, 232] on div at bounding box center [434, 223] width 130 height 22
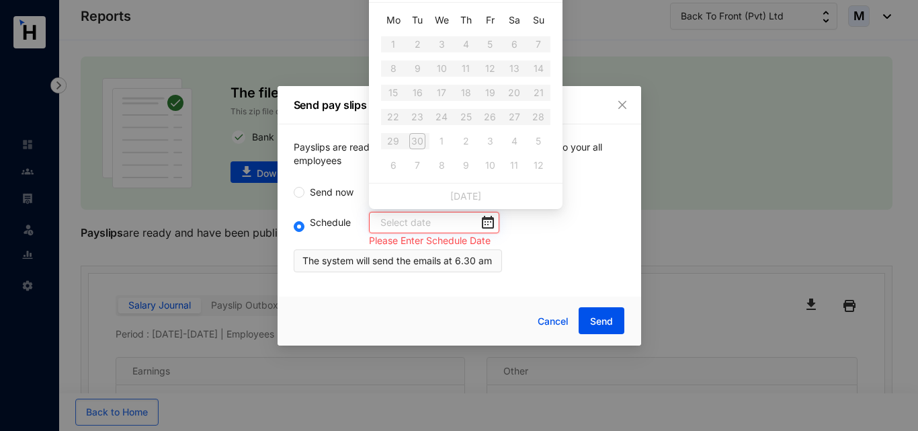
click at [423, 219] on input at bounding box center [430, 222] width 99 height 15
type input "[DATE]"
click at [541, 3] on div "Mo Tu We Th Fr Sa Su 1 2 3 4 5 6 7 8 9 10 11 12 13 14 15 16 17 18 19 20 21 22 2…" at bounding box center [466, 93] width 194 height 180
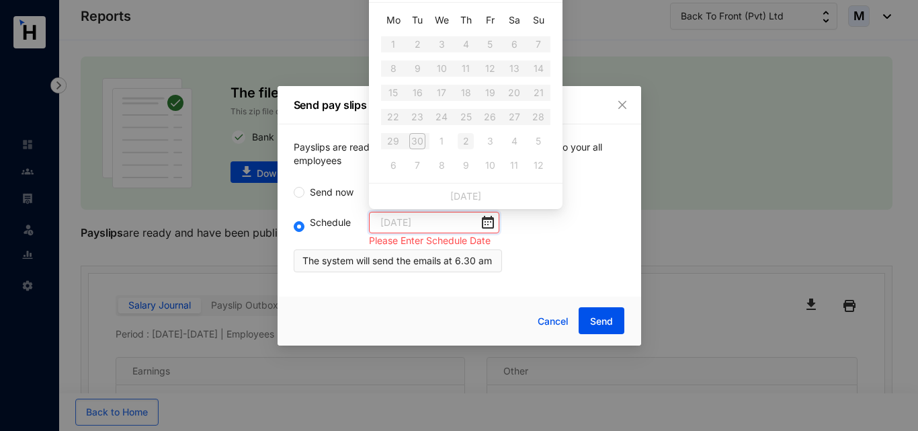
click at [455, 143] on td "2" at bounding box center [466, 141] width 24 height 24
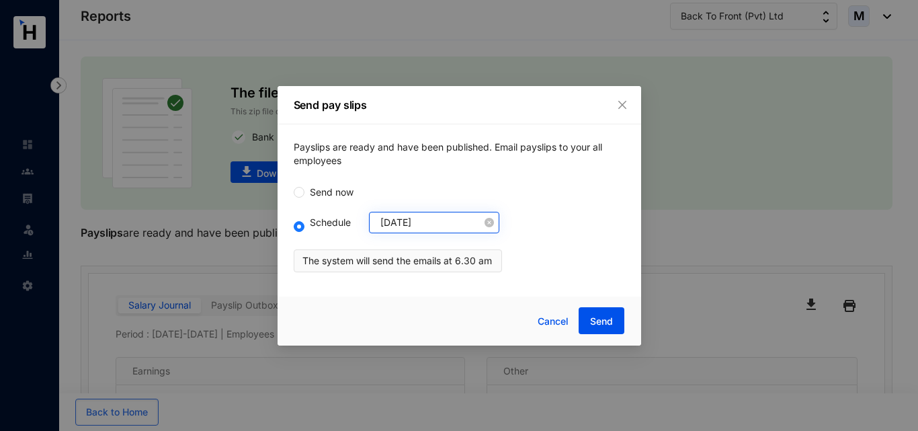
click at [479, 229] on div "[DATE]" at bounding box center [438, 222] width 114 height 15
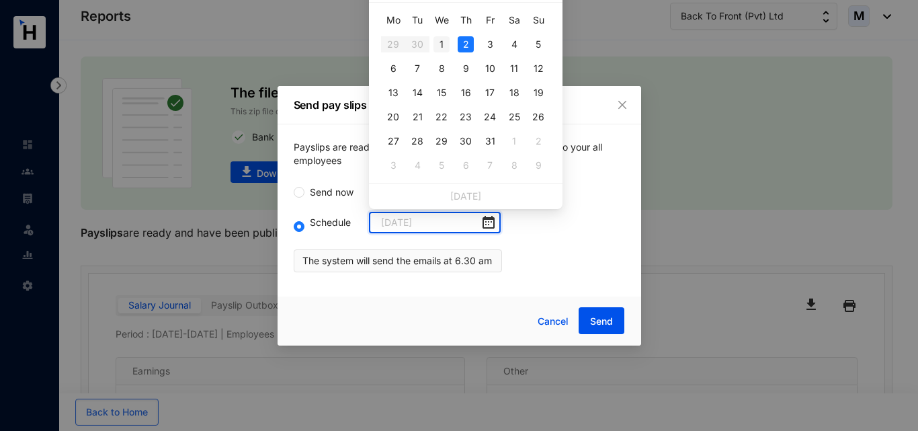
click at [441, 44] on div "1" at bounding box center [442, 44] width 16 height 16
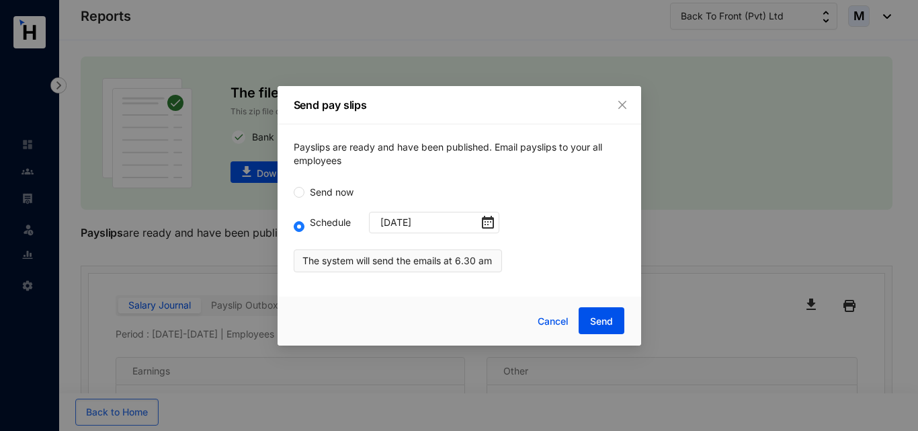
type input "[DATE]"
click at [557, 319] on span "Cancel" at bounding box center [553, 321] width 31 height 15
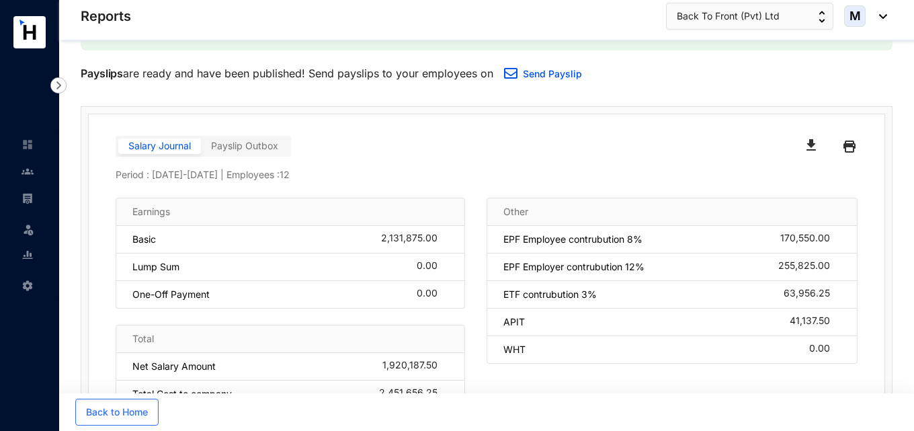
scroll to position [136, 0]
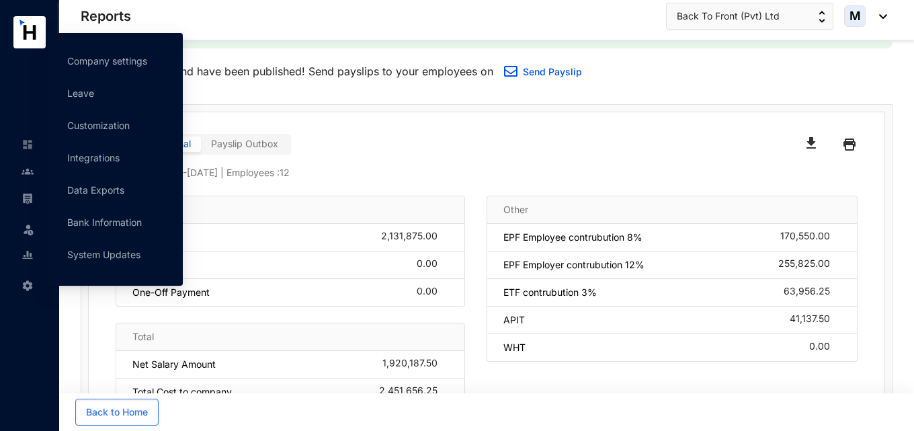
click at [24, 284] on img at bounding box center [28, 286] width 12 height 12
click at [103, 219] on link "Bank Information" at bounding box center [104, 221] width 75 height 11
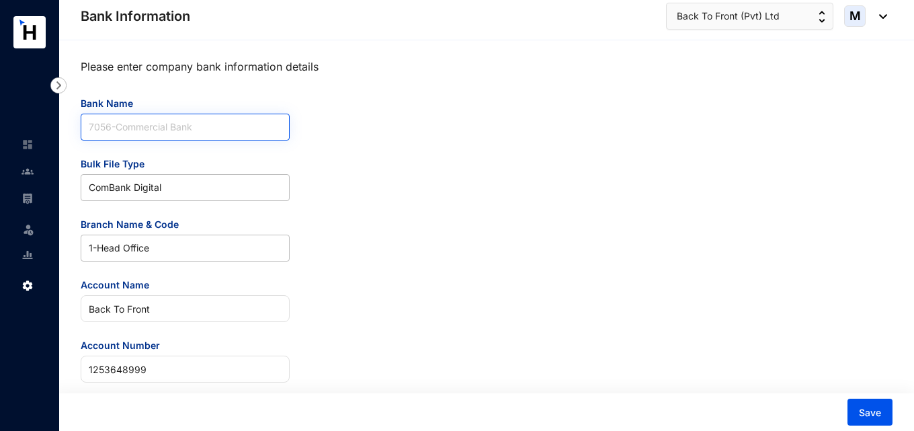
click at [207, 124] on span "7056 - Commercial Bank" at bounding box center [185, 127] width 193 height 26
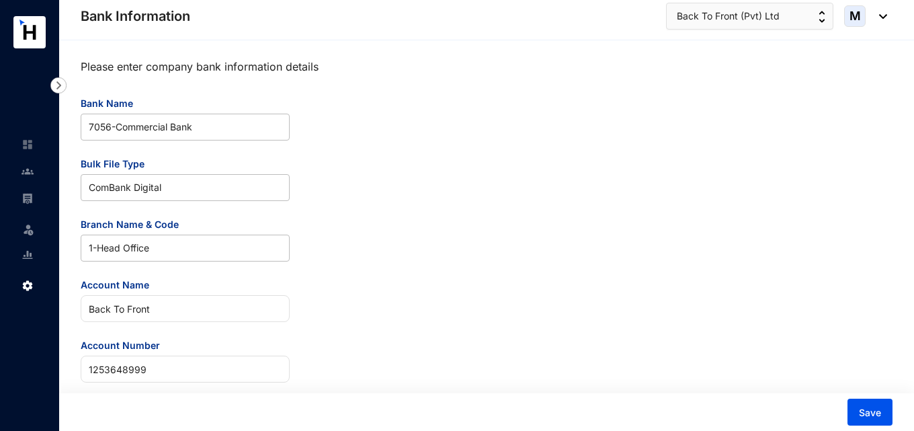
drag, startPoint x: 389, startPoint y: 198, endPoint x: 384, endPoint y: 216, distance: 19.4
click at [389, 200] on div "Please enter company bank information details Bank Name 7056 - Commercial Bank …" at bounding box center [487, 217] width 812 height 329
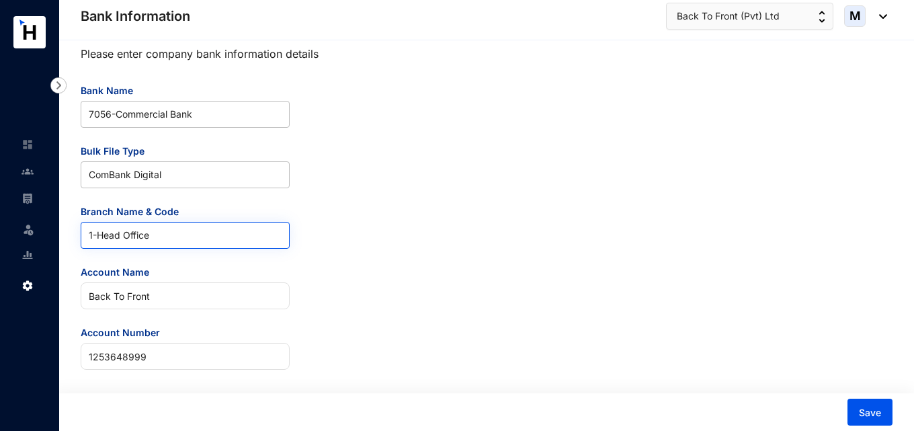
scroll to position [25, 0]
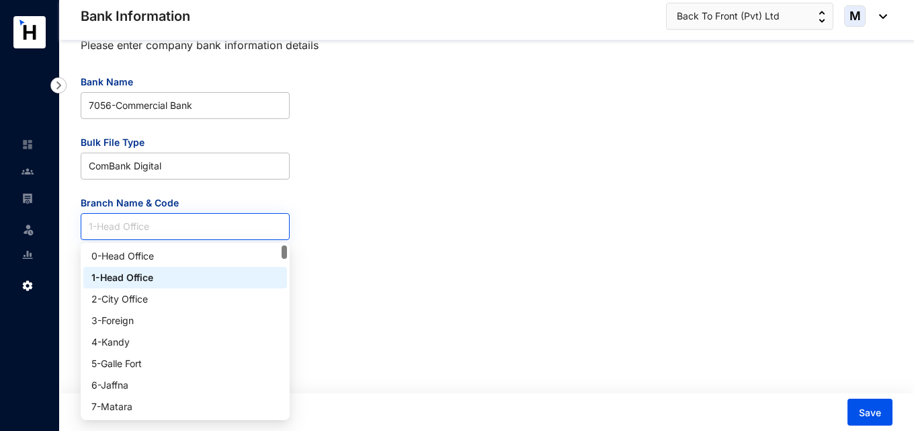
click at [163, 227] on span "1 - Head Office" at bounding box center [185, 227] width 193 height 26
click at [365, 228] on div "Please enter company bank information details Bank Name 7056 - Commercial Bank …" at bounding box center [487, 196] width 812 height 329
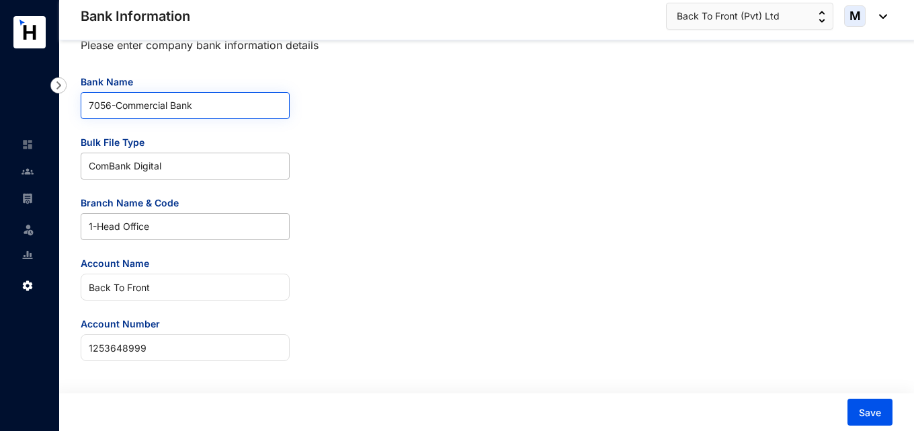
click at [152, 102] on span "7056 - Commercial Bank" at bounding box center [185, 106] width 193 height 26
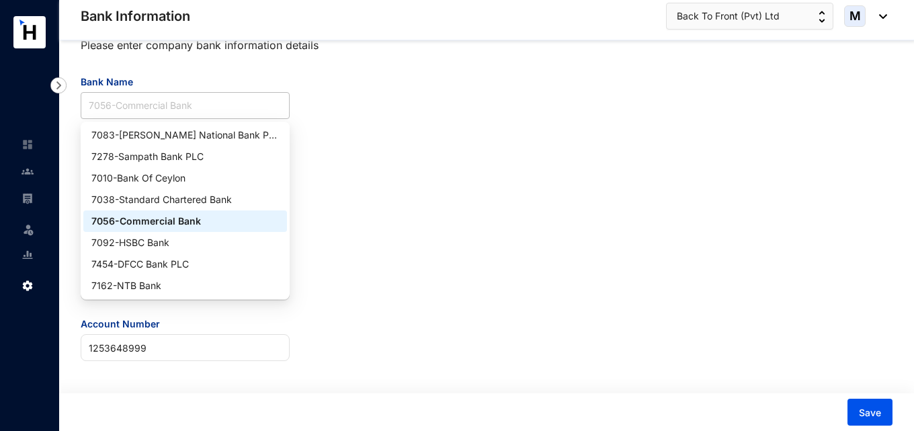
click at [240, 221] on div "7056 - Commercial Bank" at bounding box center [185, 221] width 188 height 15
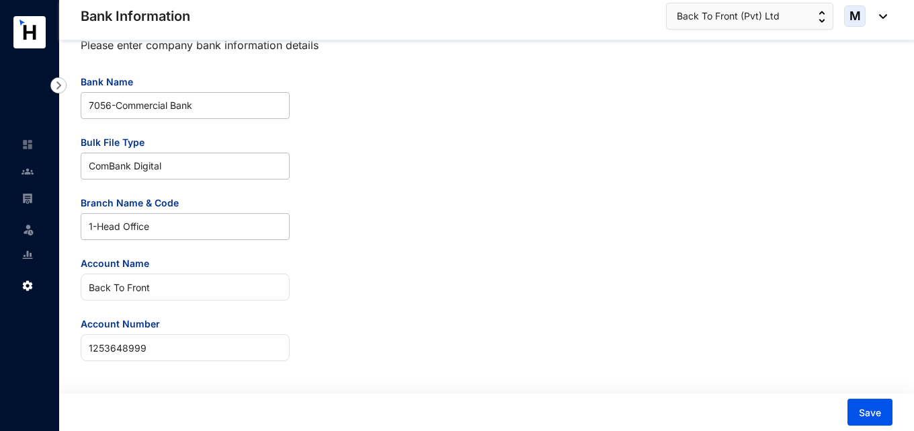
click at [368, 212] on div "Please enter company bank information details Bank Name 7056 - Commercial Bank …" at bounding box center [487, 196] width 812 height 329
click at [182, 111] on span "7056 - Commercial Bank" at bounding box center [185, 106] width 193 height 26
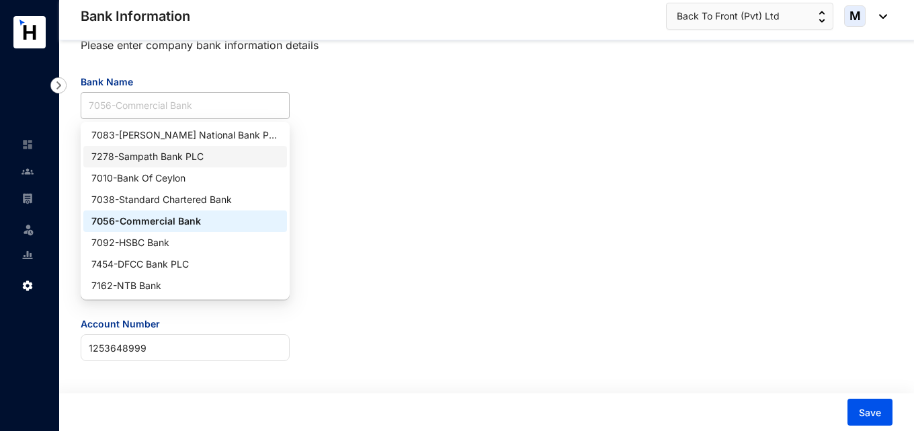
click at [174, 157] on div "7278 - Sampath Bank PLC" at bounding box center [185, 156] width 188 height 15
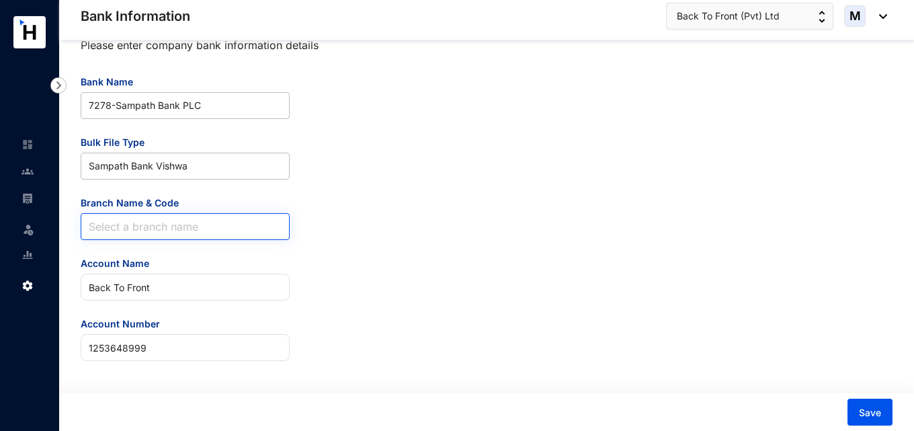
click at [283, 214] on div "Select a branch name" at bounding box center [185, 226] width 209 height 27
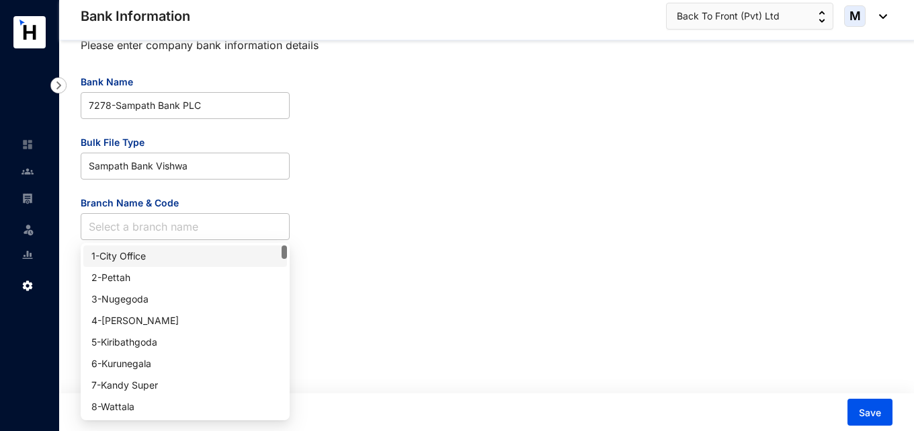
click at [328, 198] on div "Please enter company bank information details Bank Name 7278 - Sampath Bank PLC…" at bounding box center [487, 196] width 812 height 329
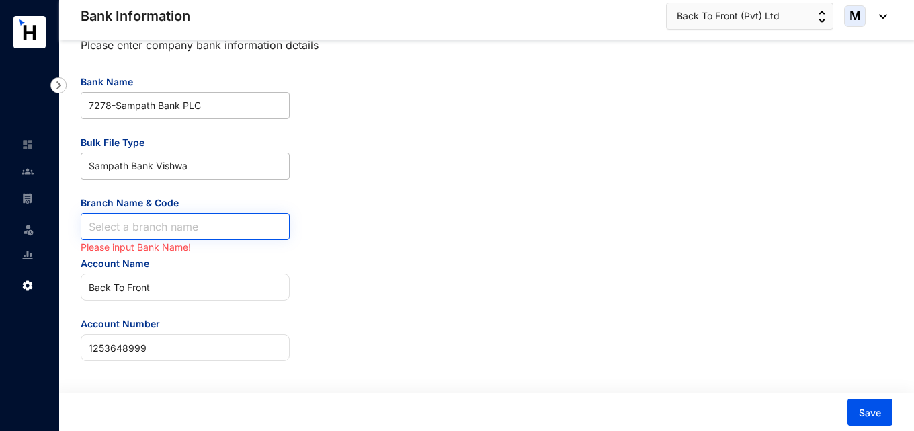
drag, startPoint x: 225, startPoint y: 229, endPoint x: 225, endPoint y: 210, distance: 18.8
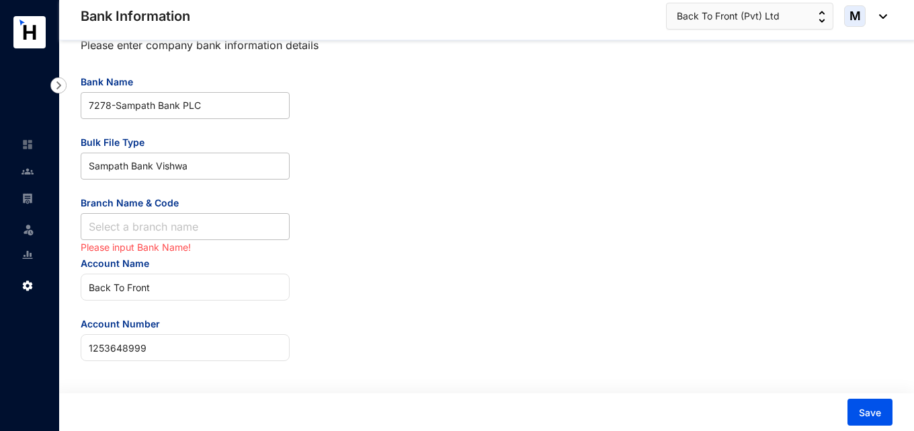
click at [225, 224] on input "Branch Name & Code" at bounding box center [185, 227] width 193 height 26
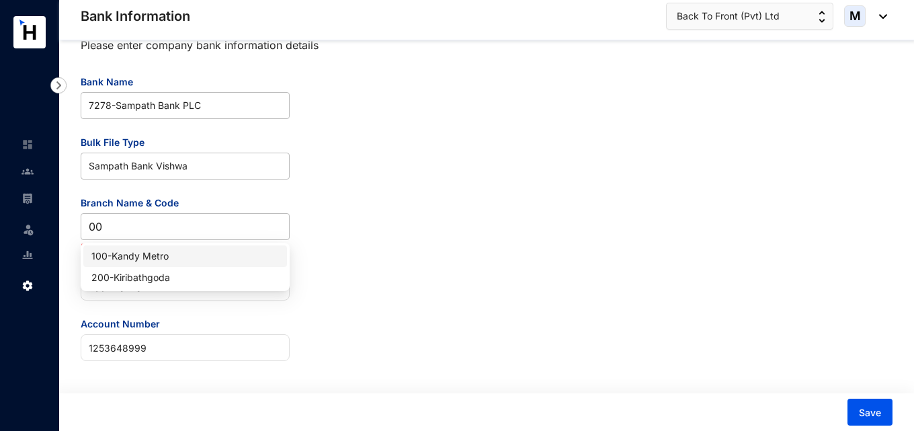
type input "0"
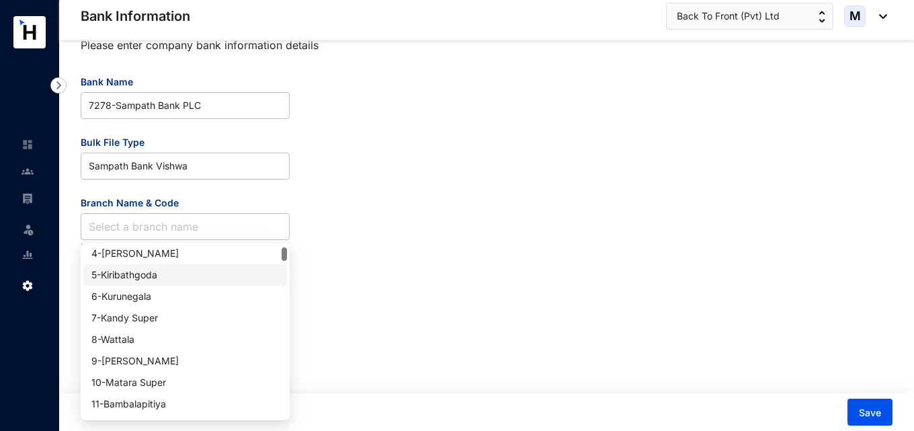
scroll to position [134, 0]
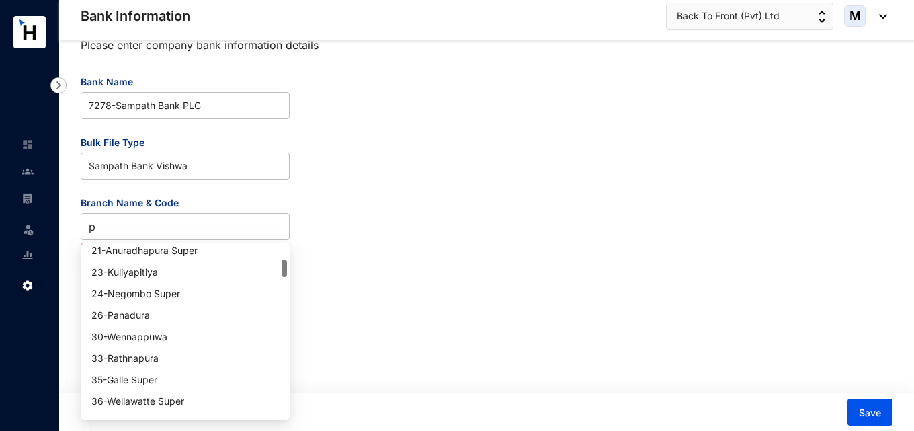
type input "pe"
click at [122, 295] on div "63 - Pelawatte-PBC" at bounding box center [185, 293] width 188 height 15
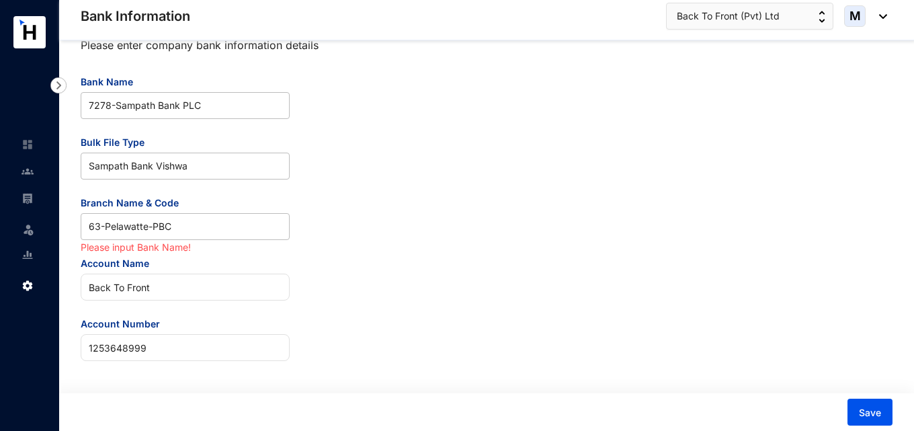
click at [472, 331] on div "Please enter company bank information details Bank Name 7278 - Sampath Bank PLC…" at bounding box center [487, 196] width 812 height 329
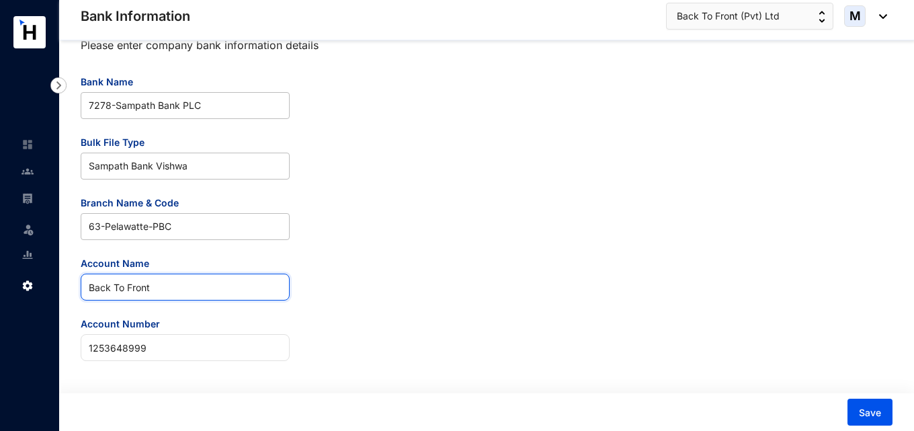
click at [177, 290] on input "Back To Front" at bounding box center [185, 287] width 209 height 27
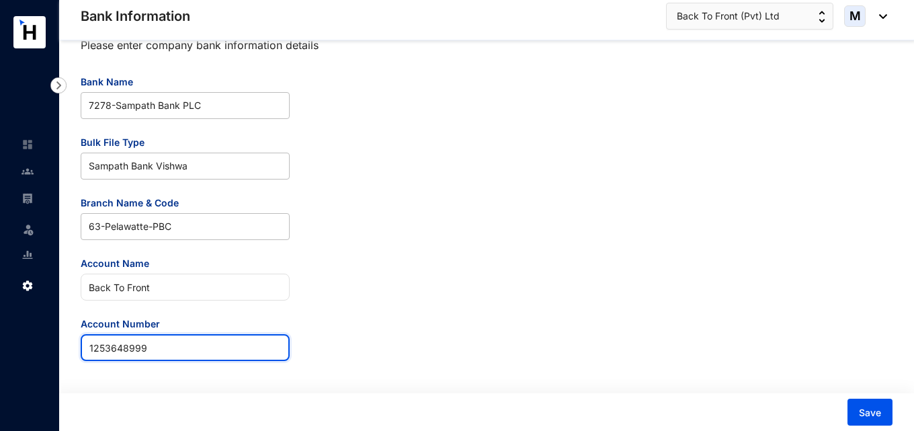
drag, startPoint x: 178, startPoint y: 345, endPoint x: 4, endPoint y: 358, distance: 174.6
click at [4, 358] on div "Bank Information Leave Settings Bank Information Back To Front (Pvt) Ltd M Plea…" at bounding box center [457, 203] width 914 height 456
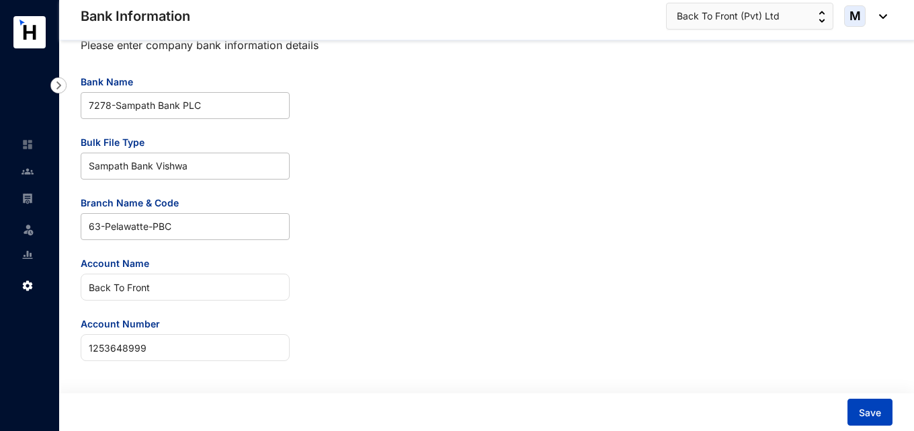
click at [864, 411] on span "Save" at bounding box center [870, 412] width 22 height 13
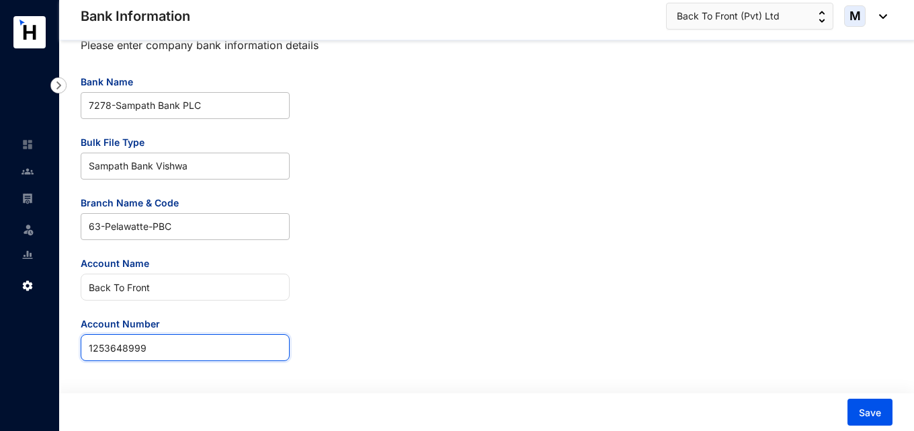
click at [138, 346] on input "1253648999" at bounding box center [185, 347] width 209 height 27
click at [200, 352] on input "1253648999" at bounding box center [185, 347] width 209 height 27
drag, startPoint x: 153, startPoint y: 349, endPoint x: 73, endPoint y: 346, distance: 80.1
click at [73, 346] on div "Please enter company bank information details Bank Name 7278 - Sampath Bank PLC…" at bounding box center [486, 222] width 855 height 415
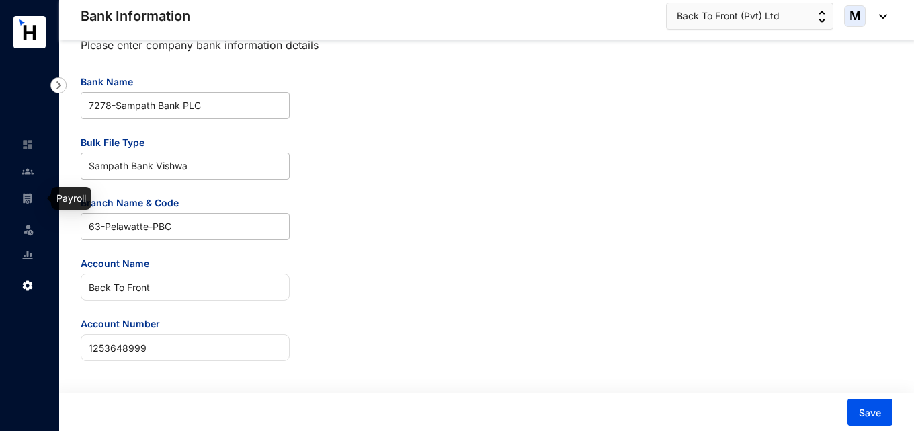
click at [27, 204] on img at bounding box center [28, 198] width 12 height 12
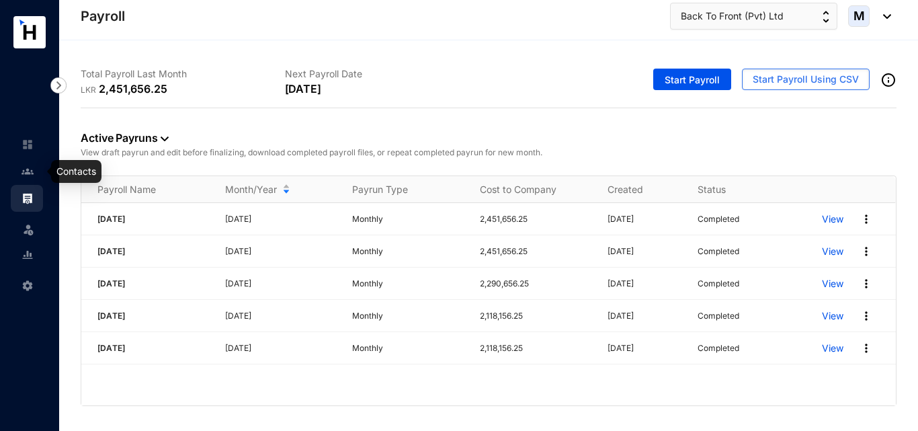
click at [32, 172] on img at bounding box center [28, 171] width 12 height 12
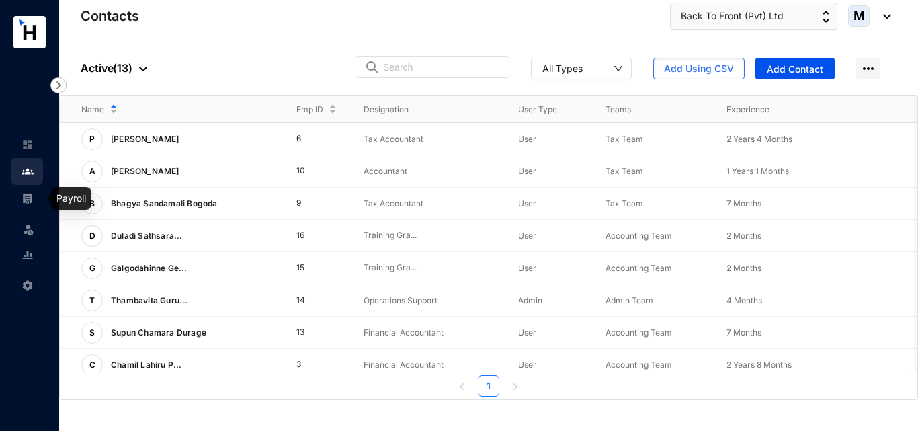
click at [31, 196] on img at bounding box center [28, 198] width 12 height 12
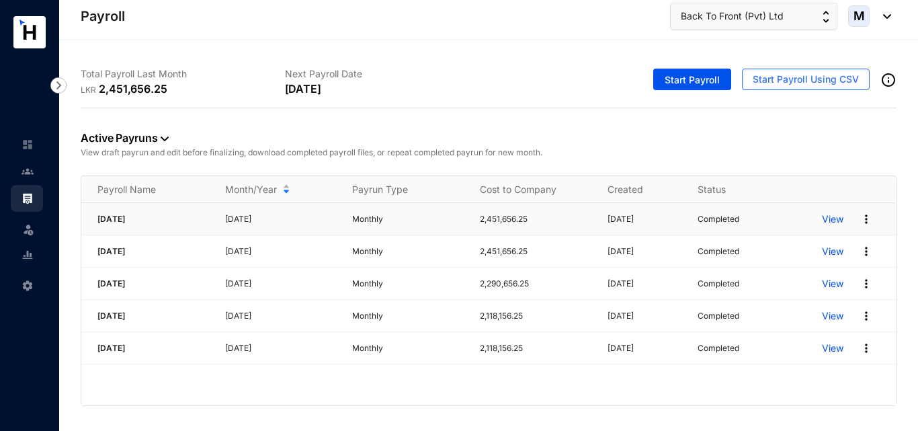
click at [838, 221] on p "View" at bounding box center [833, 218] width 22 height 13
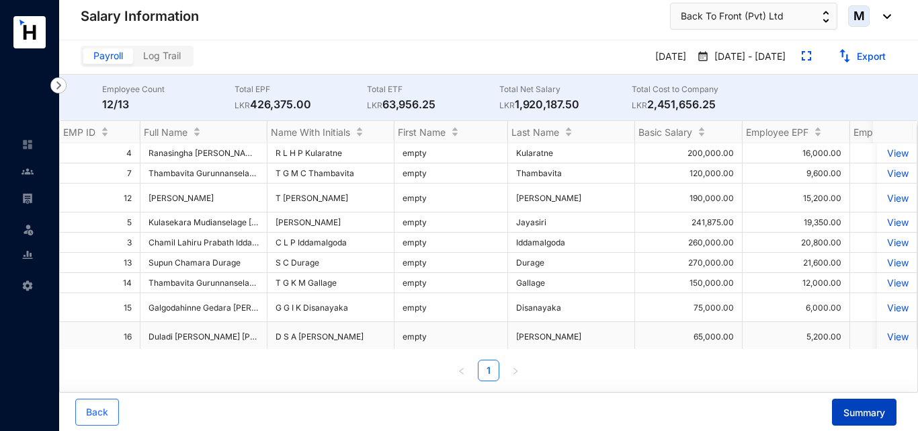
click at [860, 413] on span "Summary" at bounding box center [865, 412] width 42 height 13
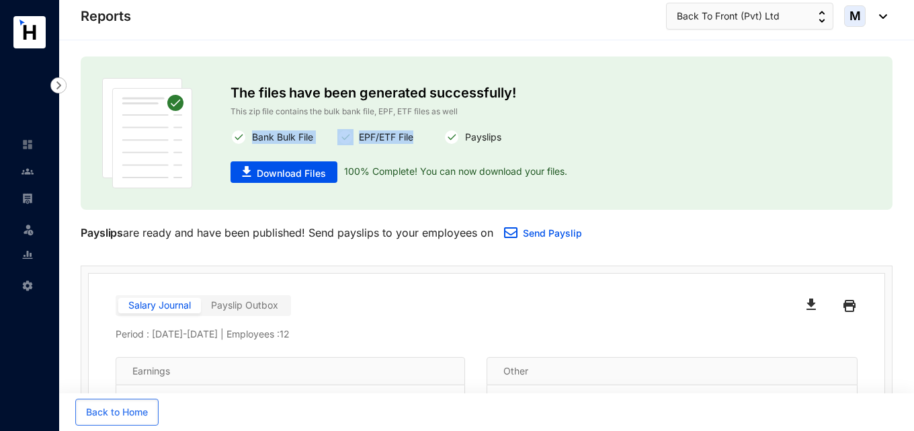
drag, startPoint x: 253, startPoint y: 140, endPoint x: 414, endPoint y: 138, distance: 160.7
click at [414, 138] on div "Bank Bulk File EPF/ETF File Payslips" at bounding box center [487, 137] width 513 height 16
drag, startPoint x: 491, startPoint y: 143, endPoint x: 507, endPoint y: 143, distance: 15.5
click at [507, 143] on div "Payslips" at bounding box center [497, 137] width 107 height 16
drag, startPoint x: 532, startPoint y: 146, endPoint x: 243, endPoint y: 134, distance: 289.4
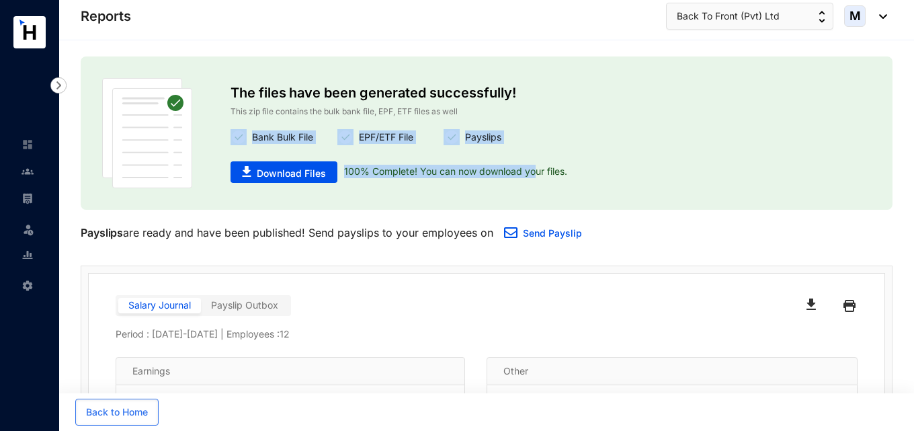
click at [243, 134] on div "The files have been generated successfully! This zip file contains the bulk ban…" at bounding box center [487, 133] width 513 height 110
click at [28, 198] on img at bounding box center [28, 198] width 12 height 12
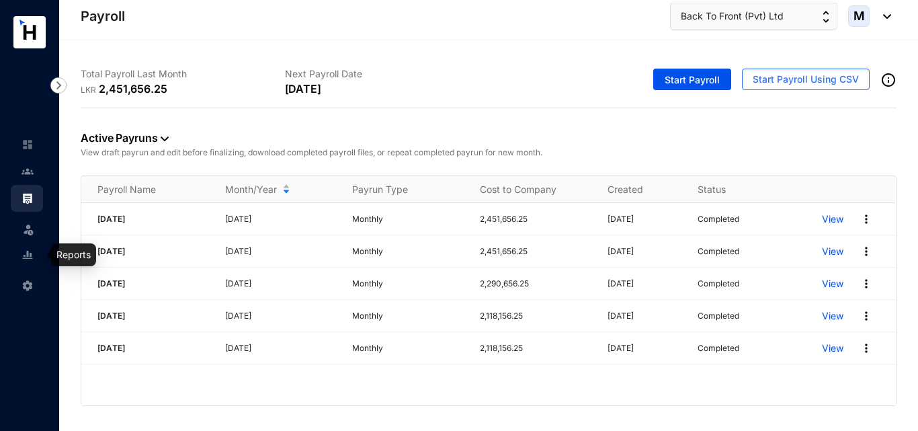
click at [34, 253] on link at bounding box center [39, 254] width 34 height 13
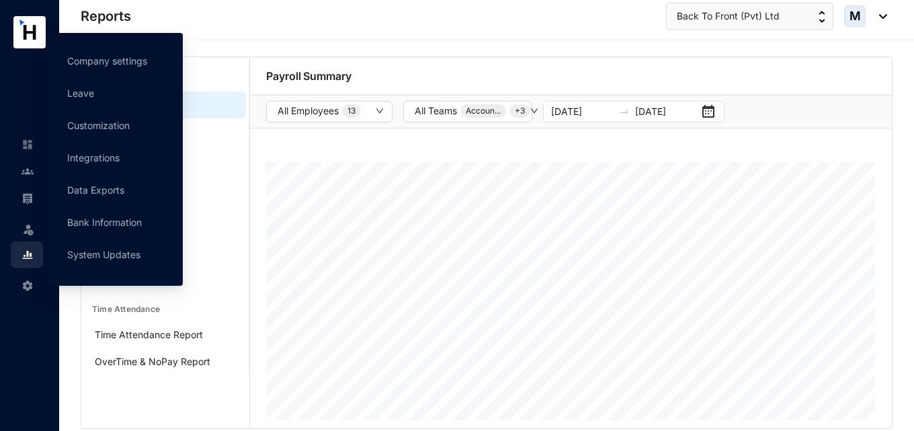
click at [31, 286] on img at bounding box center [28, 286] width 12 height 12
click at [122, 220] on link "Bank Information" at bounding box center [104, 221] width 75 height 11
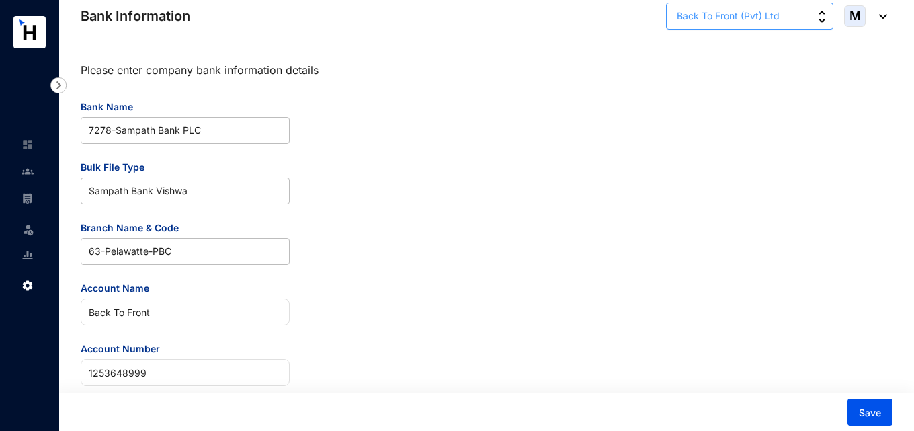
click at [797, 17] on button "Back To Front (Pvt) Ltd" at bounding box center [749, 16] width 167 height 27
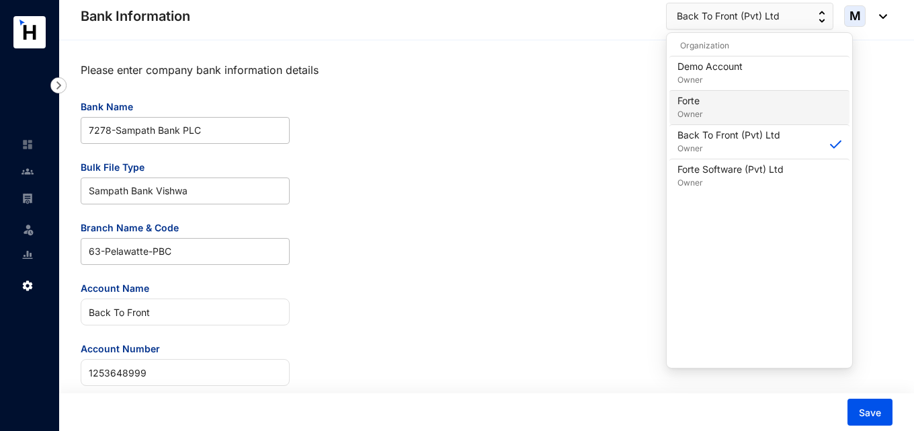
click at [729, 112] on div "Forte Owner" at bounding box center [760, 107] width 164 height 27
